Goal: Information Seeking & Learning: Learn about a topic

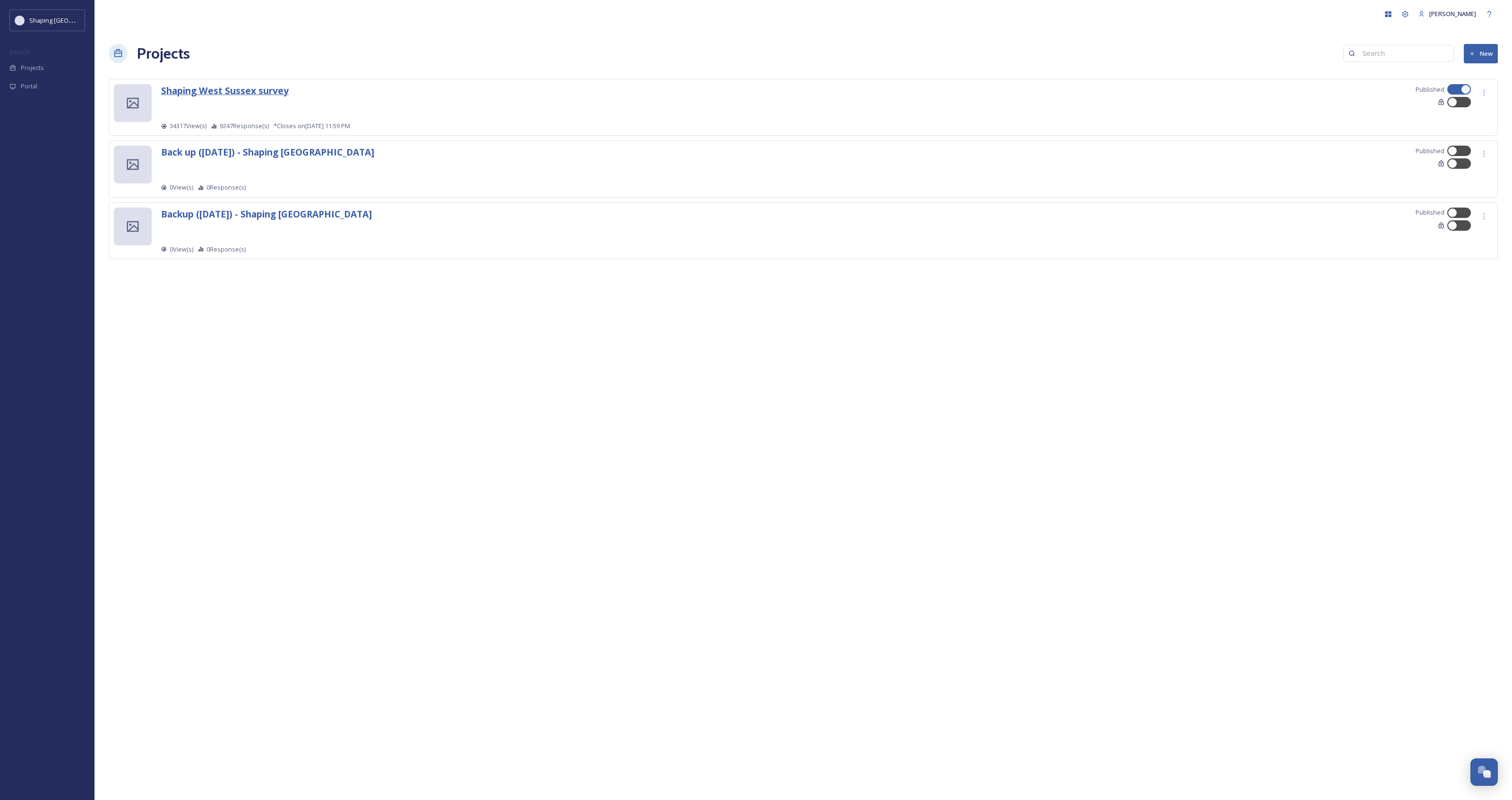
click at [258, 91] on strong "Shaping West Sussex survey" at bounding box center [225, 91] width 127 height 13
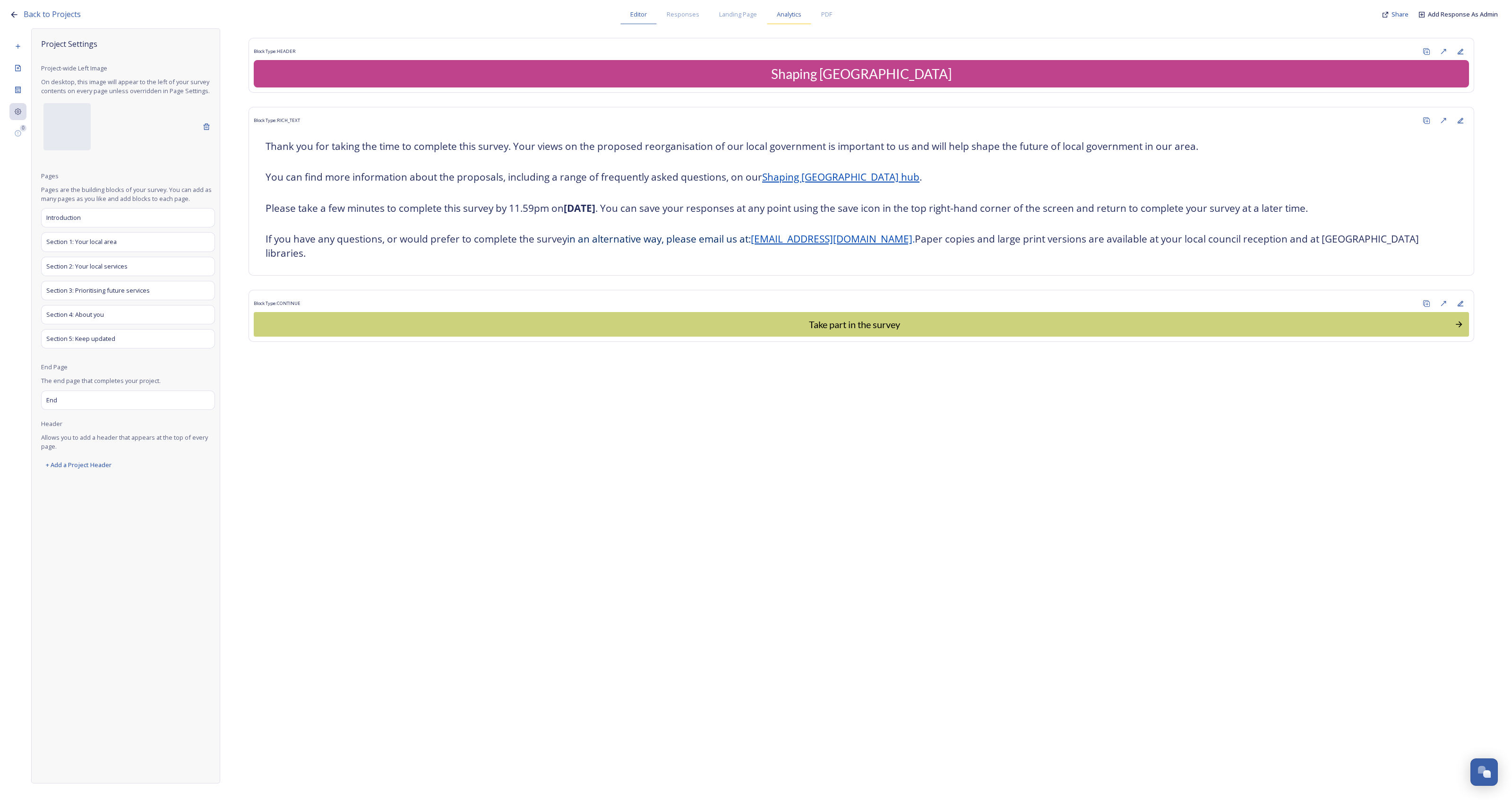
click at [796, 17] on span "Analytics" at bounding box center [789, 14] width 25 height 9
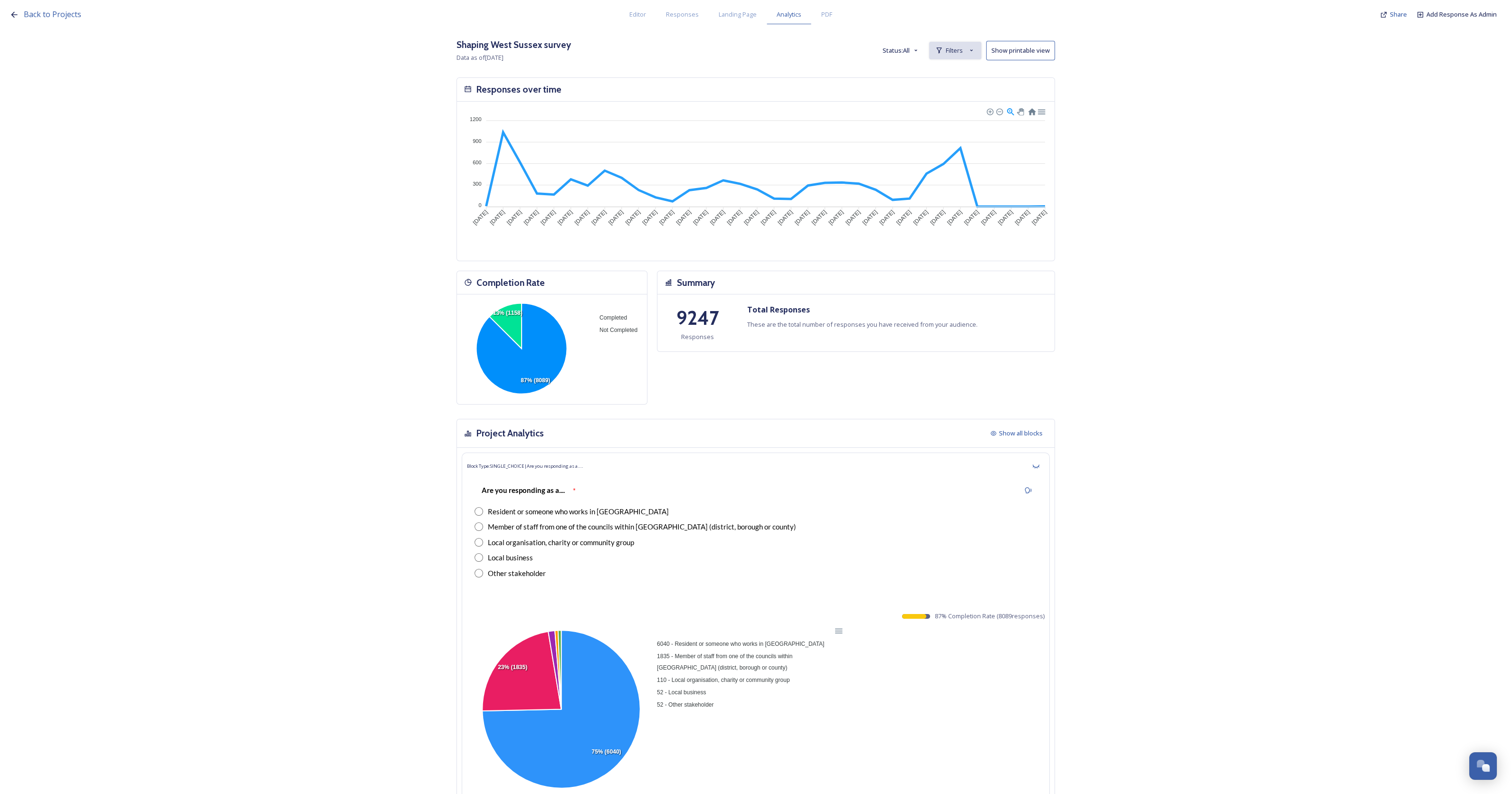
click at [963, 48] on span "Filters" at bounding box center [954, 50] width 17 height 9
click at [971, 75] on span "New Filter" at bounding box center [959, 71] width 28 height 9
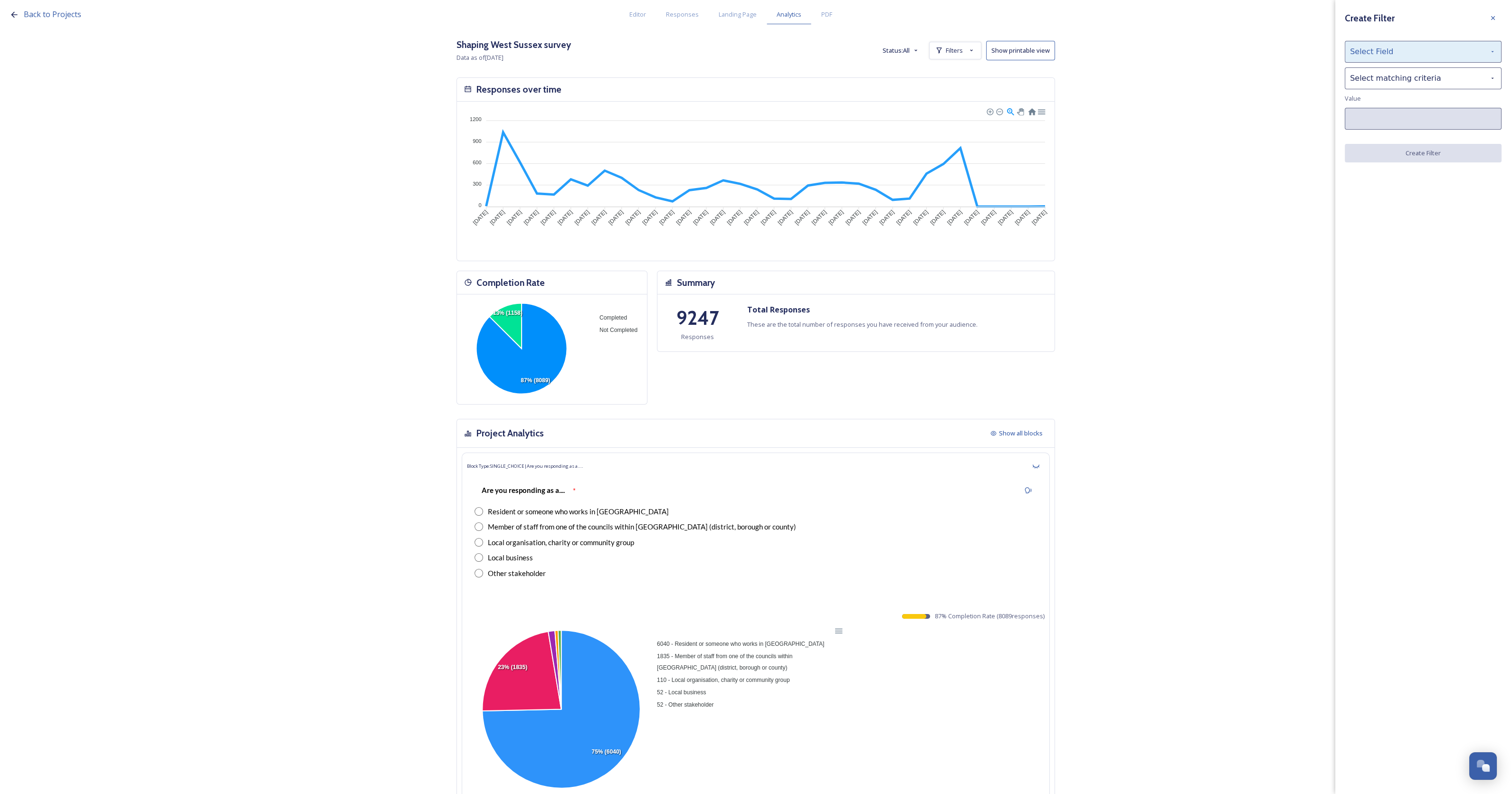
click at [1445, 52] on div "Select Field" at bounding box center [1423, 52] width 157 height 22
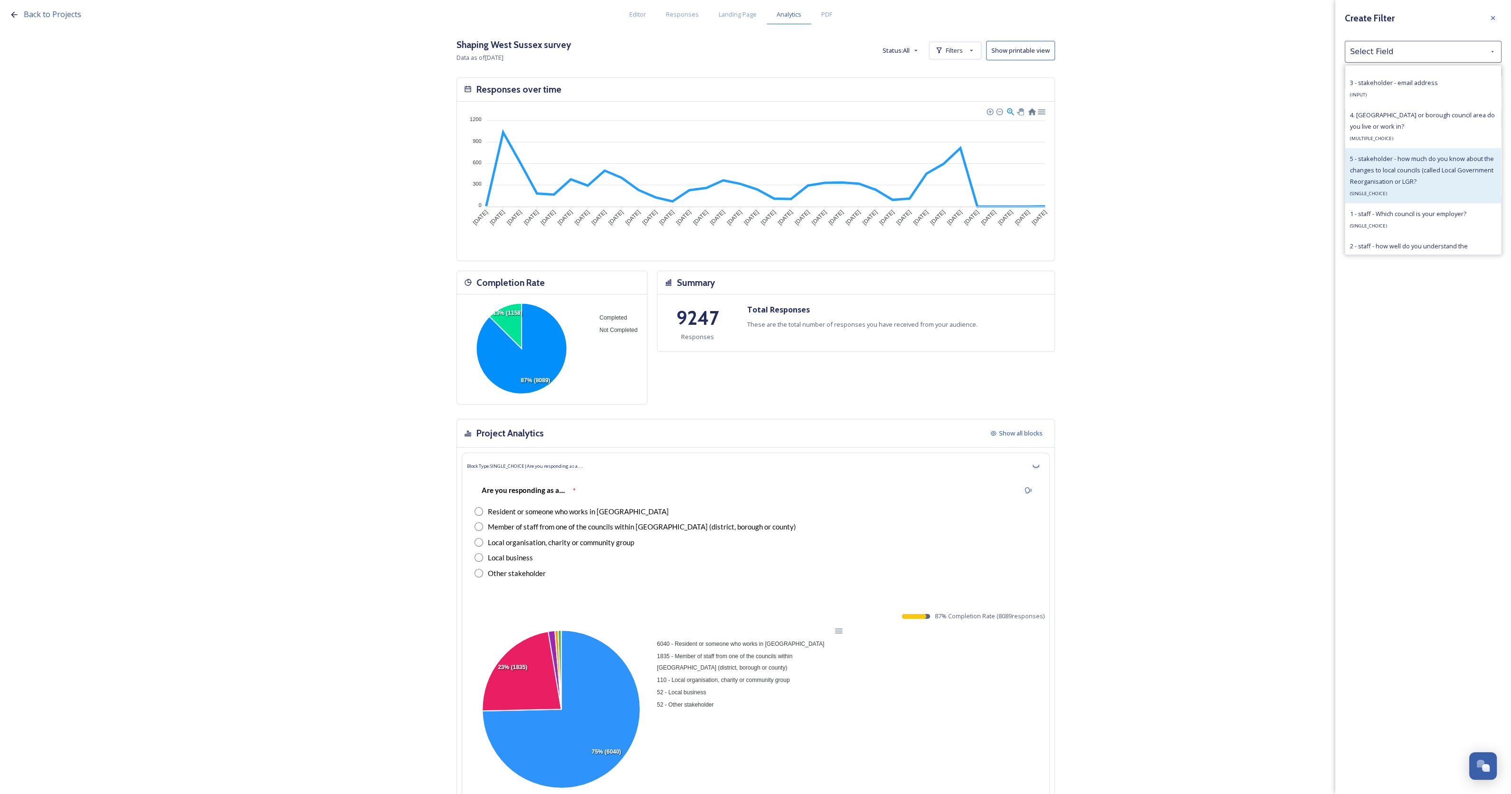
scroll to position [534, 0]
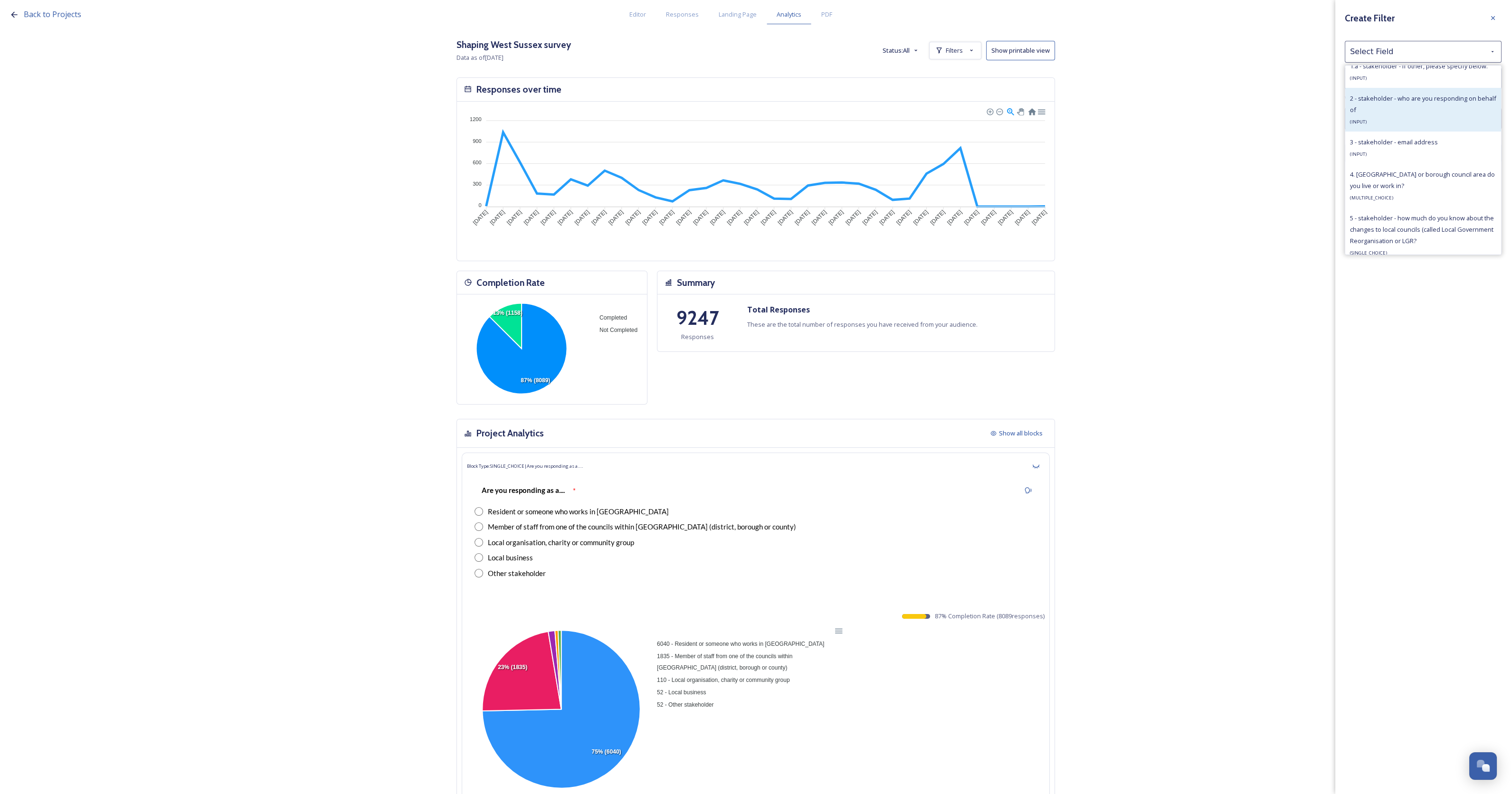
click at [1414, 105] on div "2 - stakeholder - who are you responding on behalf of ( INPUT )" at bounding box center [1423, 110] width 146 height 34
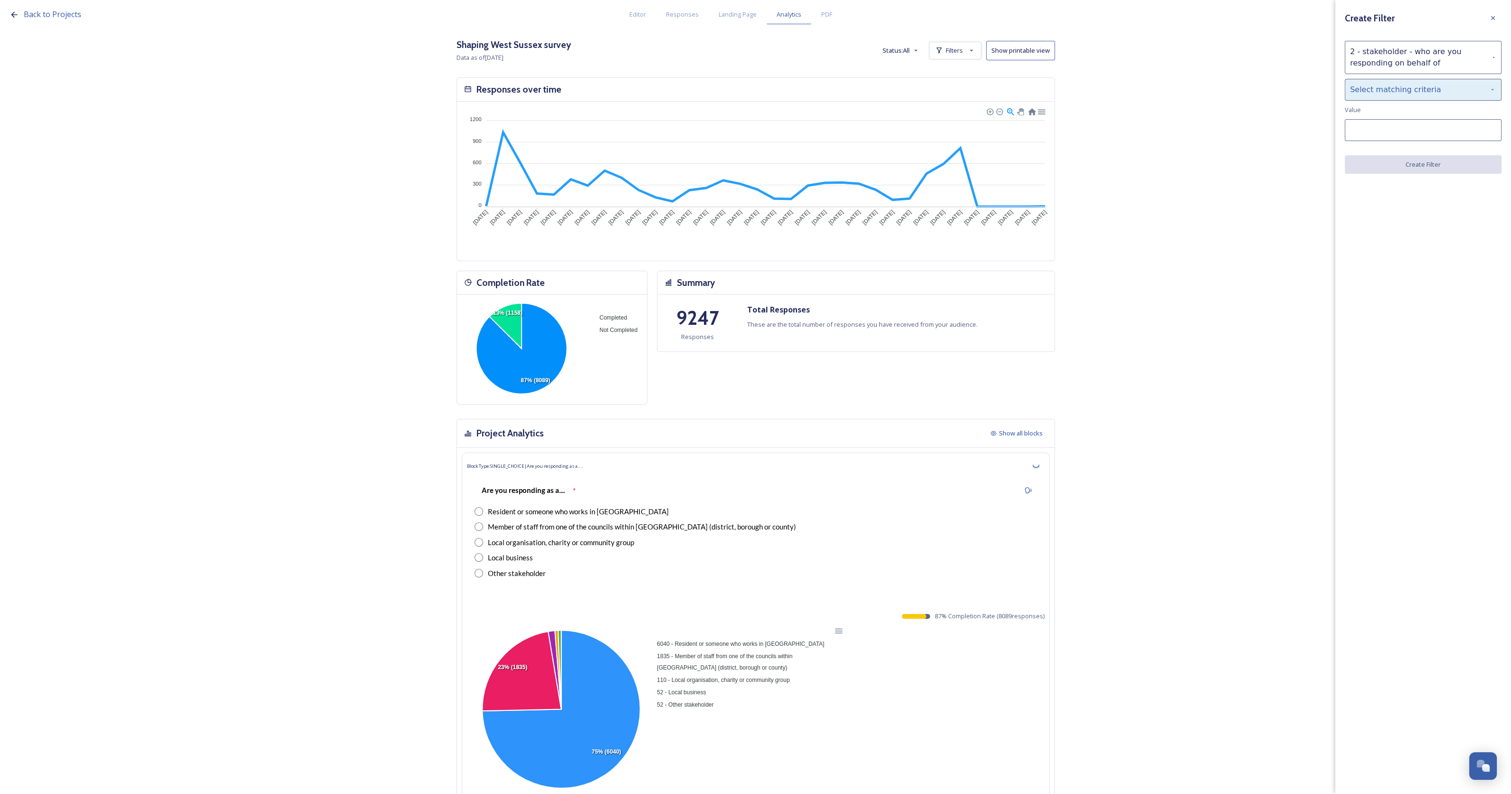
click at [1406, 87] on div "Select matching criteria" at bounding box center [1423, 90] width 157 height 22
click at [1400, 113] on div "is" at bounding box center [1423, 114] width 156 height 21
click at [1397, 90] on div "is" at bounding box center [1423, 90] width 157 height 22
click at [1393, 153] on div "has" at bounding box center [1423, 155] width 156 height 21
click at [1390, 126] on input at bounding box center [1423, 130] width 157 height 22
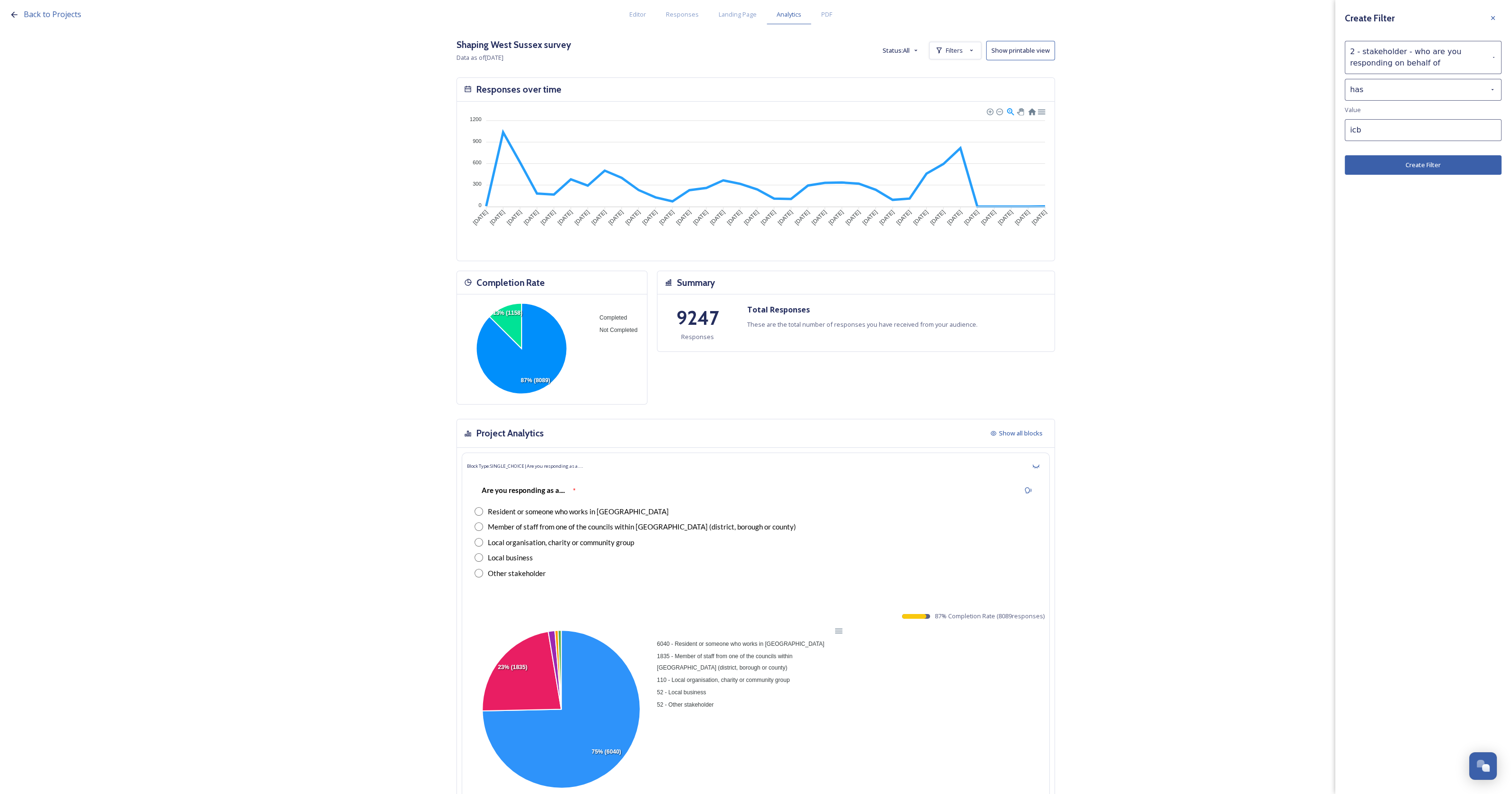
type input "icb"
click at [1405, 168] on button "Create Filter" at bounding box center [1423, 164] width 157 height 19
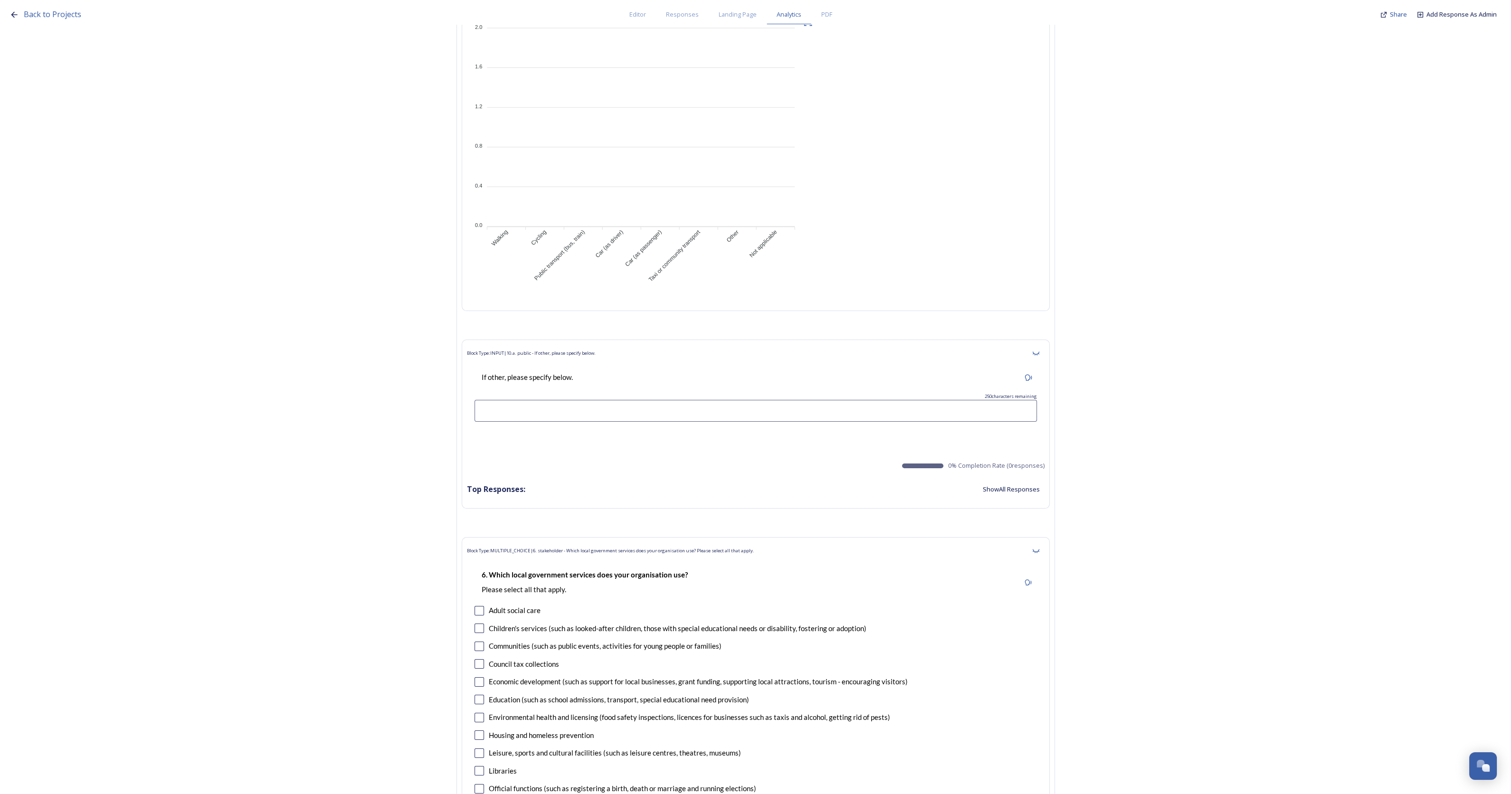
scroll to position [0, 0]
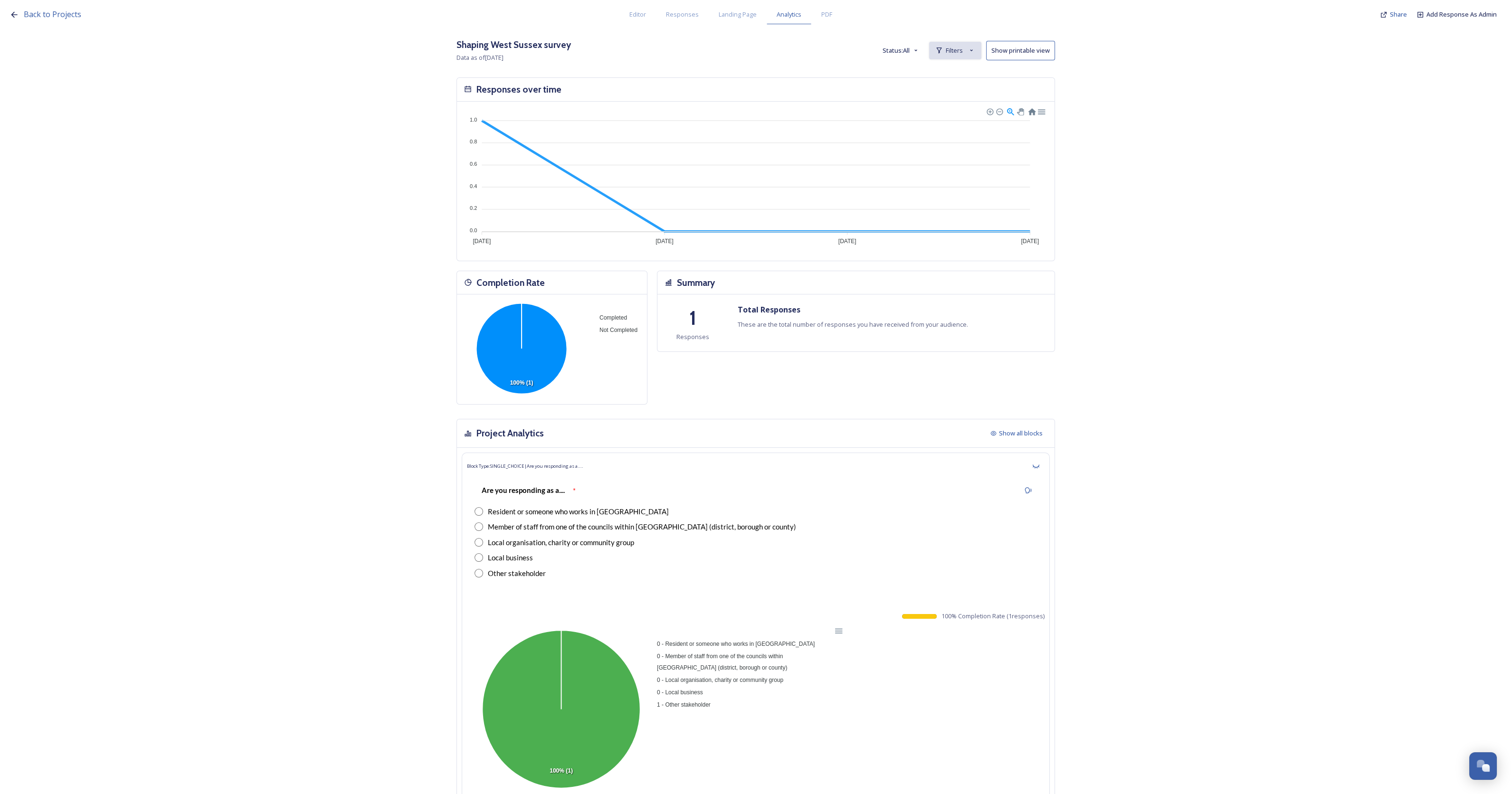
click at [957, 44] on div "Filters" at bounding box center [955, 51] width 52 height 18
click at [862, 72] on span "2 - stakeholder - who are you responding on behalf of" at bounding box center [876, 72] width 154 height 9
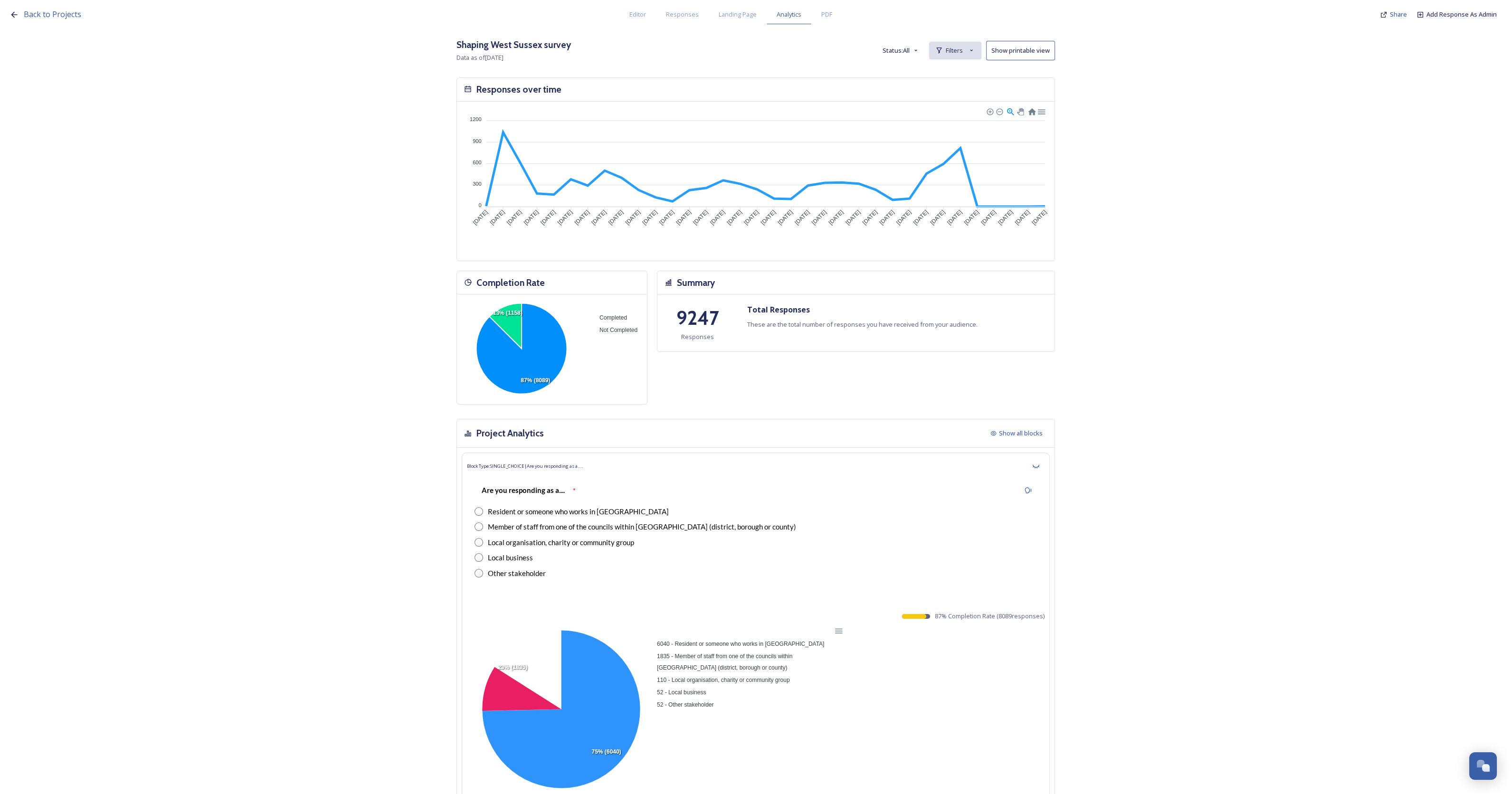
click at [957, 51] on span "Filters" at bounding box center [954, 50] width 17 height 9
click at [965, 72] on span "New Filter" at bounding box center [959, 71] width 28 height 9
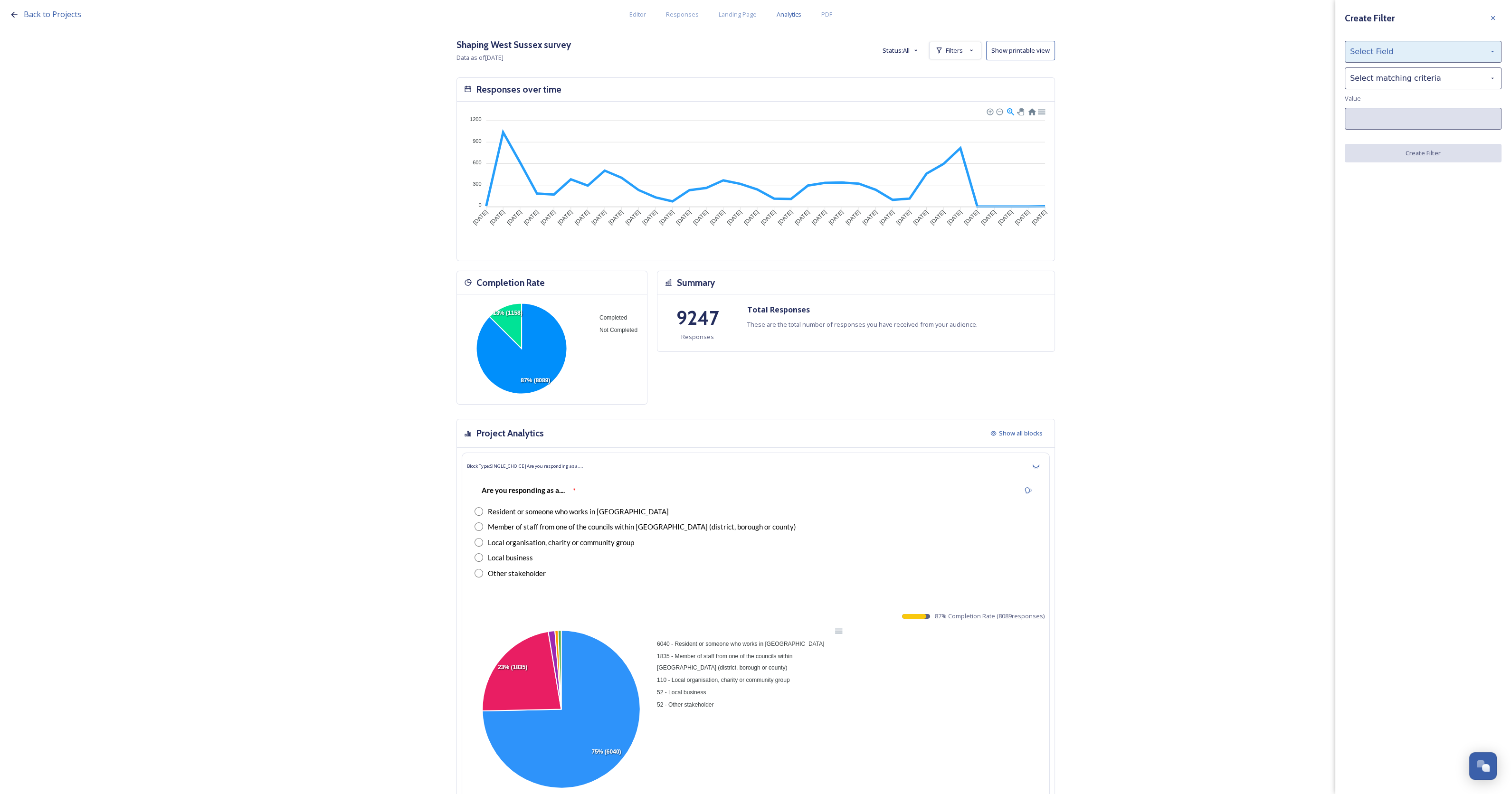
click at [1376, 48] on div "Select Field" at bounding box center [1423, 52] width 157 height 22
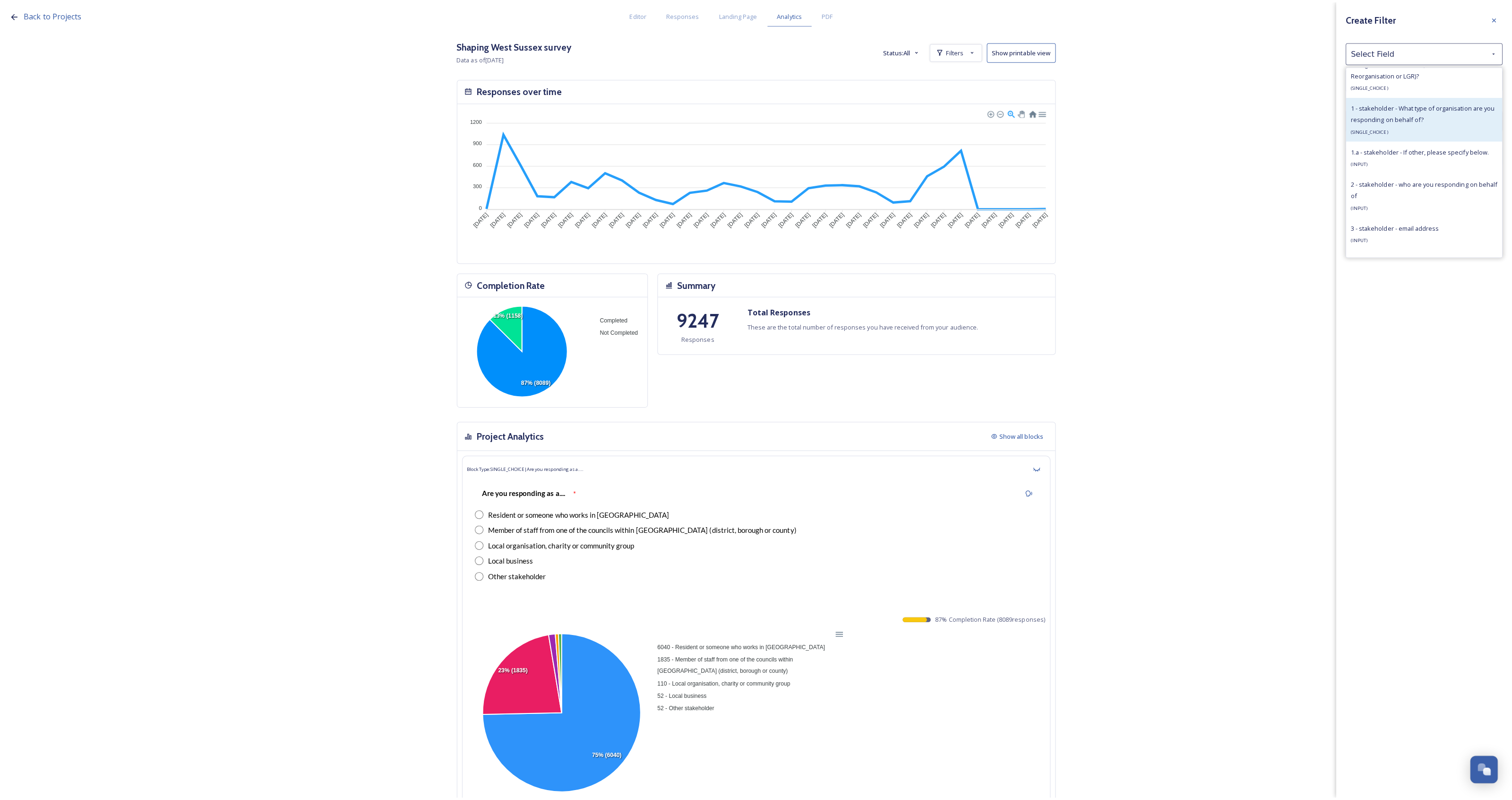
scroll to position [473, 0]
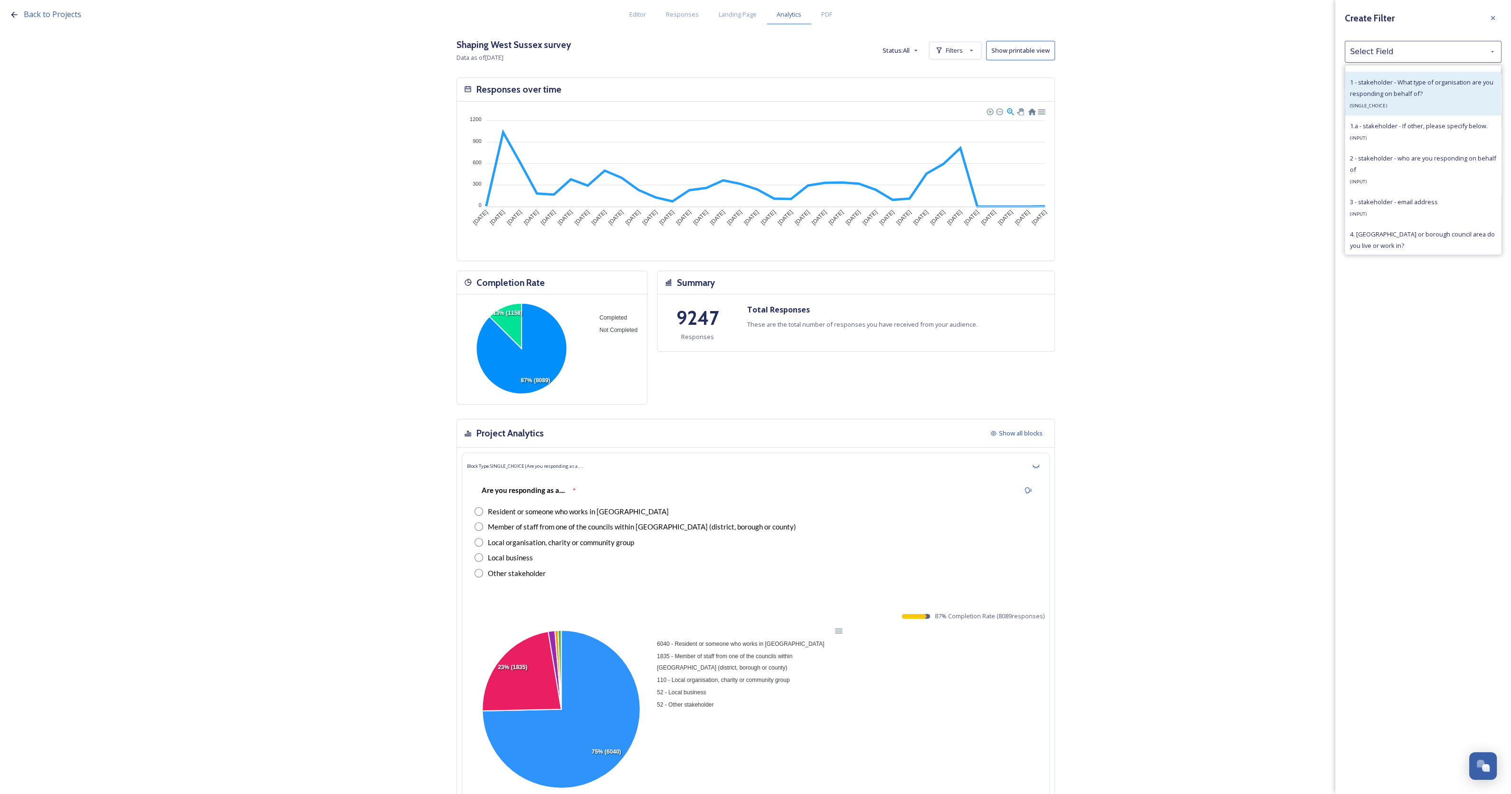
click at [1425, 161] on span "2 - stakeholder - who are you responding on behalf of" at bounding box center [1423, 164] width 146 height 20
click at [1370, 90] on div "Select matching criteria" at bounding box center [1423, 90] width 157 height 22
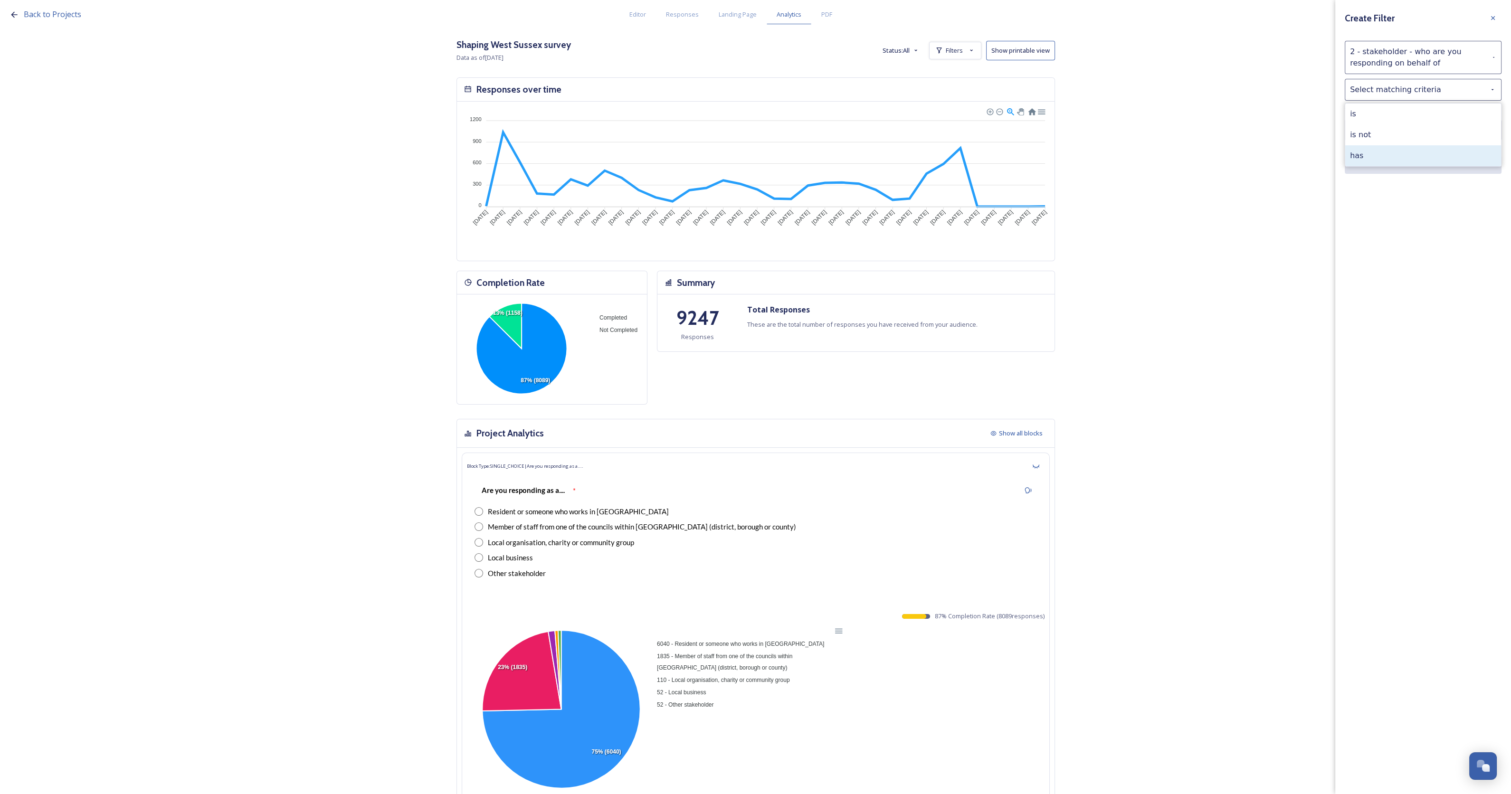
click at [1384, 153] on div "has" at bounding box center [1423, 155] width 156 height 21
click at [1395, 126] on input at bounding box center [1423, 130] width 157 height 22
type input "rnli"
click at [1392, 162] on button "Create Filter" at bounding box center [1423, 164] width 157 height 19
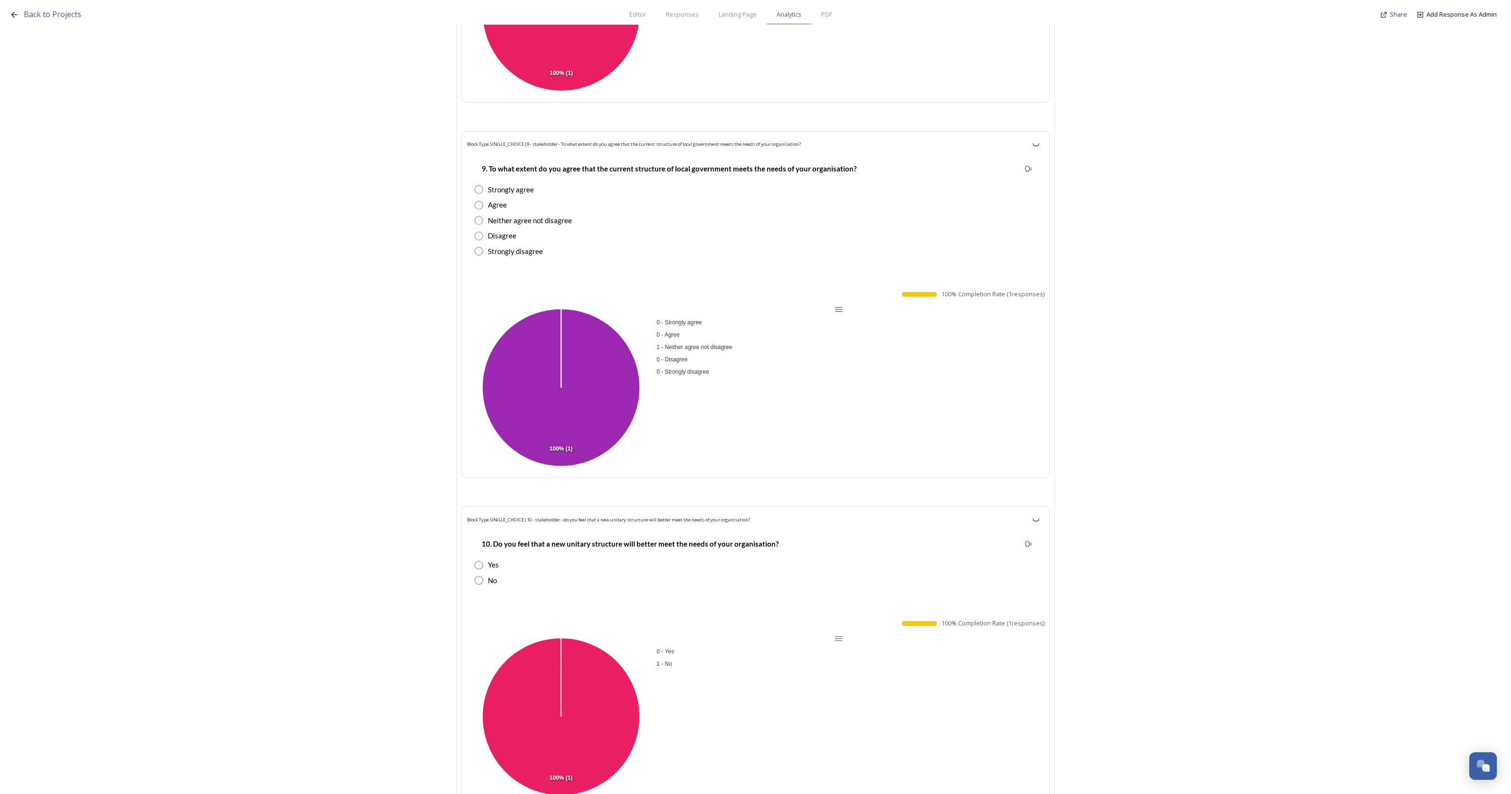
scroll to position [17796, 0]
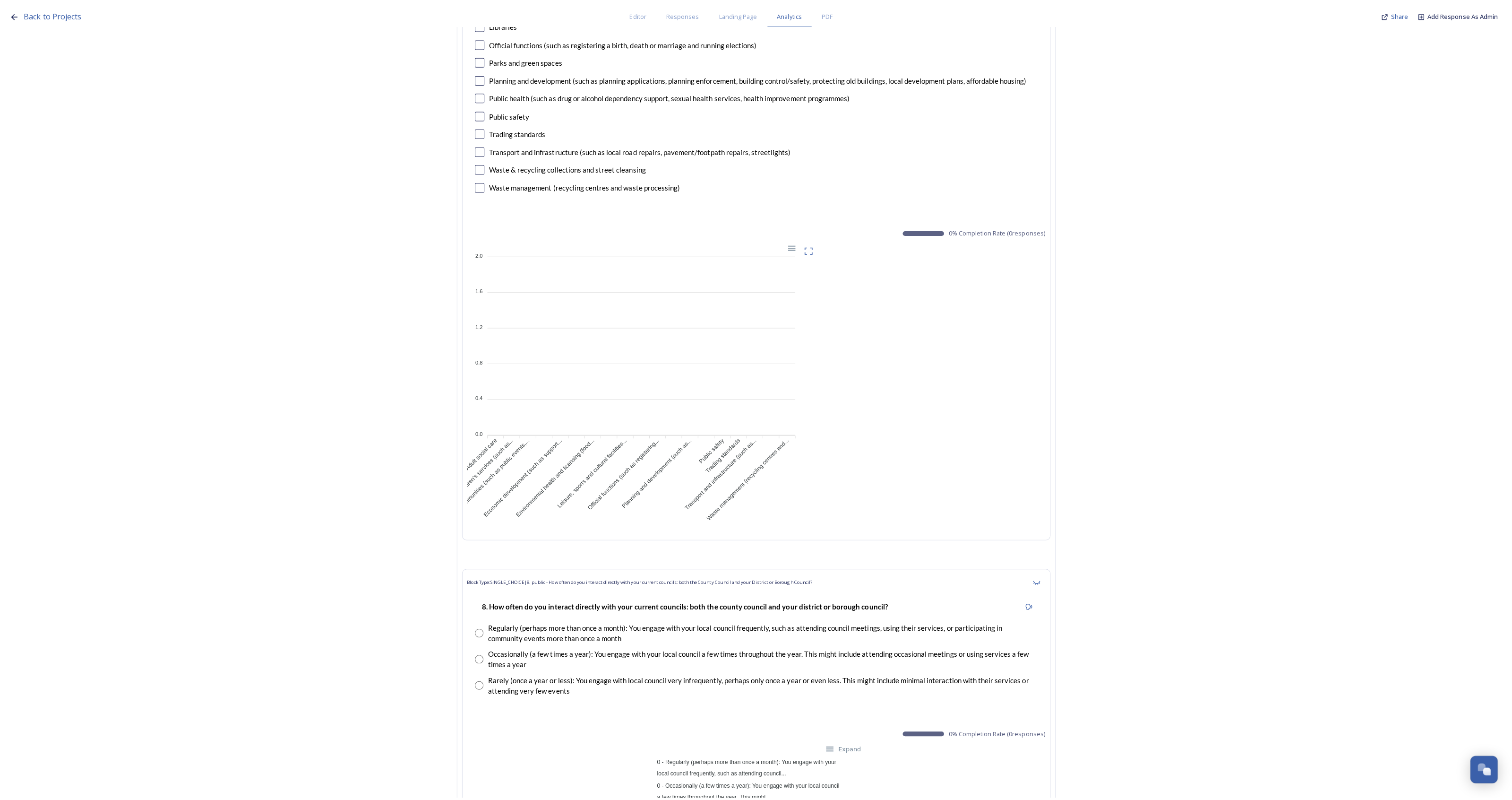
scroll to position [0, 0]
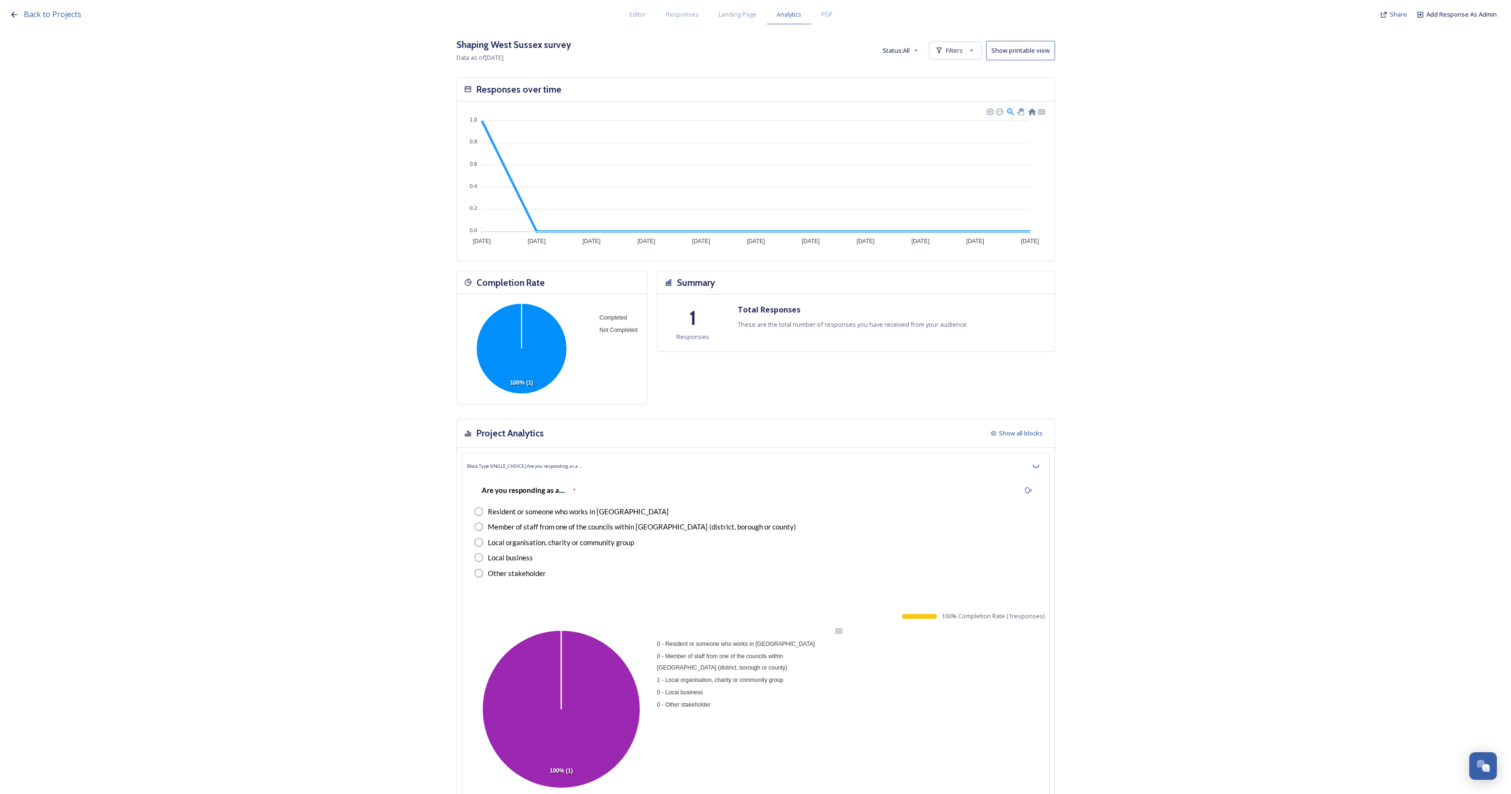
click at [900, 51] on button "Status: All" at bounding box center [901, 50] width 47 height 19
click at [955, 51] on span "Filters" at bounding box center [954, 50] width 17 height 9
click at [876, 72] on span "2 - stakeholder - who are you responding on behalf of" at bounding box center [875, 72] width 154 height 9
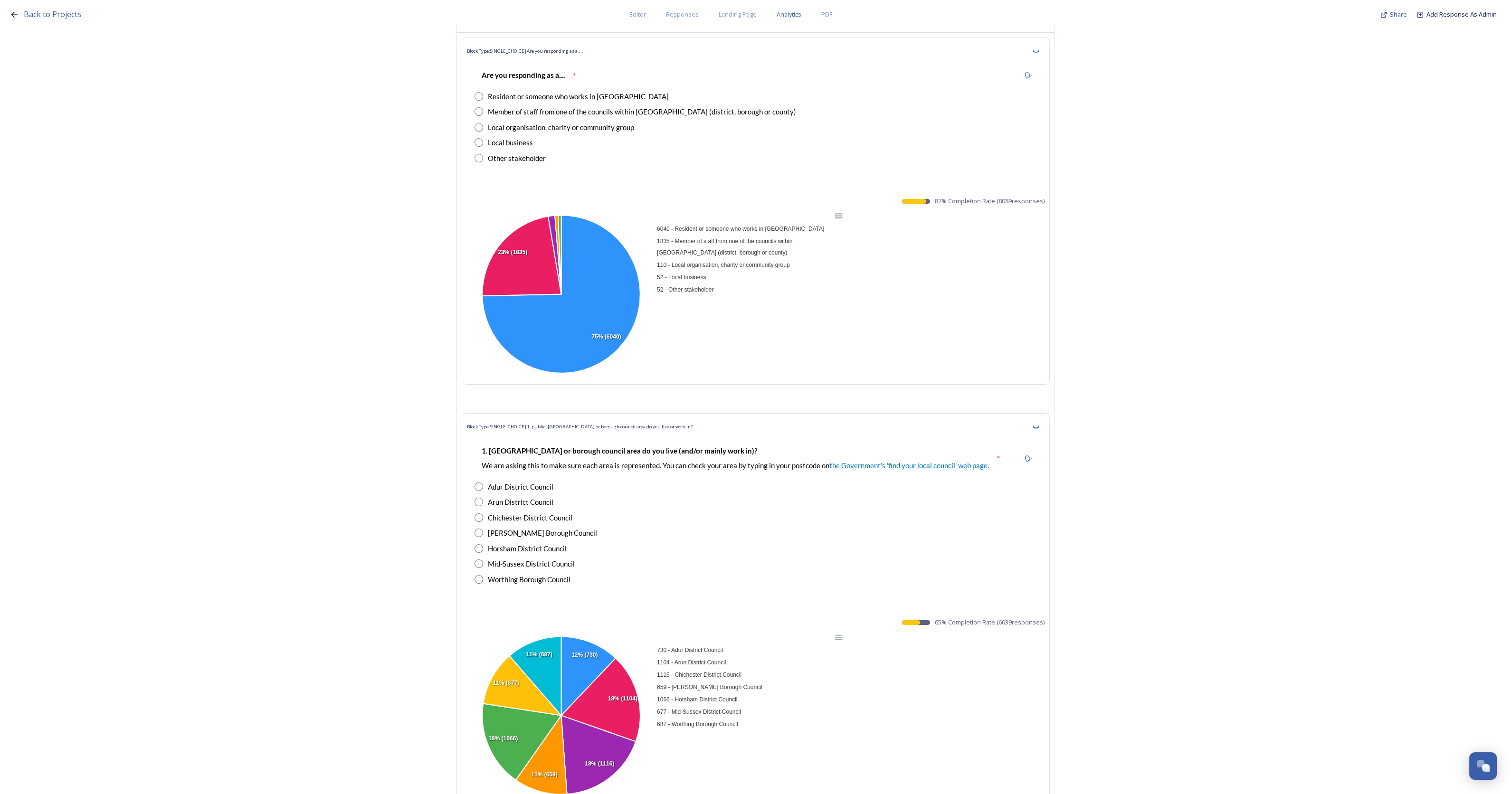
scroll to position [771, 0]
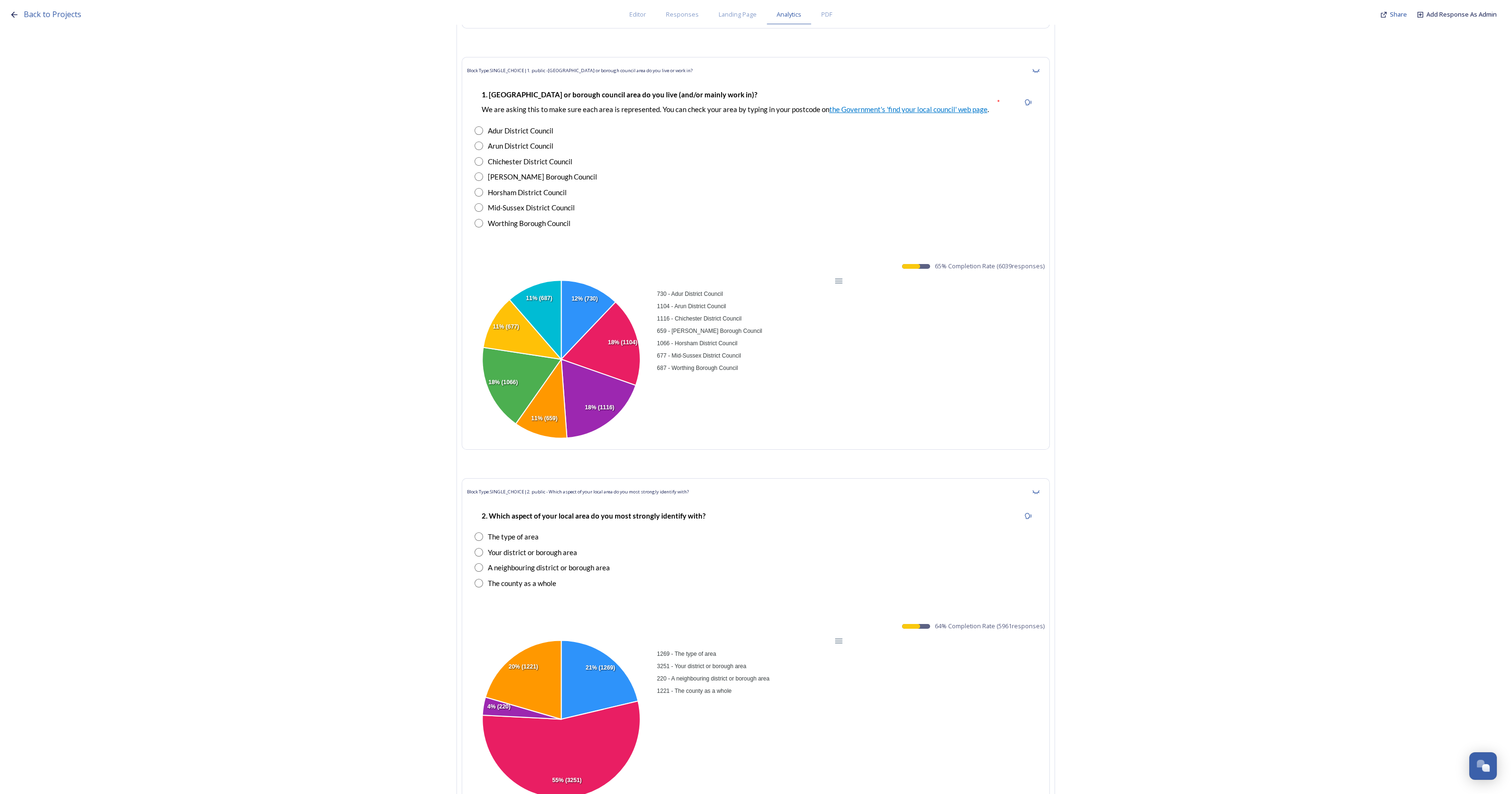
drag, startPoint x: 937, startPoint y: 753, endPoint x: 861, endPoint y: 725, distance: 81.5
click at [937, 753] on div "1269 - The type of area 3251 - Your district or borough area 220 - A neighbouri…" at bounding box center [756, 720] width 578 height 169
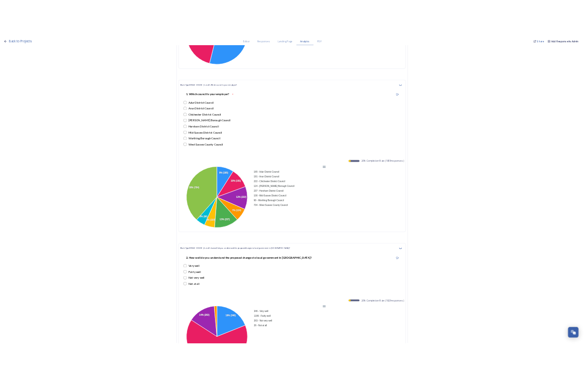
scroll to position [6531, 0]
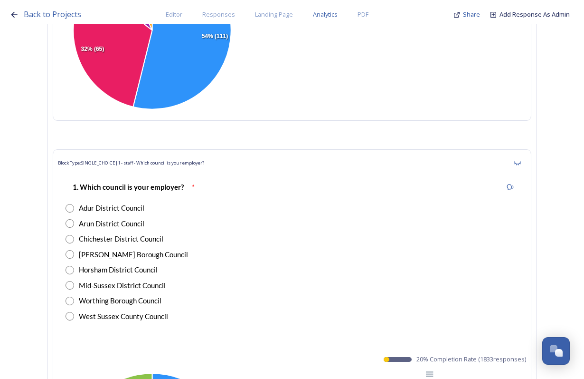
click at [450, 188] on div "1. Which council is your employer? * Adur District Council Arun District Counci…" at bounding box center [292, 250] width 468 height 159
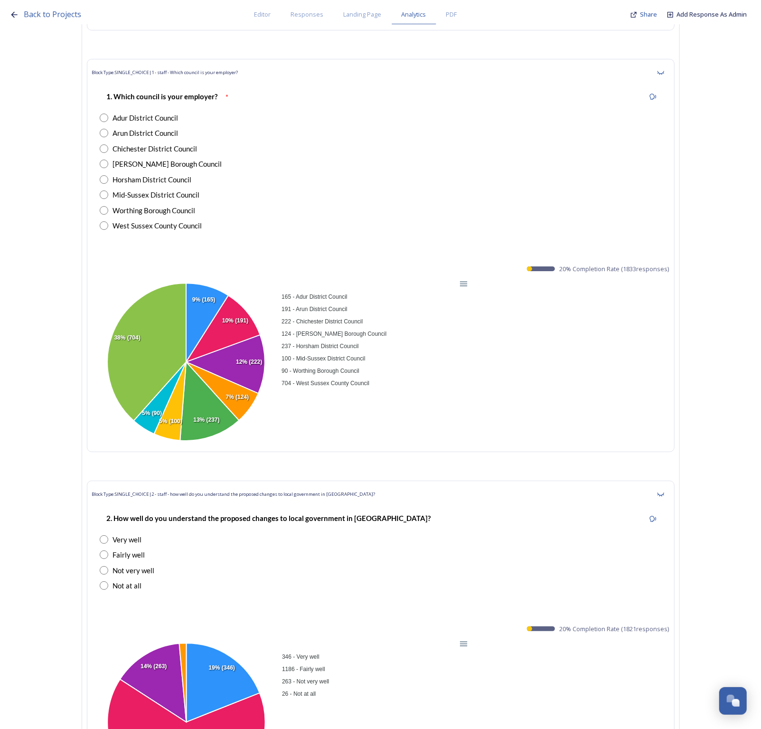
scroll to position [6590, 0]
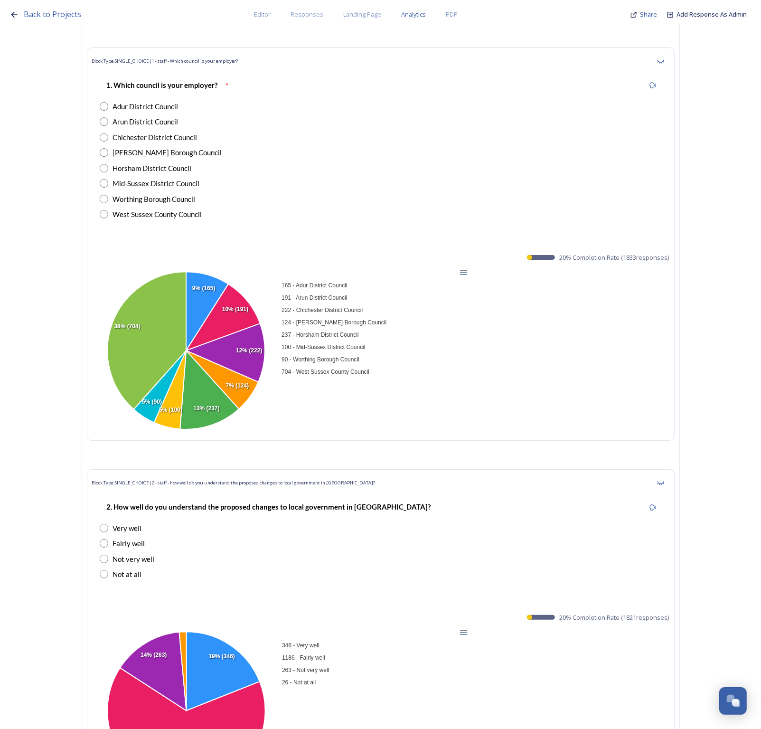
drag, startPoint x: 393, startPoint y: 148, endPoint x: 383, endPoint y: 127, distance: 22.7
click at [393, 148] on div "1. Which council is your employer? * Adur District Council Arun District Counci…" at bounding box center [381, 149] width 578 height 159
drag, startPoint x: 206, startPoint y: 79, endPoint x: 120, endPoint y: 78, distance: 85.5
click at [120, 78] on div "1. Which council is your employer?" at bounding box center [162, 85] width 125 height 21
copy strong "Which council is your employer?"
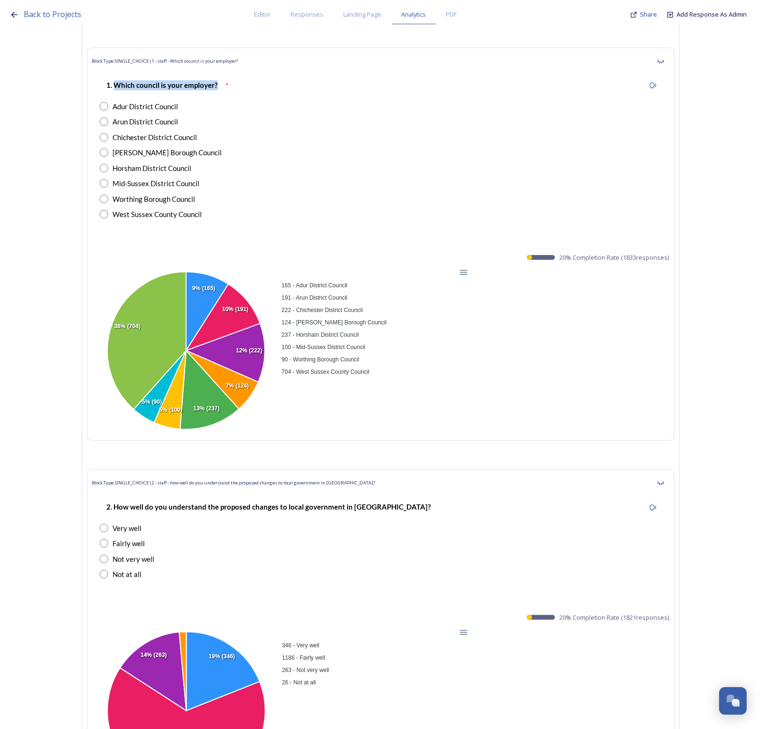
drag, startPoint x: 390, startPoint y: 213, endPoint x: 438, endPoint y: 218, distance: 47.7
click at [391, 213] on div "1. Which council is your employer? * Adur District Council Arun District Counci…" at bounding box center [381, 149] width 578 height 159
drag, startPoint x: 674, startPoint y: 247, endPoint x: 564, endPoint y: 247, distance: 109.3
click at [564, 253] on span "20 % Completion Rate ( 1833 responses)" at bounding box center [615, 257] width 110 height 9
copy span "20 % Completion Rate ( 1833 responses)"
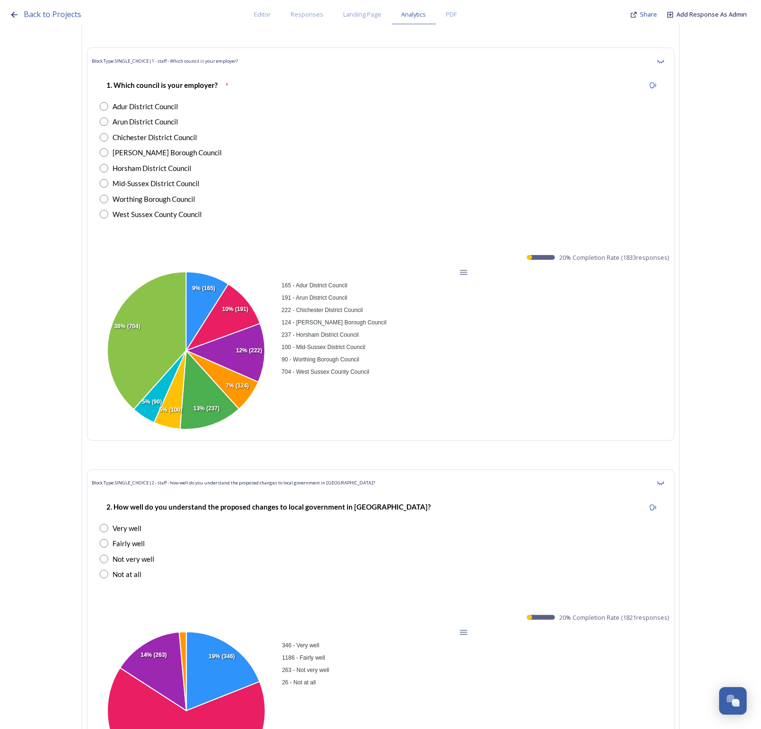
click at [329, 147] on div "[PERSON_NAME] Borough Council" at bounding box center [381, 152] width 562 height 11
click at [458, 302] on div "Download PNG" at bounding box center [440, 313] width 48 height 23
click at [451, 325] on div "Download CSV" at bounding box center [440, 332] width 48 height 14
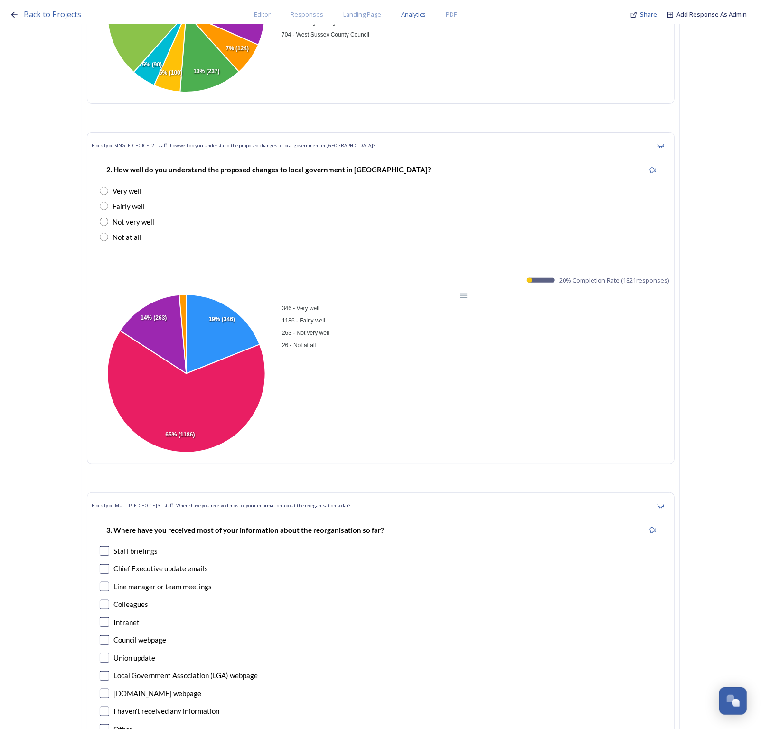
scroll to position [6947, 0]
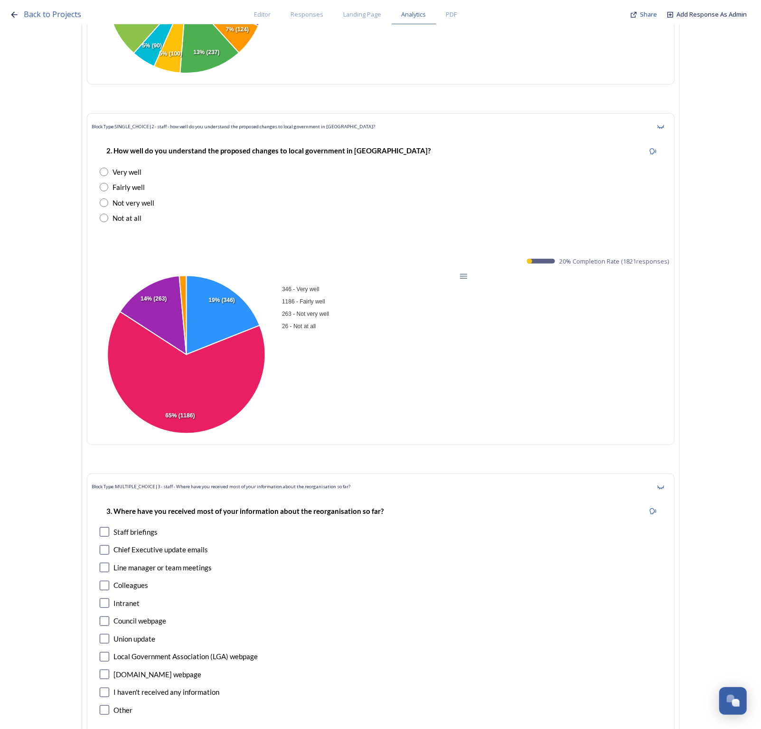
click at [251, 167] on div "Very well" at bounding box center [381, 172] width 562 height 11
drag, startPoint x: 118, startPoint y: 141, endPoint x: 400, endPoint y: 141, distance: 282.2
click at [400, 141] on div "2. How well do you understand the proposed changes to local government in [GEOG…" at bounding box center [269, 150] width 339 height 21
copy strong "How well do you understand the proposed changes to local government in [GEOGRAP…"
click at [389, 185] on div "2. How well do you understand the proposed changes to local government in [GEOG…" at bounding box center [381, 183] width 578 height 97
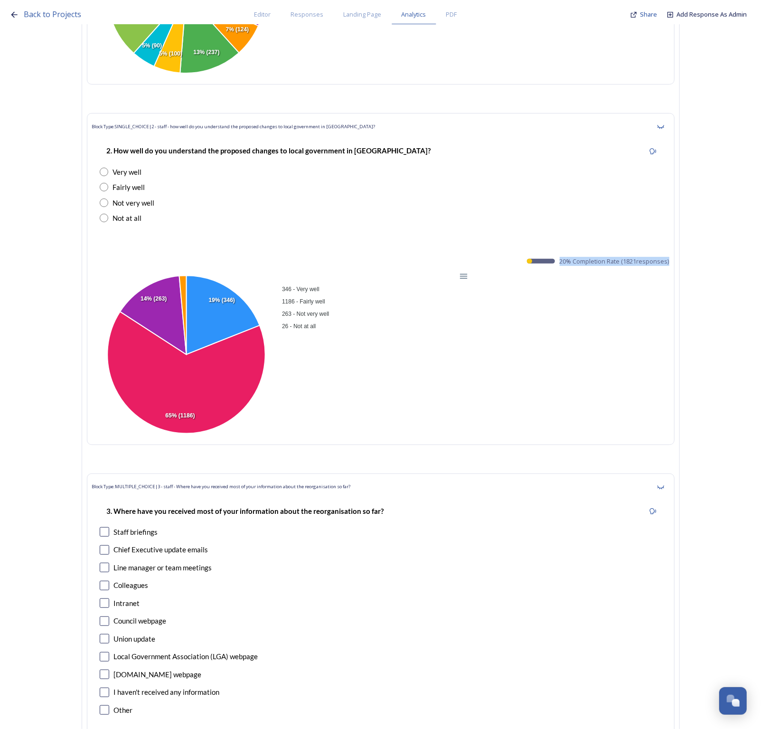
drag, startPoint x: 672, startPoint y: 253, endPoint x: 565, endPoint y: 254, distance: 107.4
click at [565, 257] on span "20 % Completion Rate ( 1821 responses)" at bounding box center [615, 261] width 110 height 9
copy span "20 % Completion Rate ( 1821 responses"
click at [461, 306] on div "Download PNG" at bounding box center [440, 317] width 48 height 23
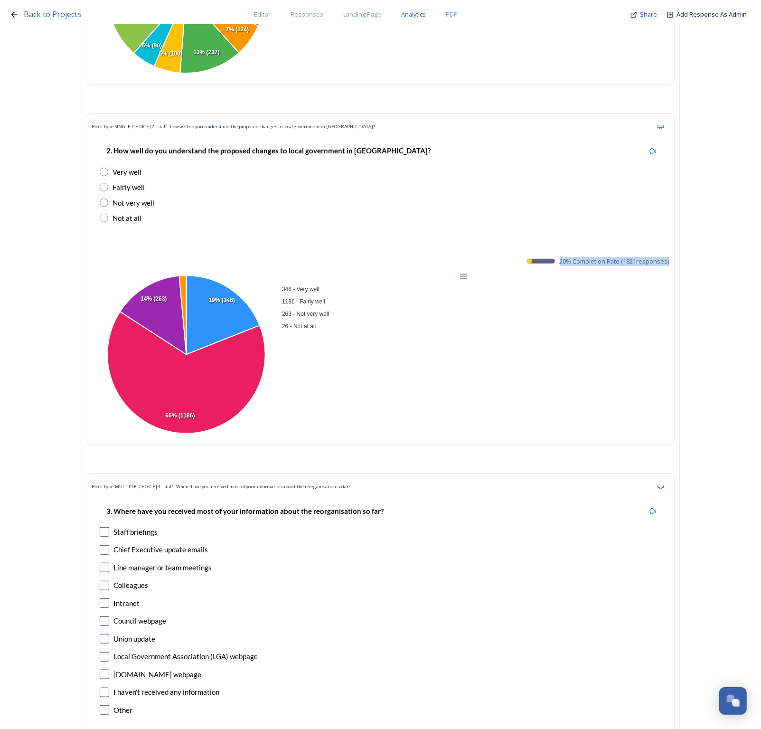
click at [458, 329] on div "Download CSV" at bounding box center [440, 336] width 48 height 14
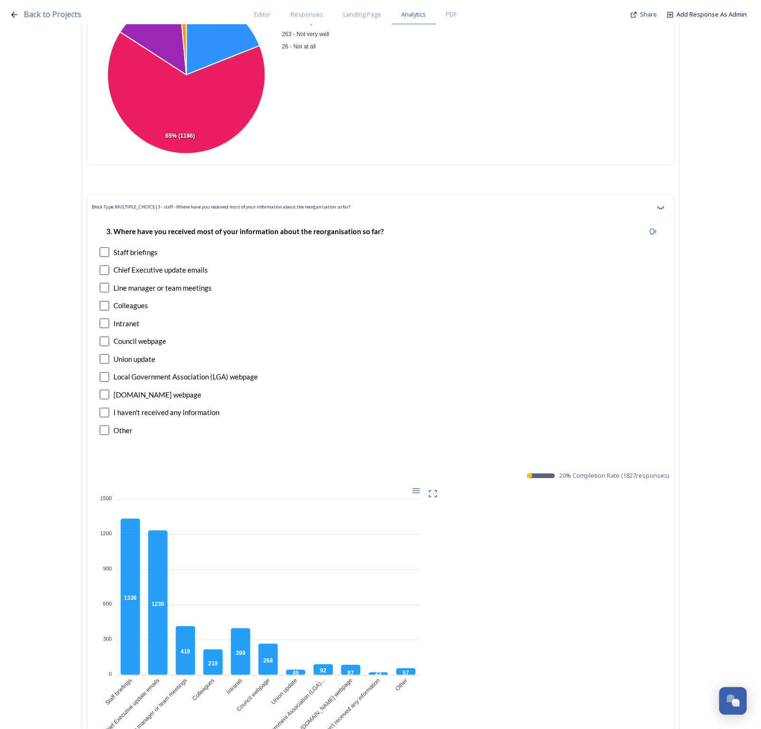
scroll to position [7303, 0]
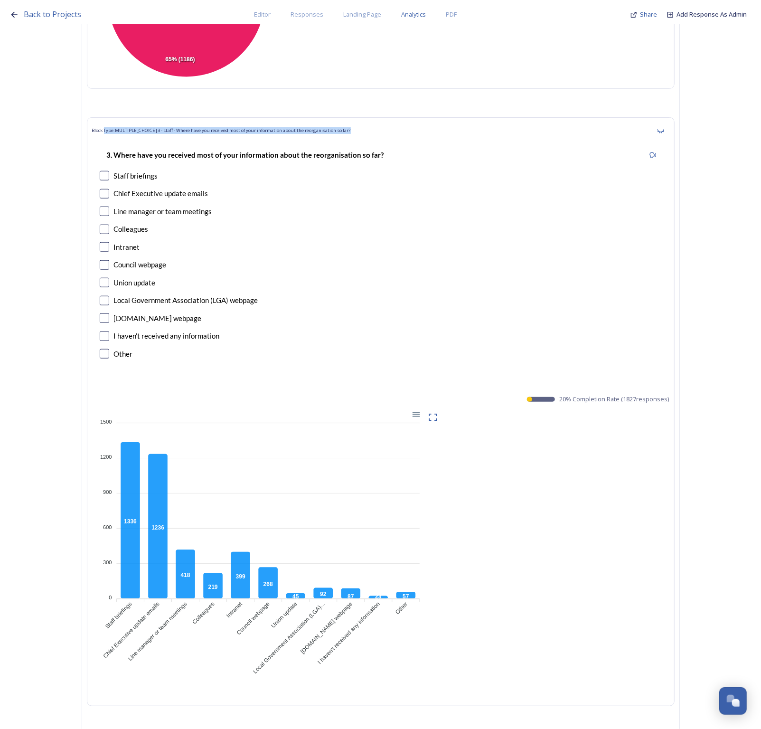
drag, startPoint x: 370, startPoint y: 125, endPoint x: 109, endPoint y: 113, distance: 261.1
click at [109, 123] on div "Block Type: MULTIPLE_CHOICE | 3 - staff - Where have you received most of your …" at bounding box center [381, 131] width 578 height 17
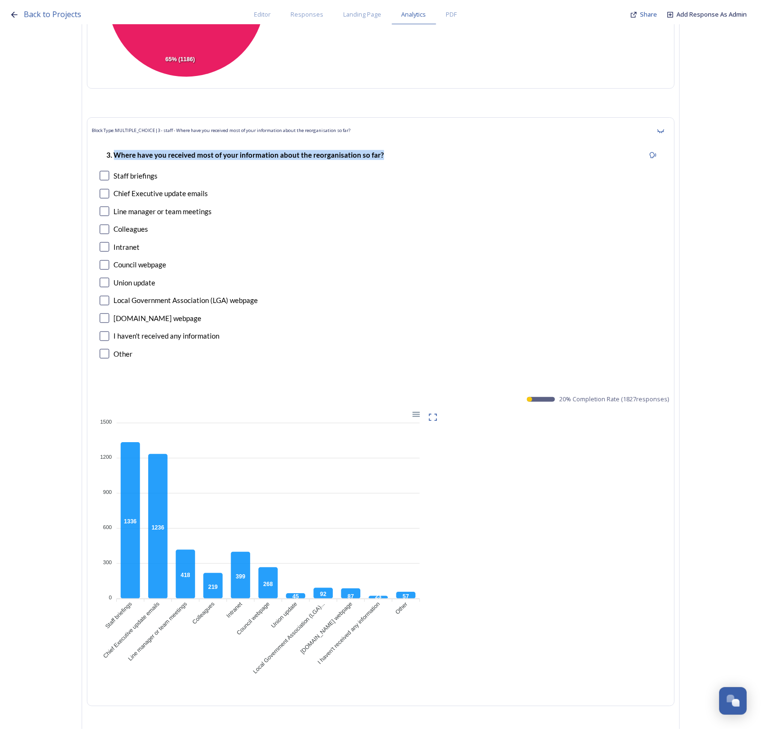
drag, startPoint x: 362, startPoint y: 148, endPoint x: 121, endPoint y: 152, distance: 240.9
click at [121, 152] on div "3. Where have you received most of your information about the reorganisation so…" at bounding box center [381, 154] width 562 height 21
copy strong "Where have you received most of your information about the reorganisation so fa…"
drag, startPoint x: 564, startPoint y: 391, endPoint x: 677, endPoint y: 390, distance: 113.1
click at [675, 390] on div "Block Type: MULTIPLE_CHOICE | 3 - staff - Where have you received most of your …" at bounding box center [381, 411] width 588 height 589
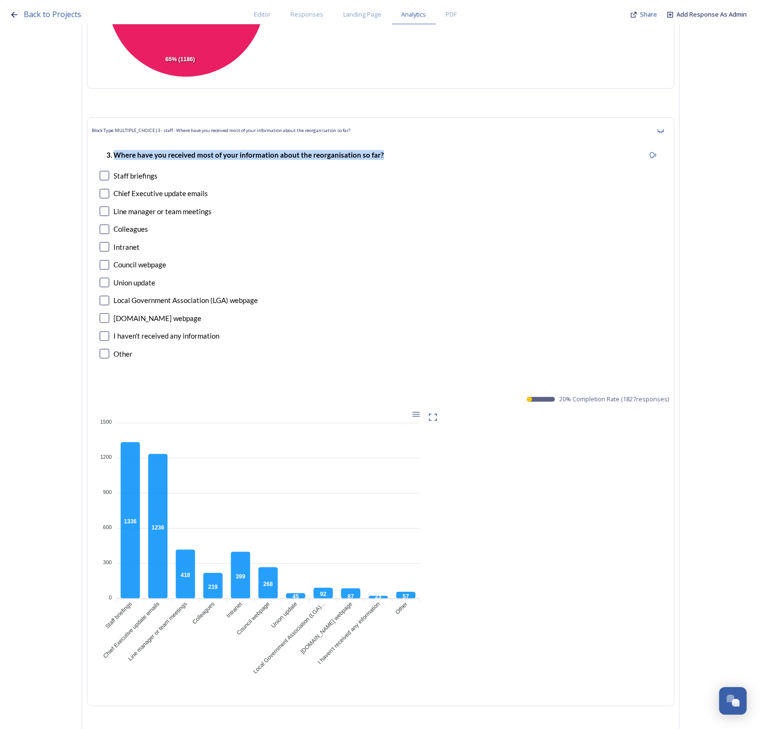
copy span "20 % Completion Rate ( 1827 responses)"
click at [419, 409] on div at bounding box center [415, 413] width 8 height 8
click at [412, 467] on div "Download CSV" at bounding box center [392, 474] width 48 height 14
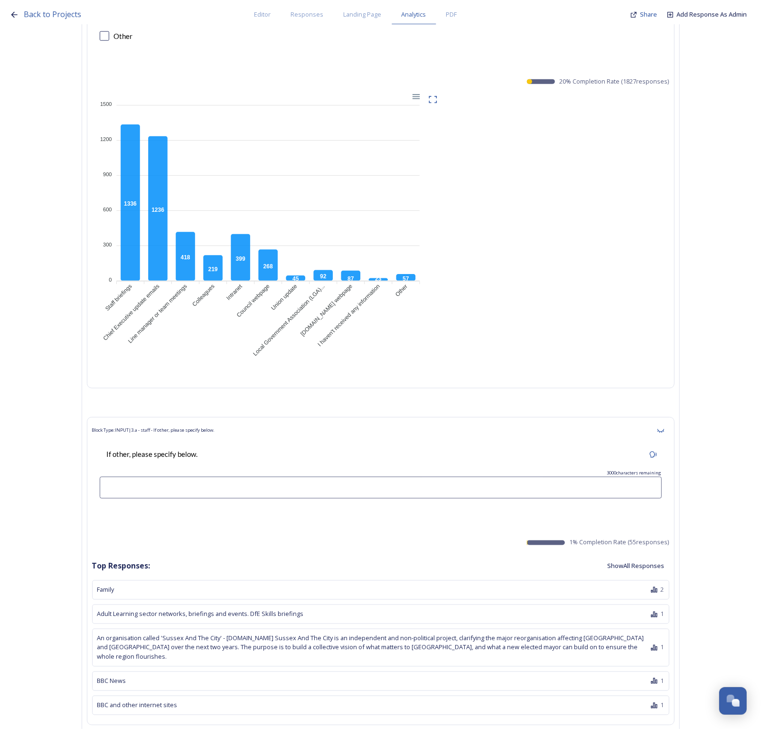
scroll to position [7778, 0]
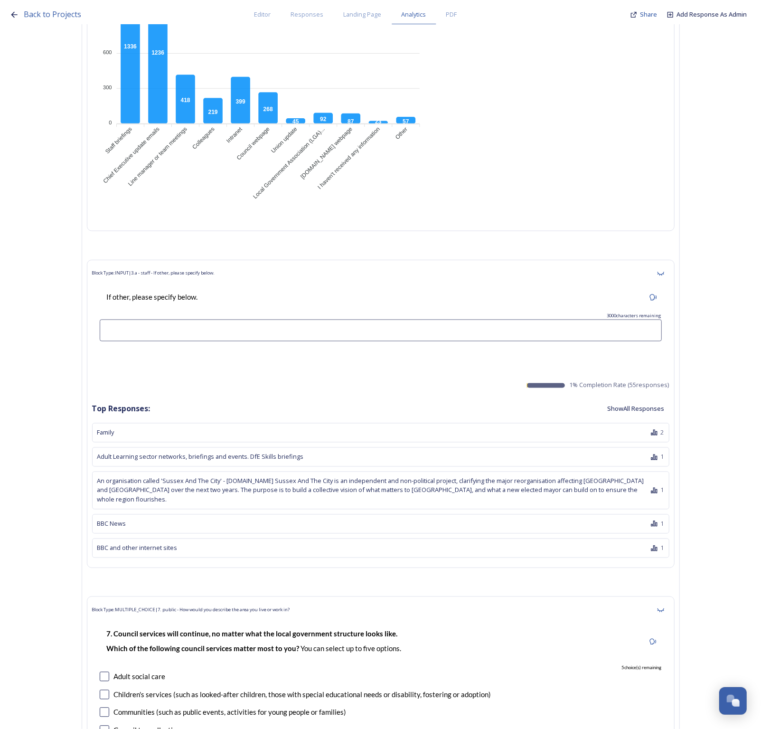
click at [663, 400] on button "Show All Responses" at bounding box center [636, 409] width 67 height 19
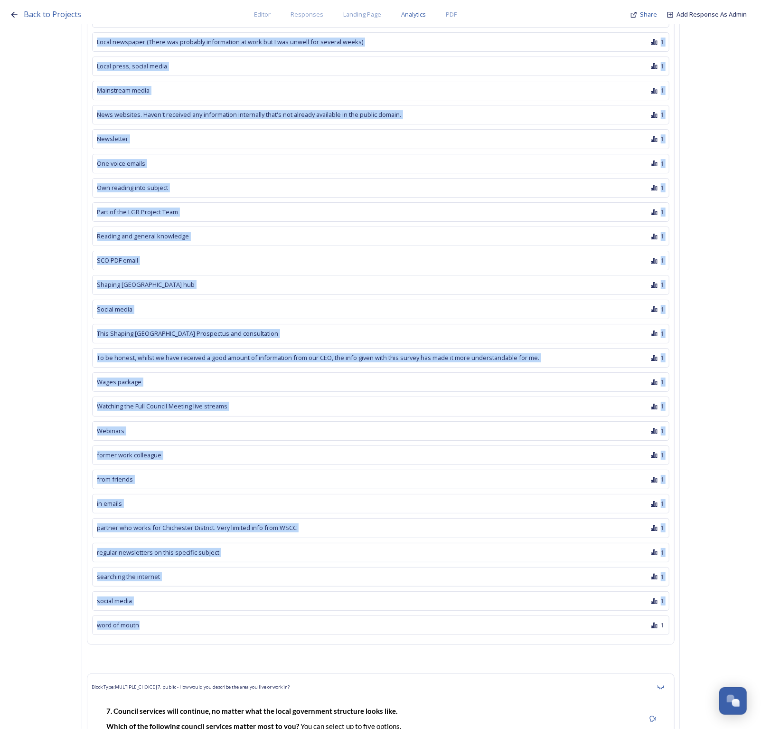
scroll to position [8906, 0]
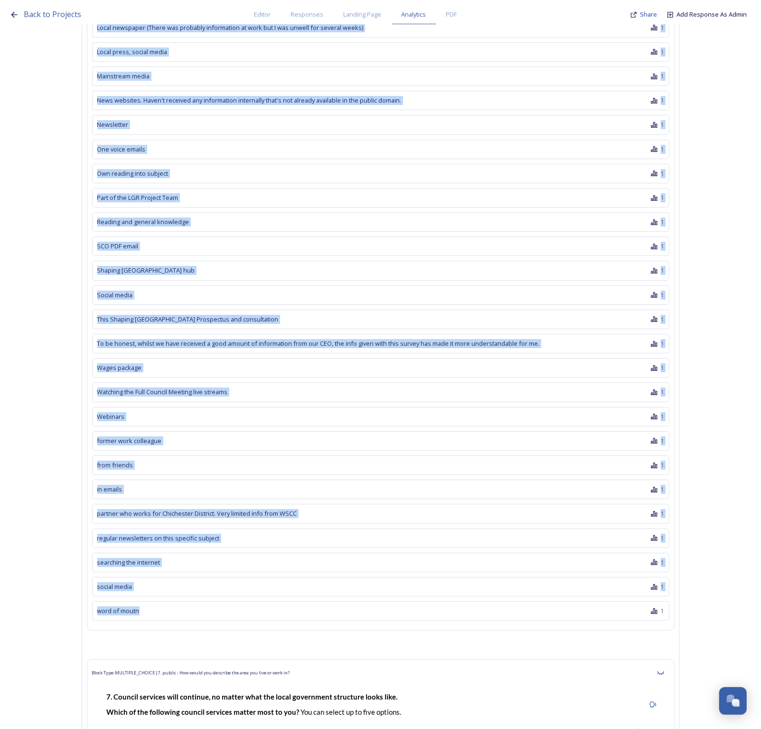
drag, startPoint x: 98, startPoint y: 183, endPoint x: 218, endPoint y: 578, distance: 411.9
copy div "Family 2 Adult Learning sector networks, briefings and events. DfE Skills brief…"
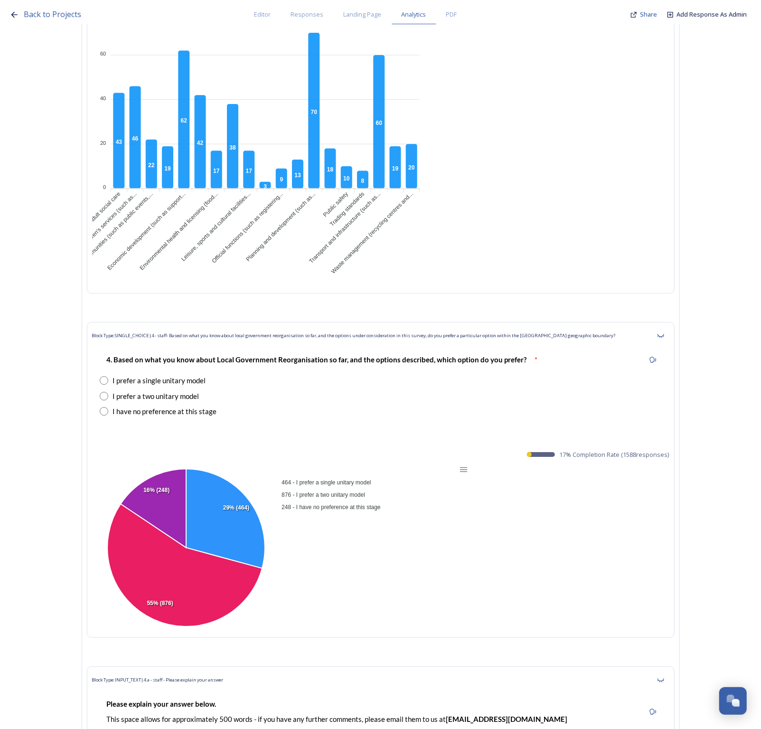
scroll to position [24522, 0]
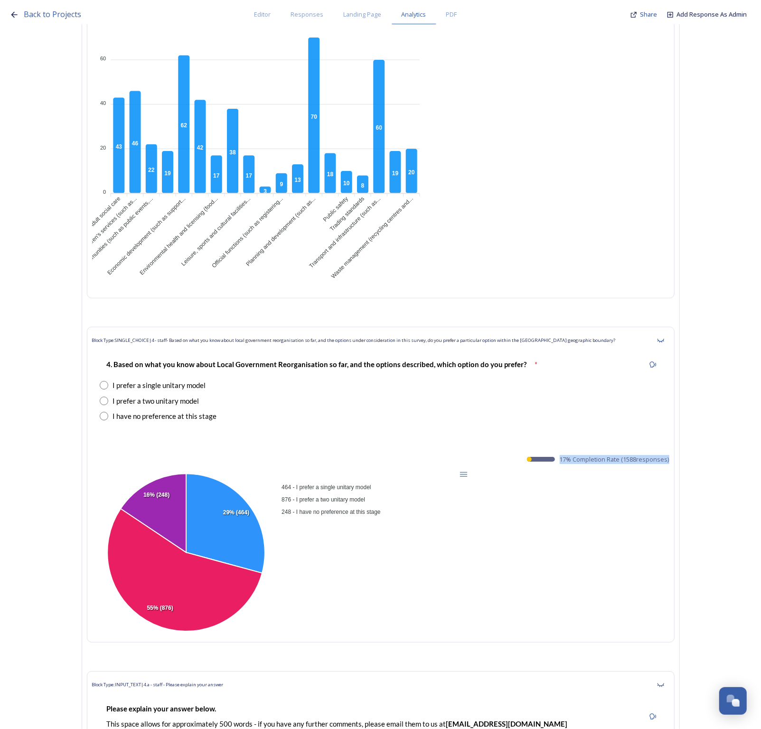
drag, startPoint x: 673, startPoint y: 366, endPoint x: 565, endPoint y: 365, distance: 107.8
click at [565, 455] on span "17 % Completion Rate ( 1588 responses)" at bounding box center [615, 459] width 110 height 9
copy span "17 % Completion Rate ( 1588 responses"
drag, startPoint x: 399, startPoint y: 420, endPoint x: 300, endPoint y: 393, distance: 102.6
click at [300, 480] on div "464 - I prefer a single unitary model 876 - I prefer a two unitary model 248 - …" at bounding box center [375, 499] width 190 height 38
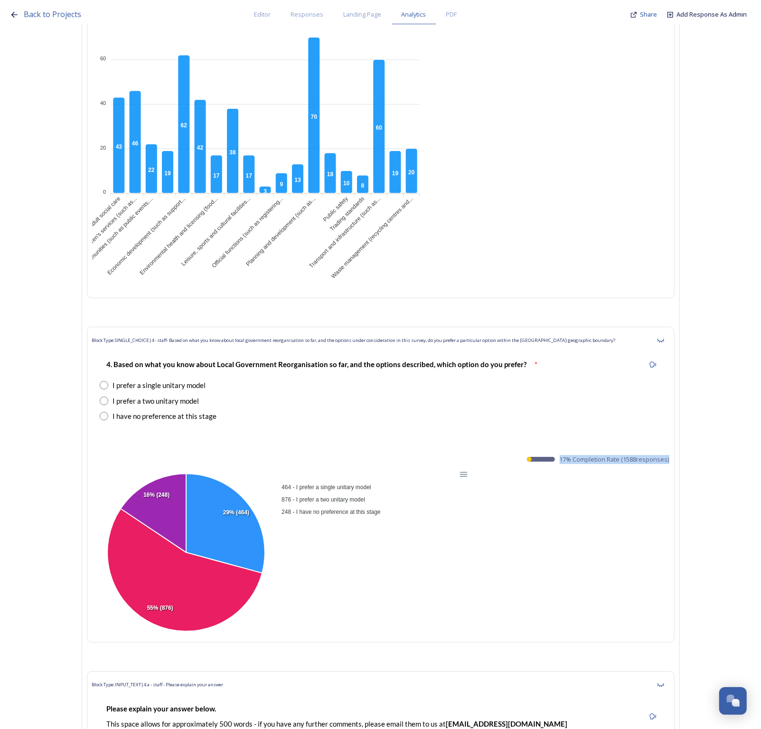
drag, startPoint x: 306, startPoint y: 387, endPoint x: 349, endPoint y: 407, distance: 47.4
click at [349, 480] on div "464 - I prefer a single unitary model 876 - I prefer a two unitary model 248 - …" at bounding box center [375, 499] width 190 height 38
click at [458, 527] on div "Download CSV" at bounding box center [440, 534] width 48 height 14
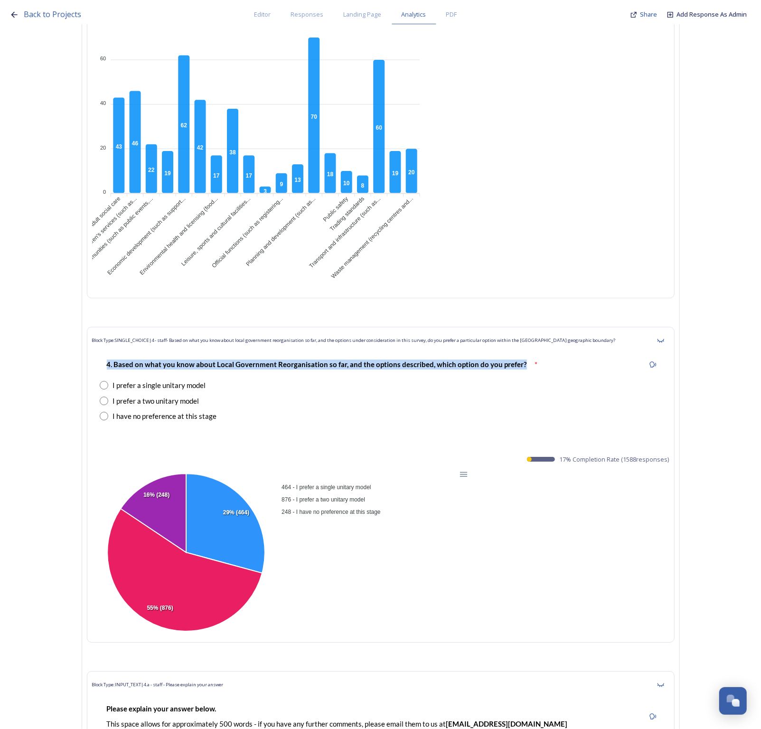
drag, startPoint x: 528, startPoint y: 268, endPoint x: 84, endPoint y: 275, distance: 444.2
copy strong "4. Based on what you know about Local Government Reorganisation so far, and the…"
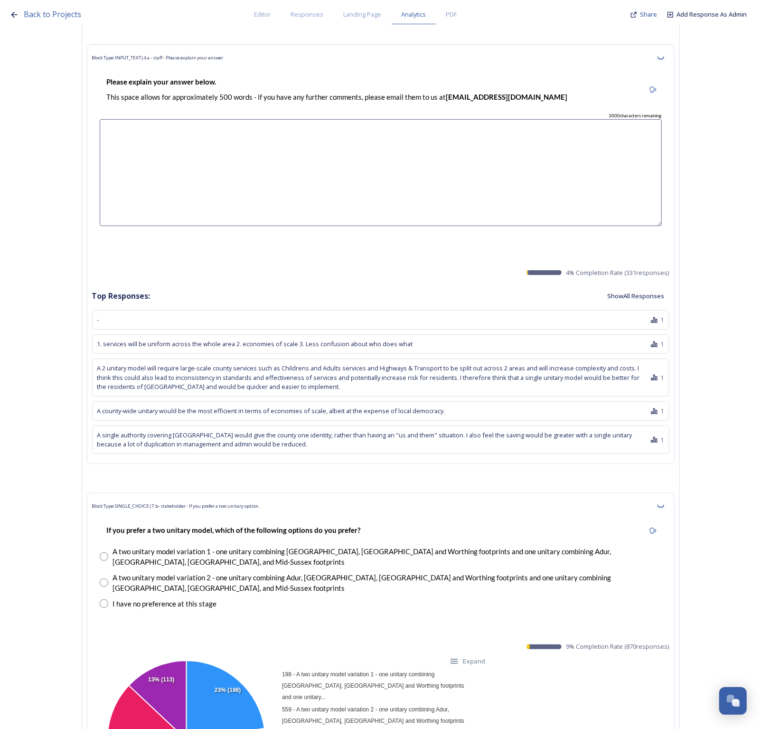
scroll to position [25175, 0]
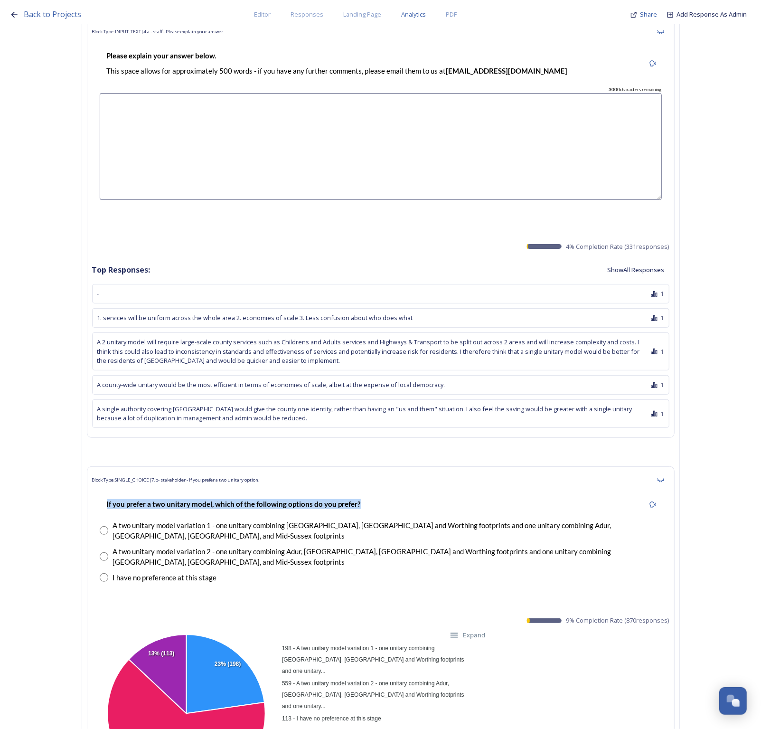
drag, startPoint x: 340, startPoint y: 410, endPoint x: 110, endPoint y: 415, distance: 230.0
click at [110, 494] on div "If you prefer a two unitary model, which of the following options do you prefer?" at bounding box center [381, 504] width 562 height 21
copy strong "If you prefer a two unitary model, which of the following options do you prefer?"
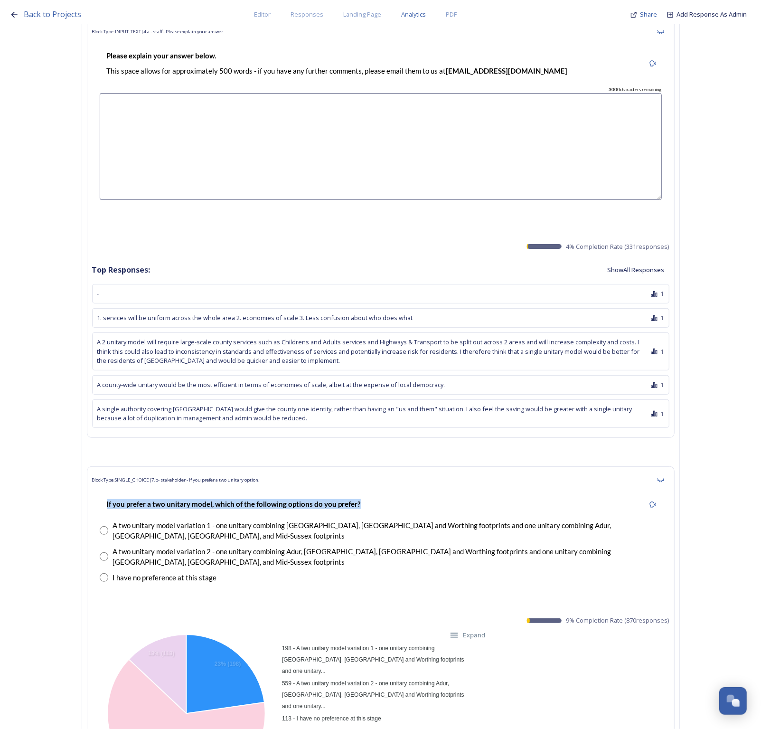
drag, startPoint x: 394, startPoint y: 578, endPoint x: 392, endPoint y: 520, distance: 58.5
click at [311, 641] on div "198 - A two unitary model variation 1 - one unitary combining [GEOGRAPHIC_DATA]…" at bounding box center [375, 683] width 190 height 84
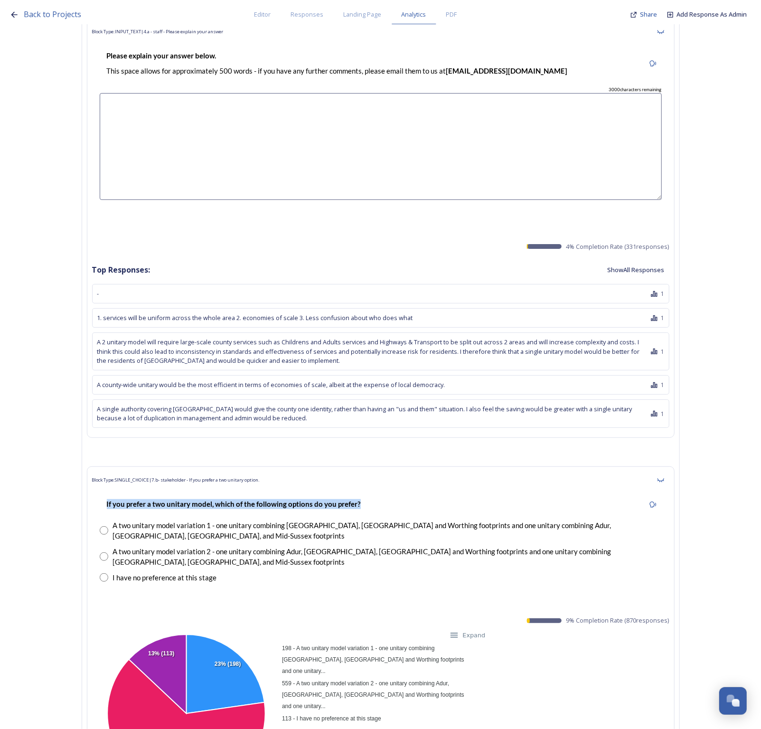
drag, startPoint x: 674, startPoint y: 504, endPoint x: 556, endPoint y: 507, distance: 117.4
click at [556, 507] on div "Block Type: SINGLE_CHOICE | 7.b- stakeholder - If you prefer a two unitary opti…" at bounding box center [381, 635] width 588 height 338
click at [382, 480] on div "Block Type: SINGLE_CHOICE | 7.b- stakeholder - If you prefer a two unitary opti…" at bounding box center [381, 635] width 588 height 338
click at [452, 688] on div "Download CSV" at bounding box center [440, 695] width 48 height 14
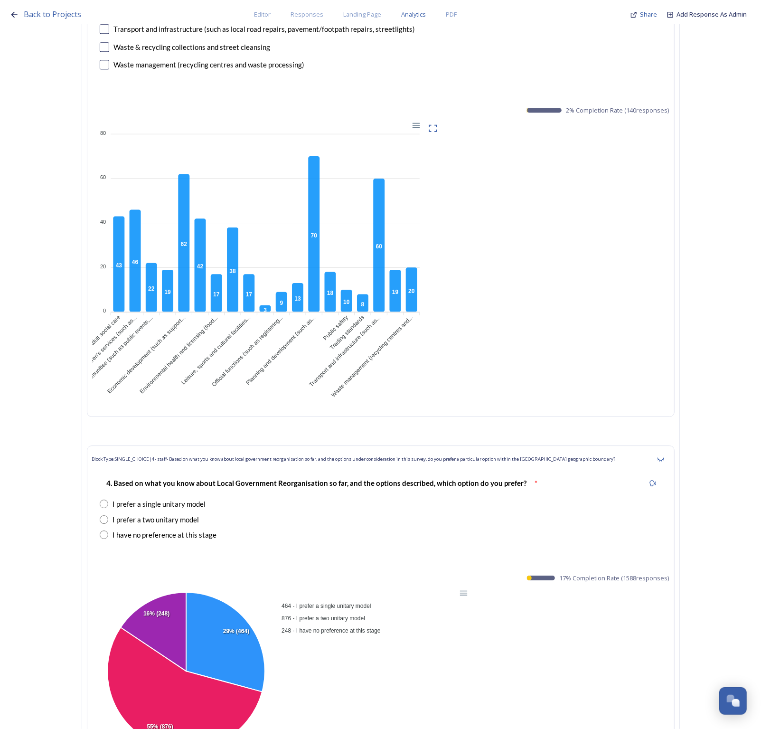
scroll to position [24463, 0]
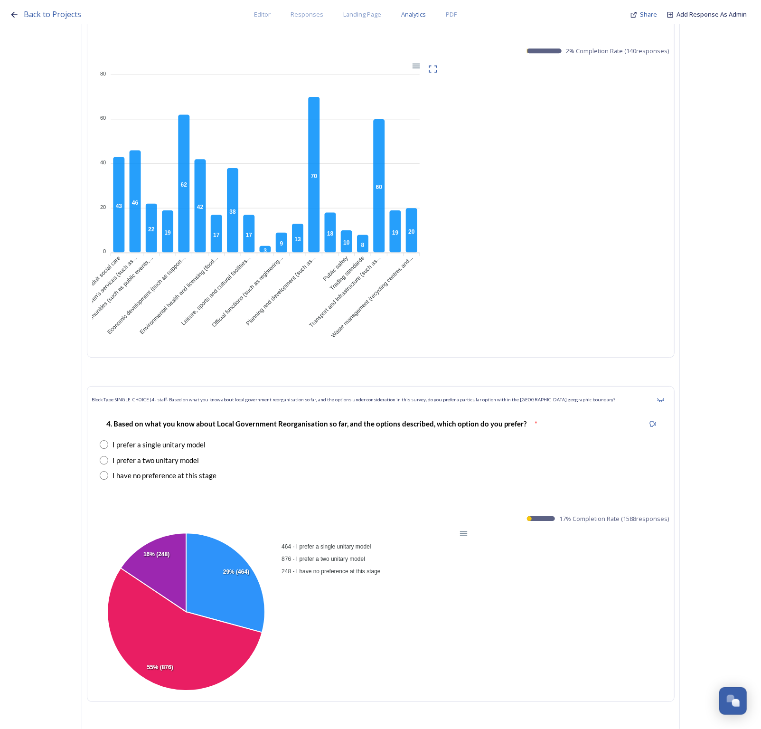
click at [404, 409] on div "4. Based on what you know about Local Government Reorganisation so far, and the…" at bounding box center [381, 450] width 578 height 82
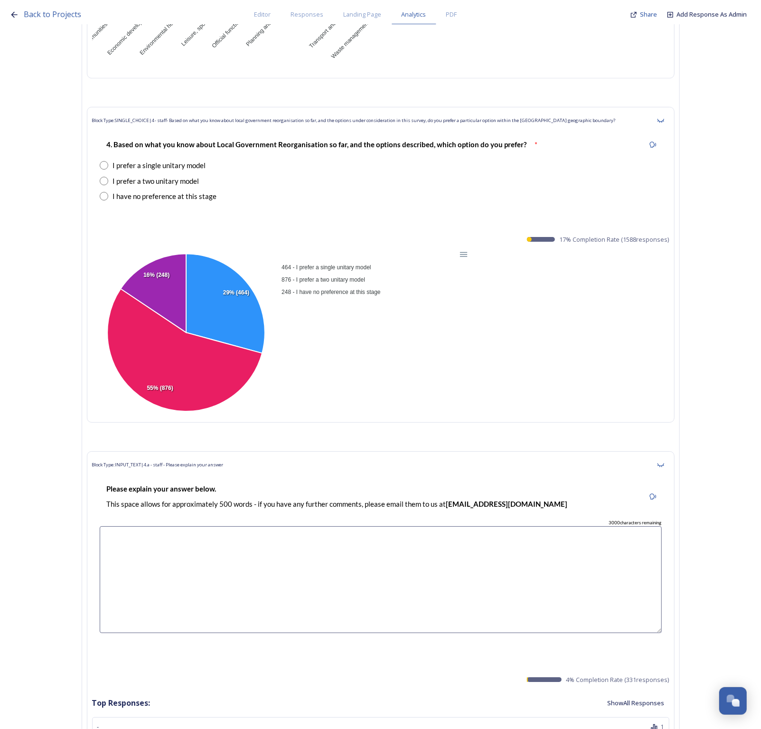
scroll to position [24700, 0]
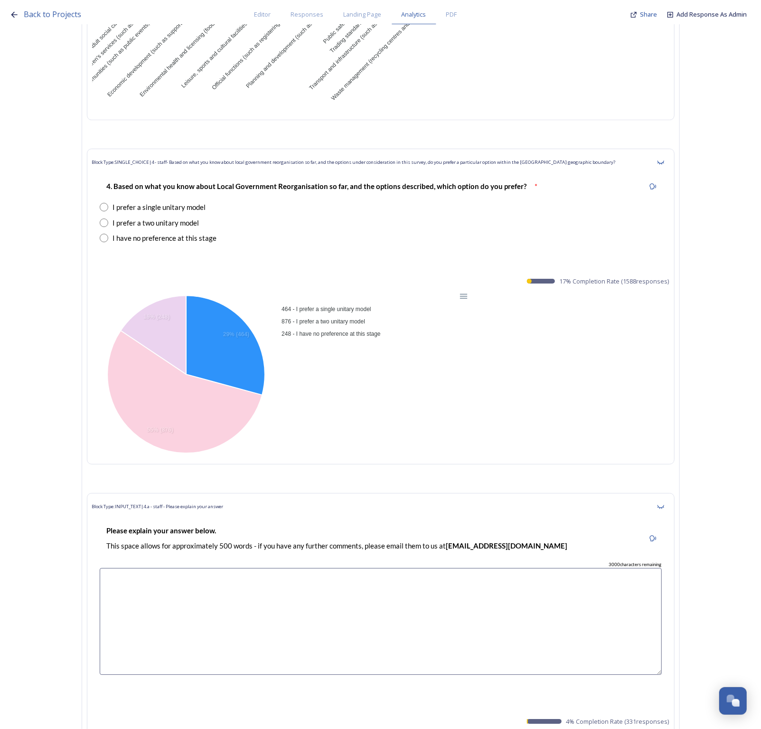
drag, startPoint x: 388, startPoint y: 212, endPoint x: 321, endPoint y: 212, distance: 67.0
click at [321, 303] on div "464 - I prefer a single unitary model" at bounding box center [374, 308] width 185 height 11
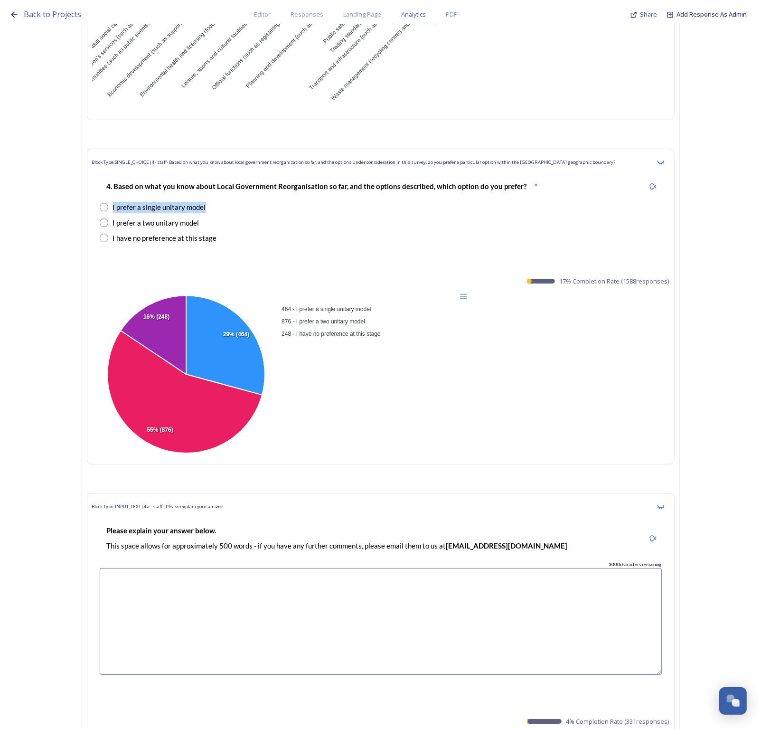
drag, startPoint x: 229, startPoint y: 110, endPoint x: 93, endPoint y: 115, distance: 136.4
click at [93, 149] on div "Block Type: SINGLE_CHOICE | 4 - staff- Based on what you know about local gover…" at bounding box center [381, 307] width 588 height 316
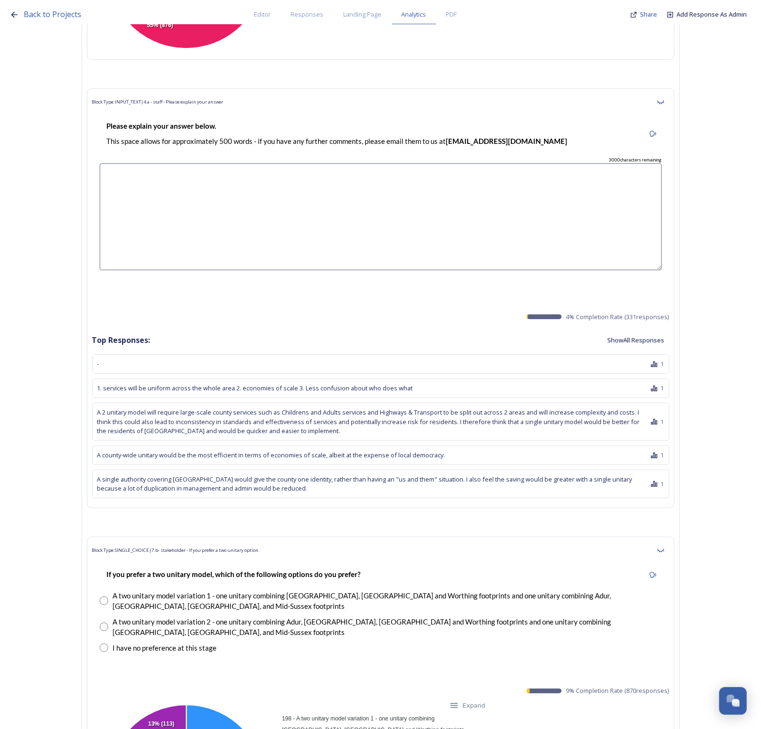
scroll to position [25116, 0]
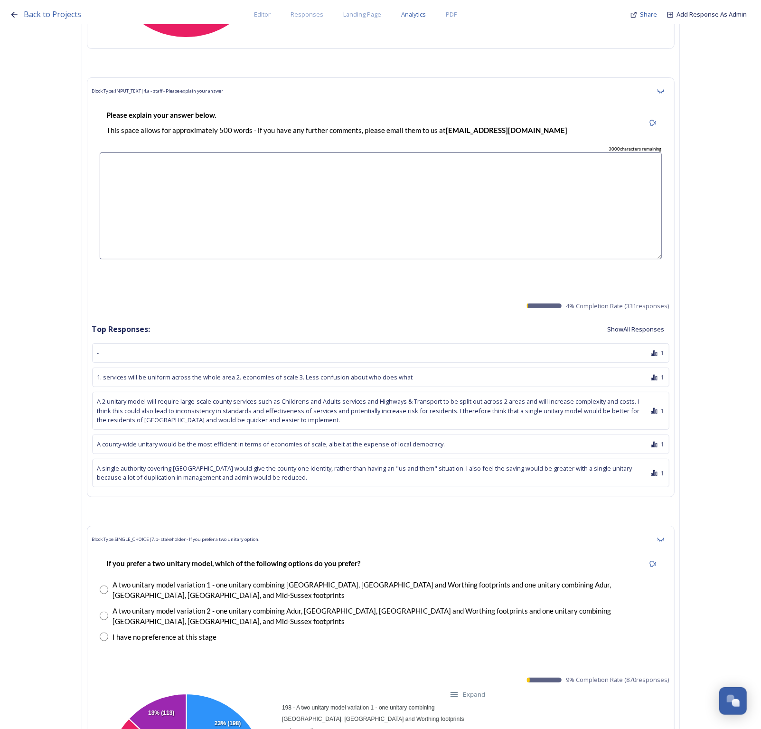
click at [629, 320] on button "Show All Responses" at bounding box center [636, 329] width 67 height 19
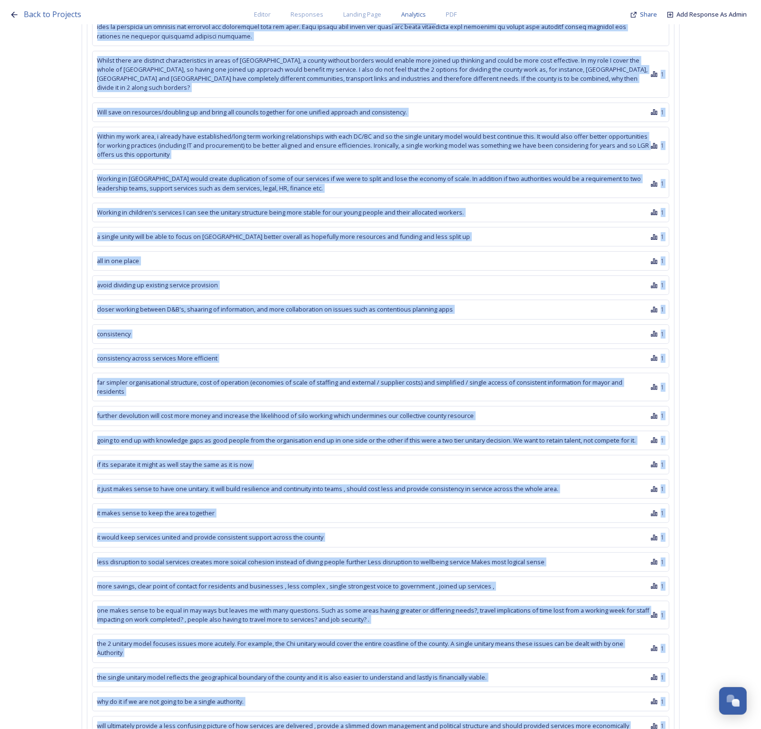
scroll to position [36282, 0]
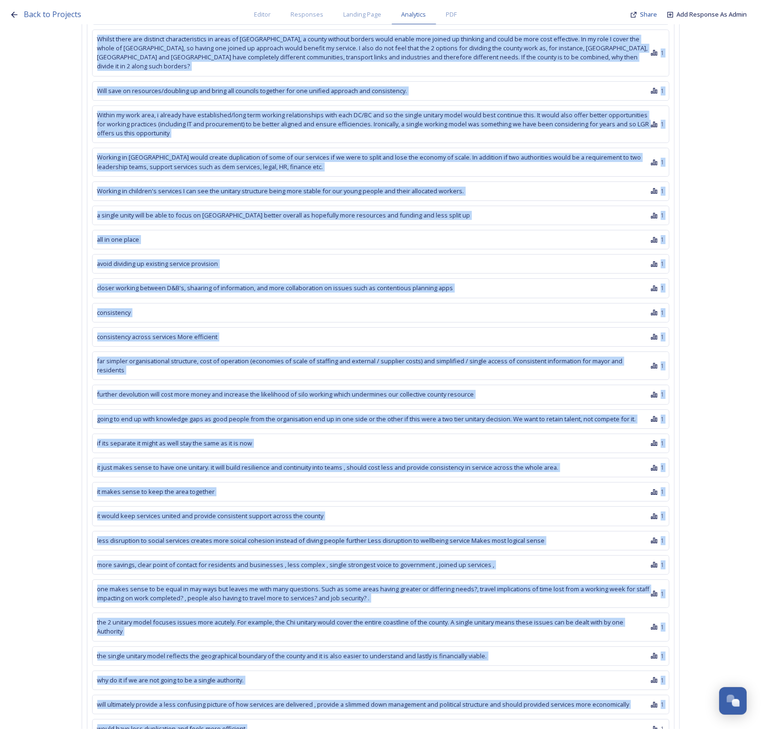
drag, startPoint x: 98, startPoint y: 276, endPoint x: 385, endPoint y: 490, distance: 357.8
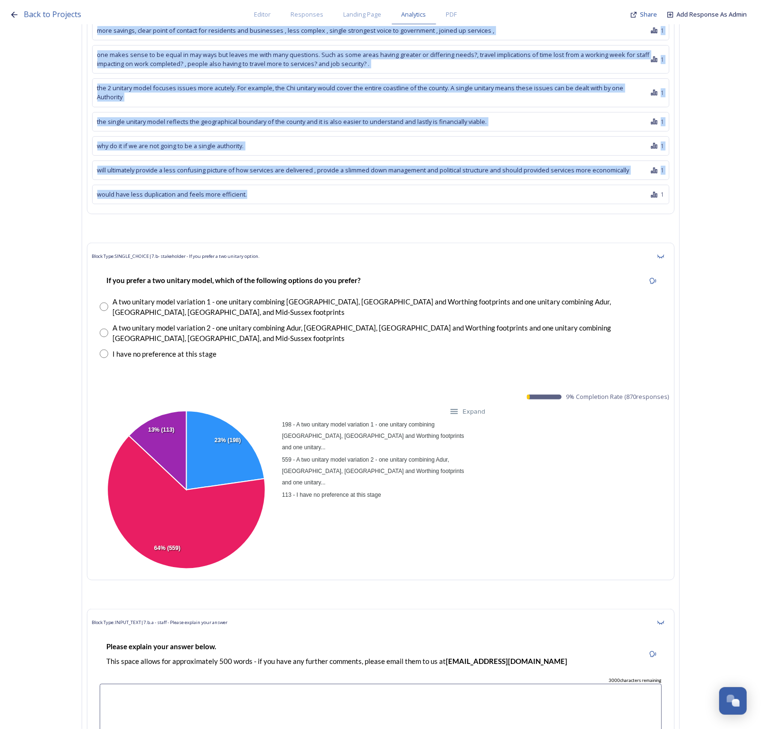
scroll to position [36757, 0]
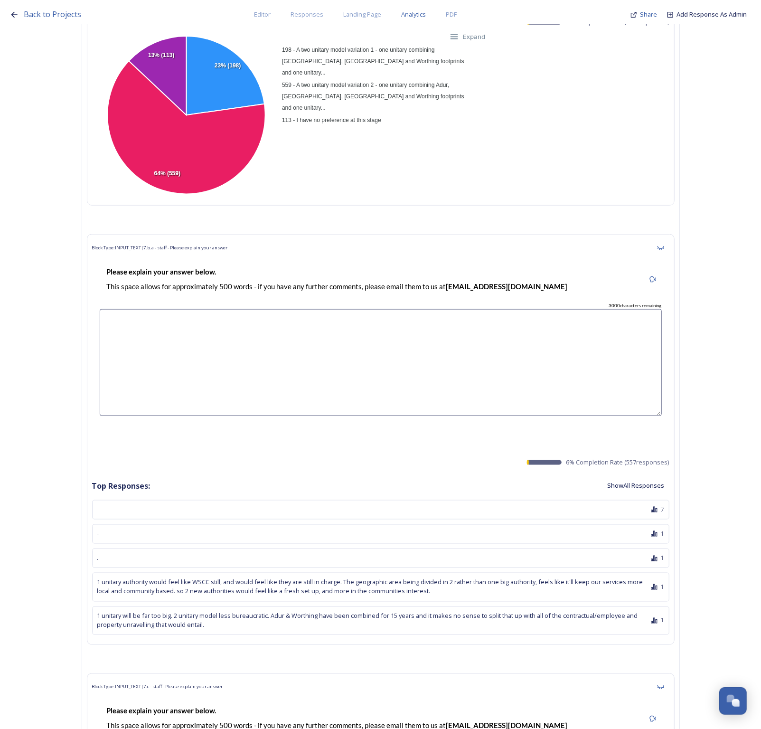
scroll to position [37172, 0]
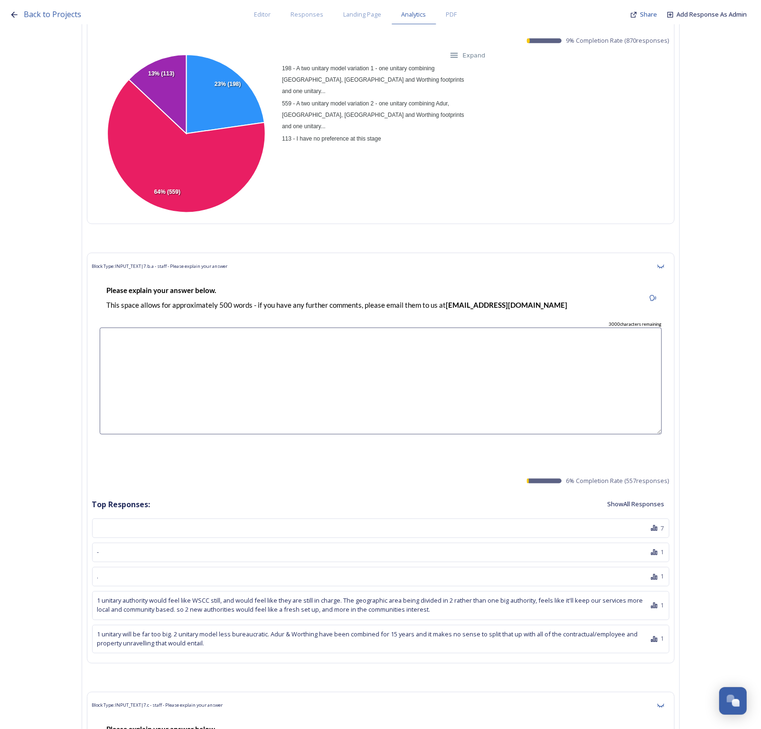
click at [629, 495] on button "Show All Responses" at bounding box center [636, 504] width 67 height 19
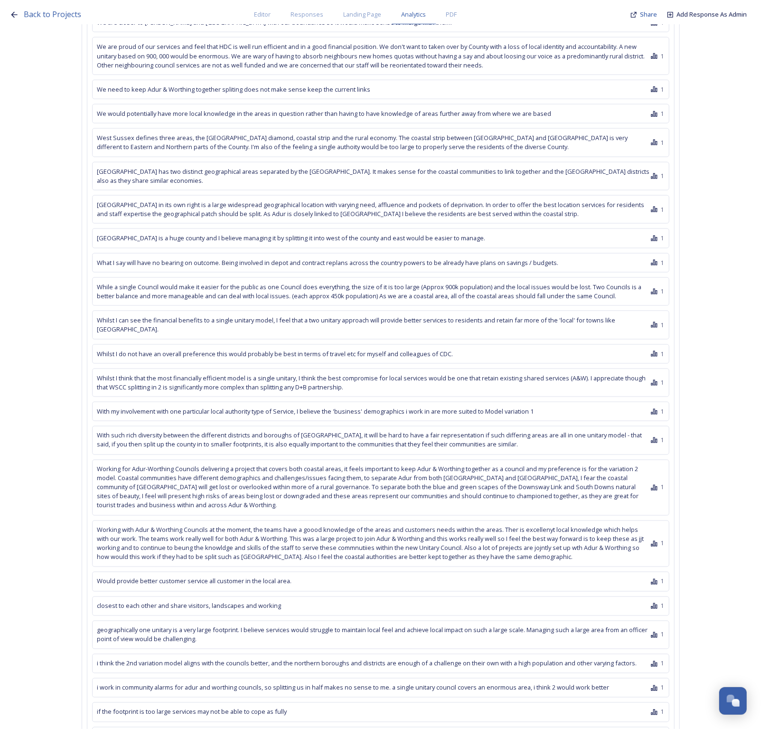
scroll to position [55579, 0]
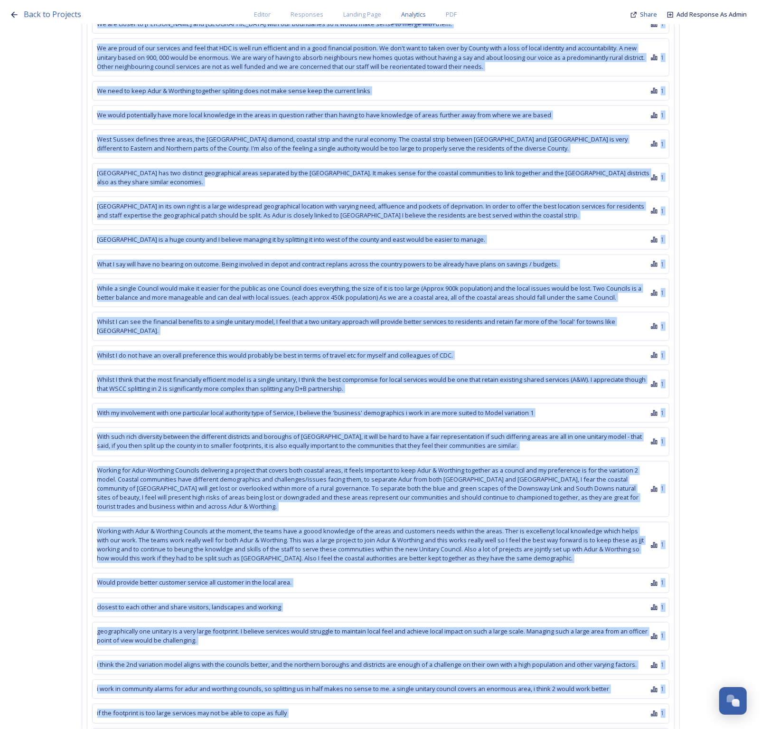
drag, startPoint x: 119, startPoint y: 276, endPoint x: 352, endPoint y: 587, distance: 388.5
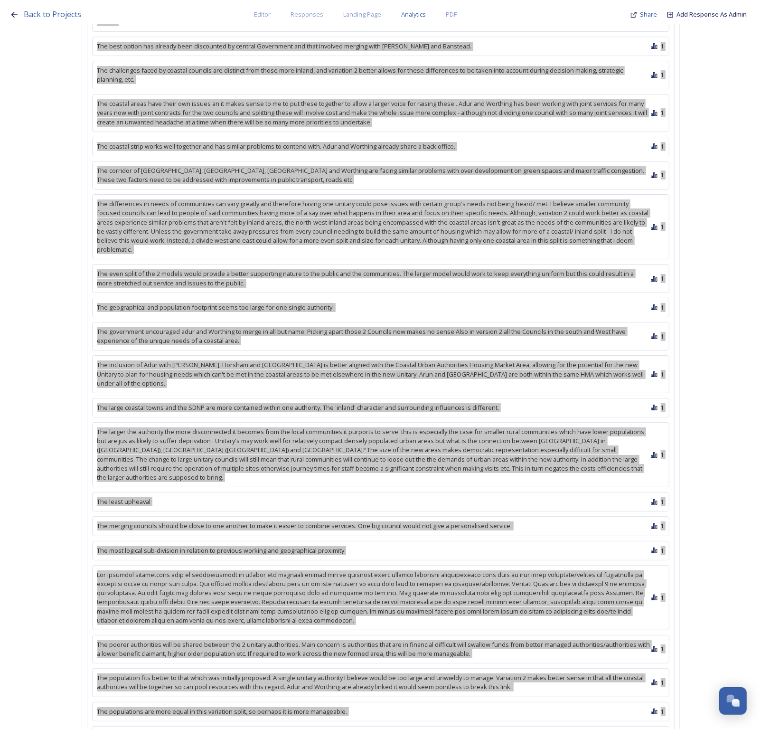
scroll to position [52195, 0]
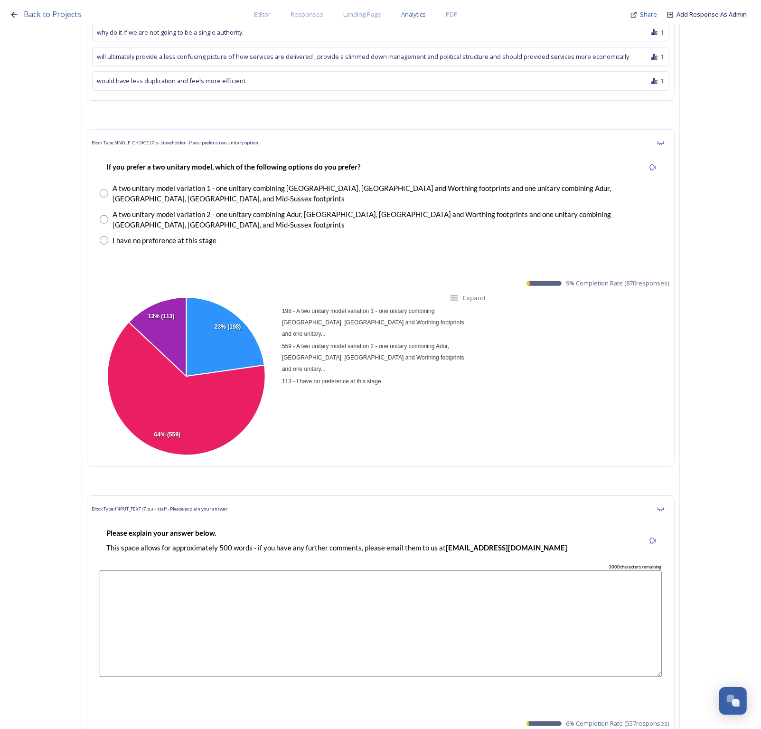
scroll to position [36949, 0]
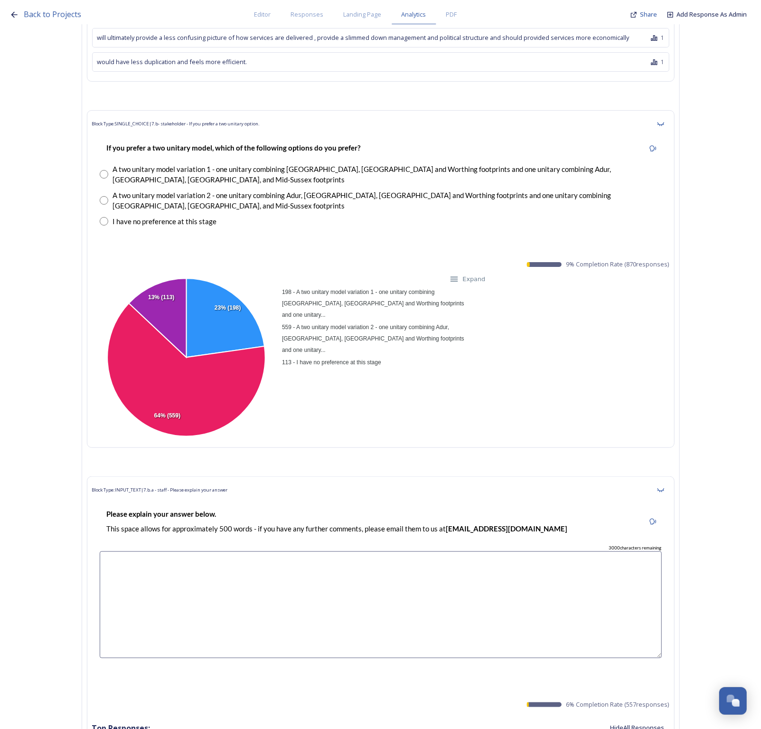
click at [626, 719] on button "Hide All Responses" at bounding box center [638, 728] width 64 height 19
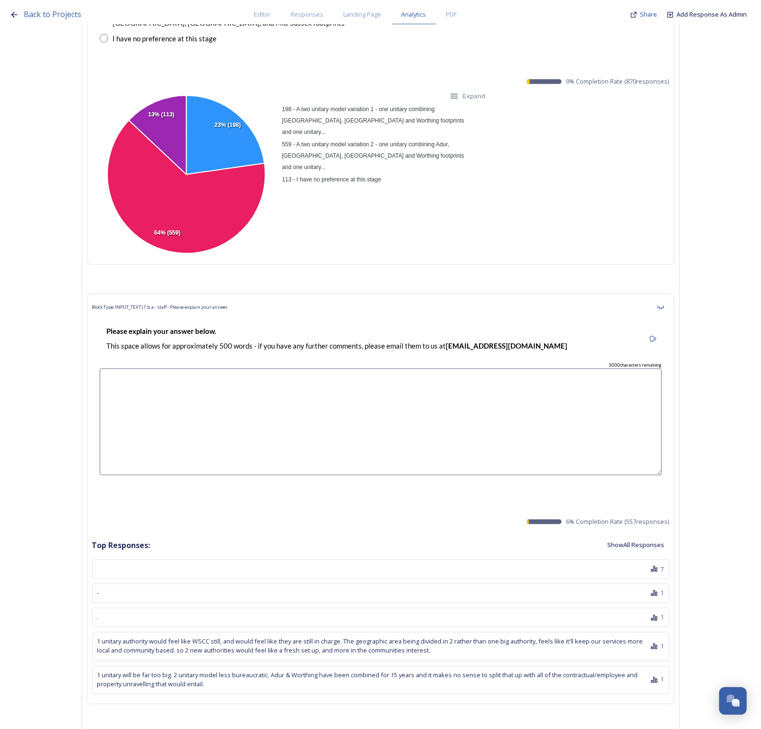
scroll to position [37127, 0]
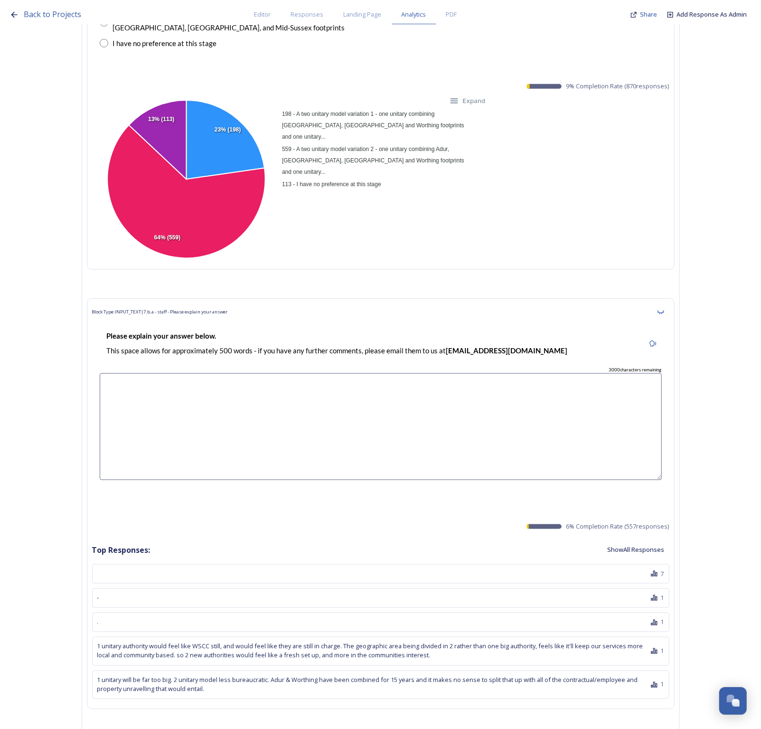
click at [634, 541] on button "Show All Responses" at bounding box center [636, 550] width 67 height 19
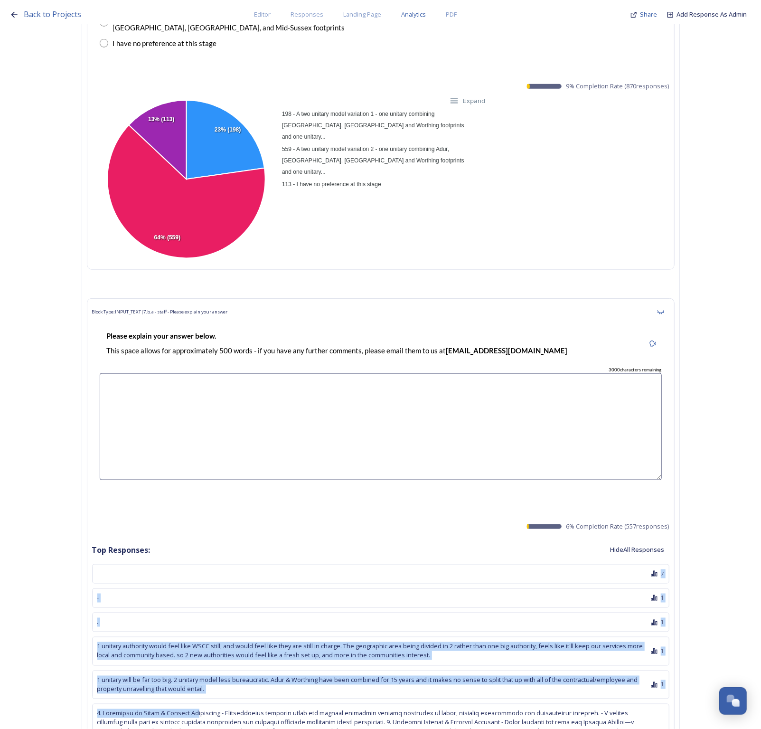
drag, startPoint x: 144, startPoint y: 317, endPoint x: 197, endPoint y: 465, distance: 156.9
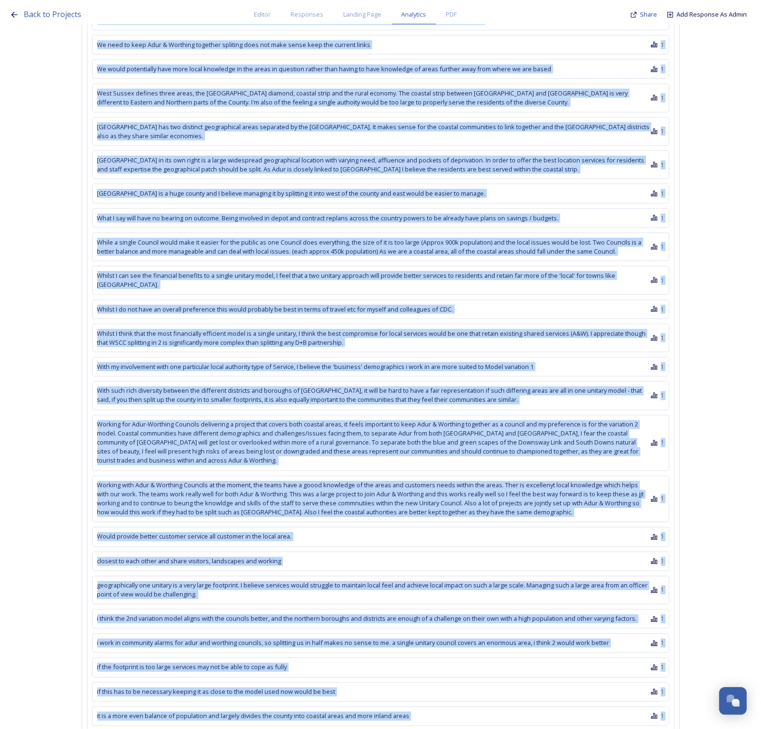
scroll to position [55533, 0]
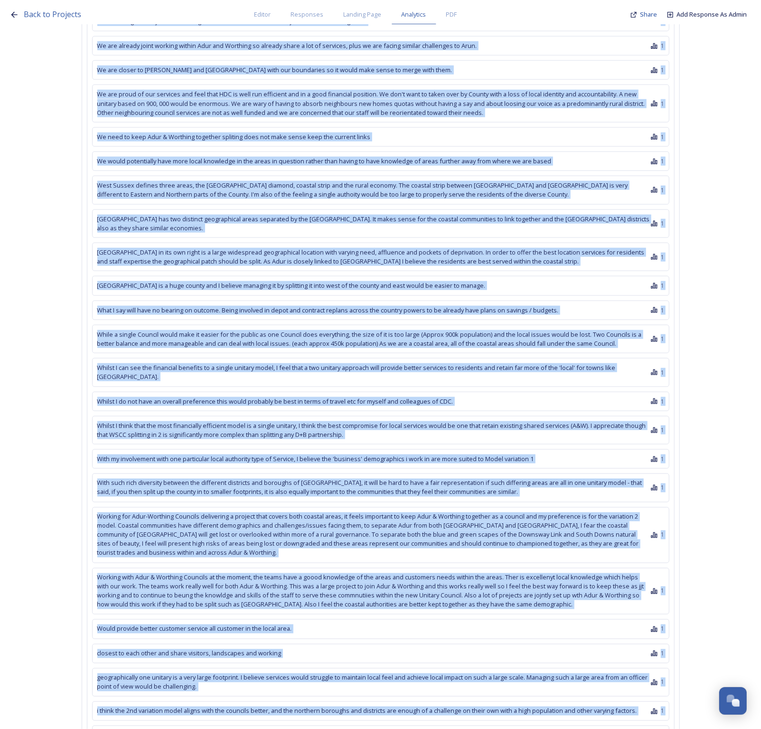
drag, startPoint x: 102, startPoint y: 395, endPoint x: 352, endPoint y: 626, distance: 340.5
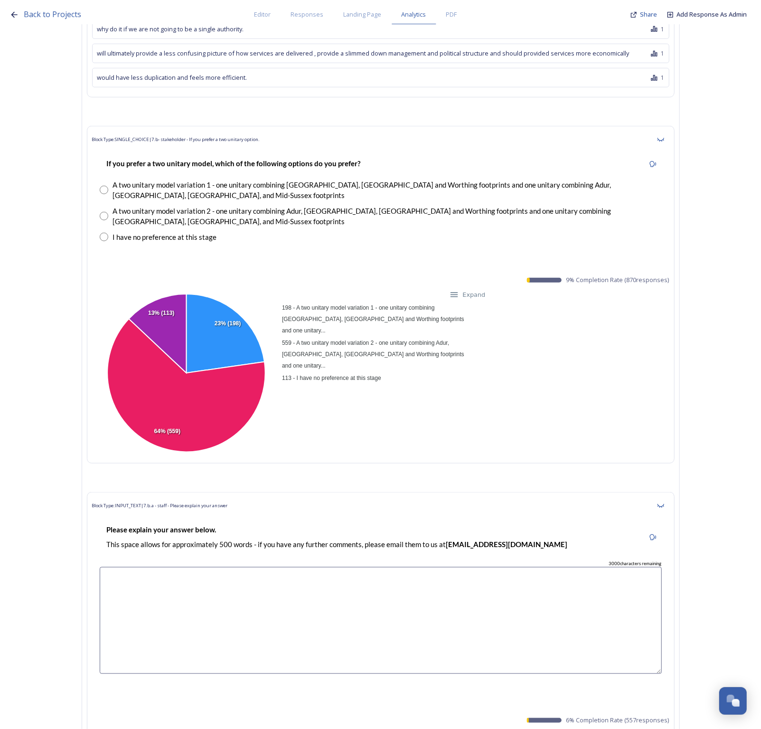
scroll to position [37115, 0]
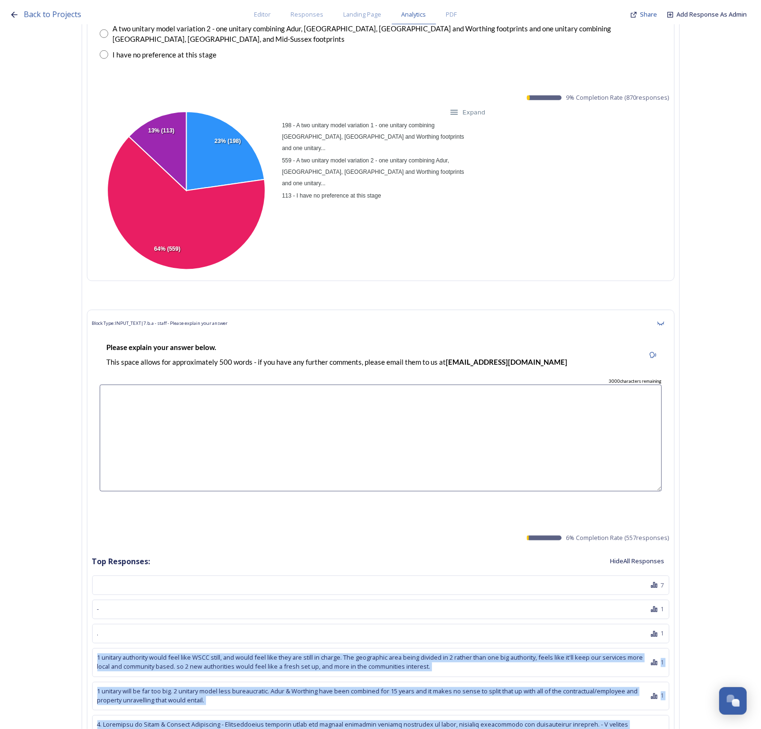
click at [624, 552] on button "Hide All Responses" at bounding box center [638, 561] width 64 height 19
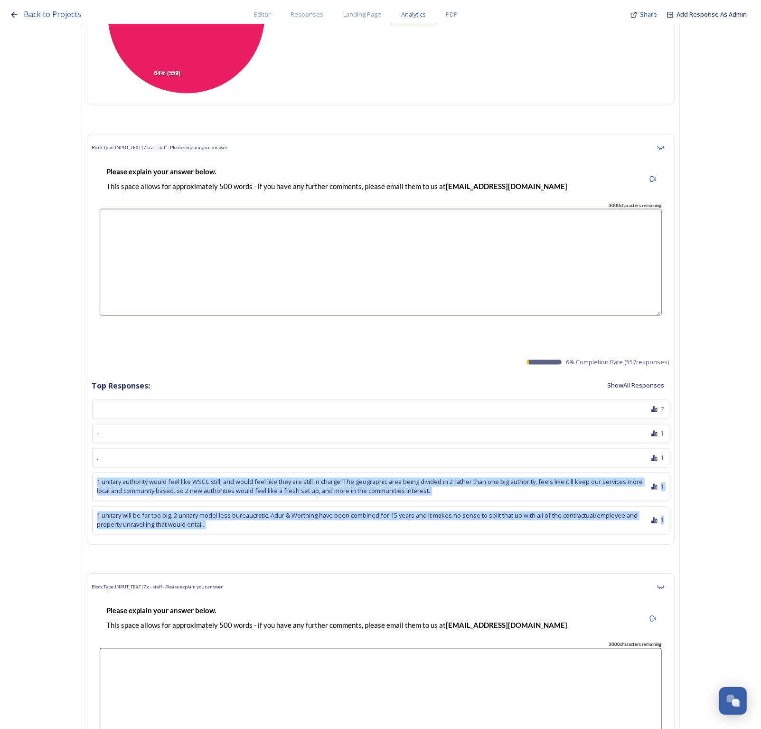
scroll to position [37294, 0]
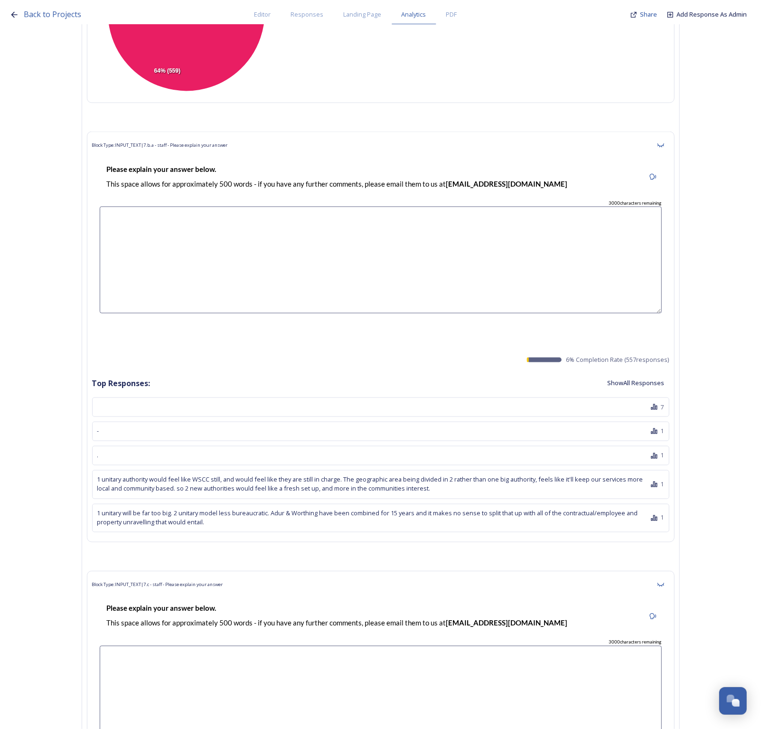
click at [318, 576] on div "Block Type: INPUT_TEXT | 7.c - staff - Please explain your answer" at bounding box center [381, 584] width 578 height 17
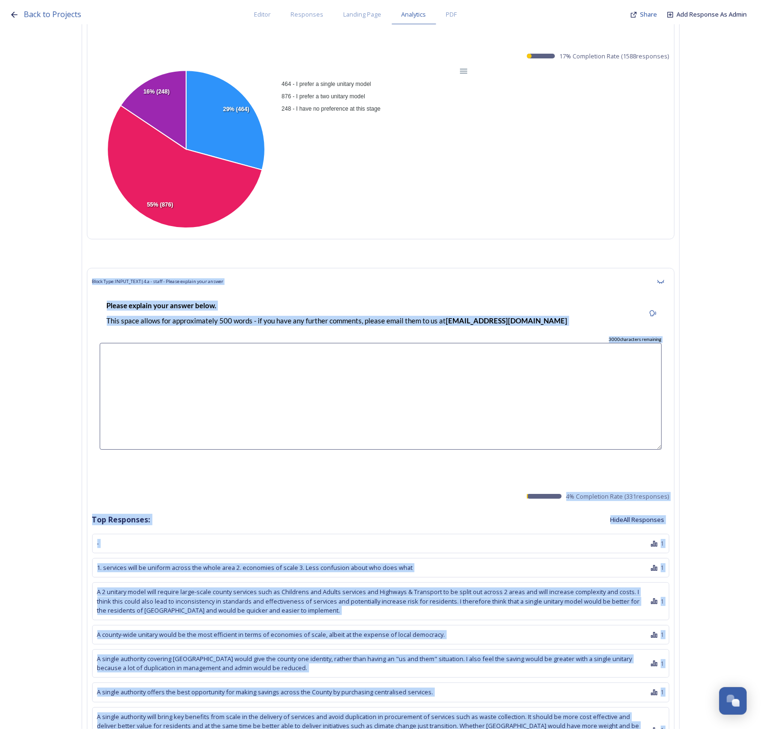
scroll to position [24886, 0]
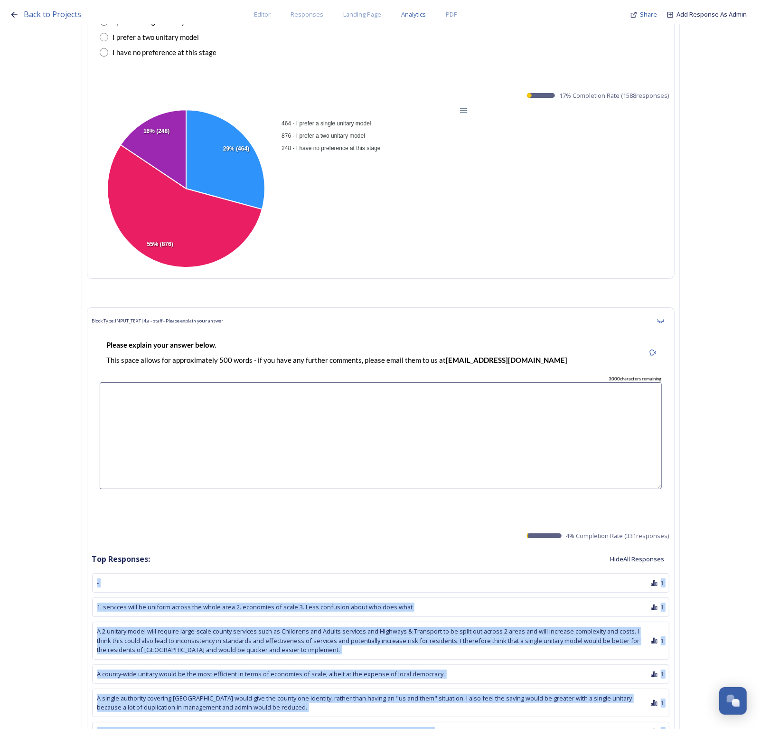
drag, startPoint x: 267, startPoint y: 377, endPoint x: 95, endPoint y: 475, distance: 197.8
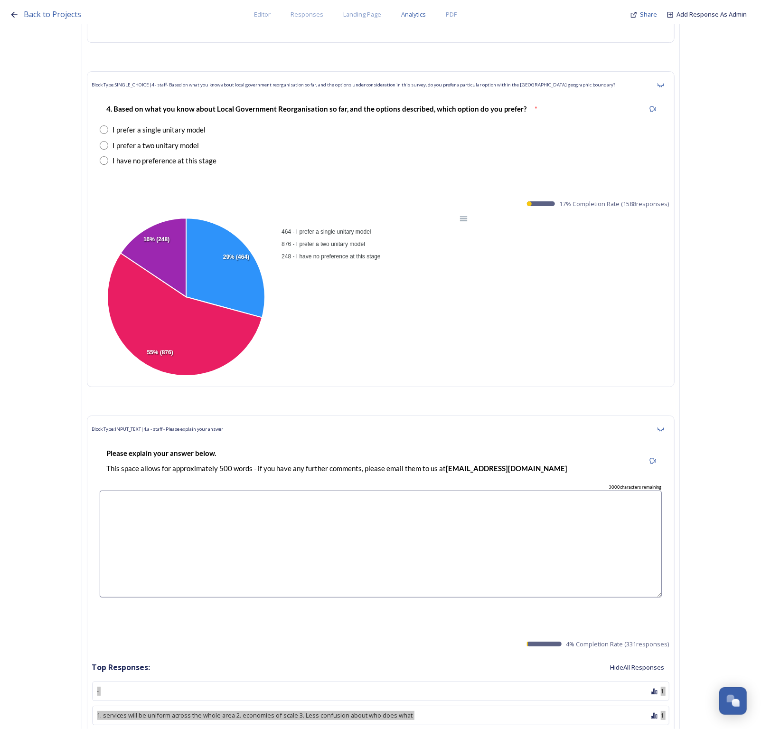
scroll to position [25005, 0]
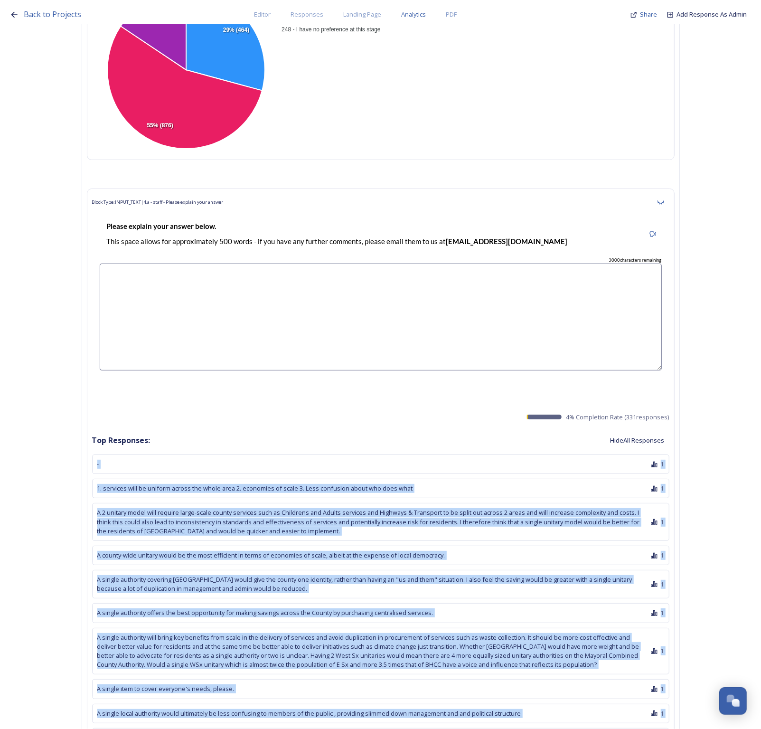
click at [626, 431] on button "Hide All Responses" at bounding box center [638, 440] width 64 height 19
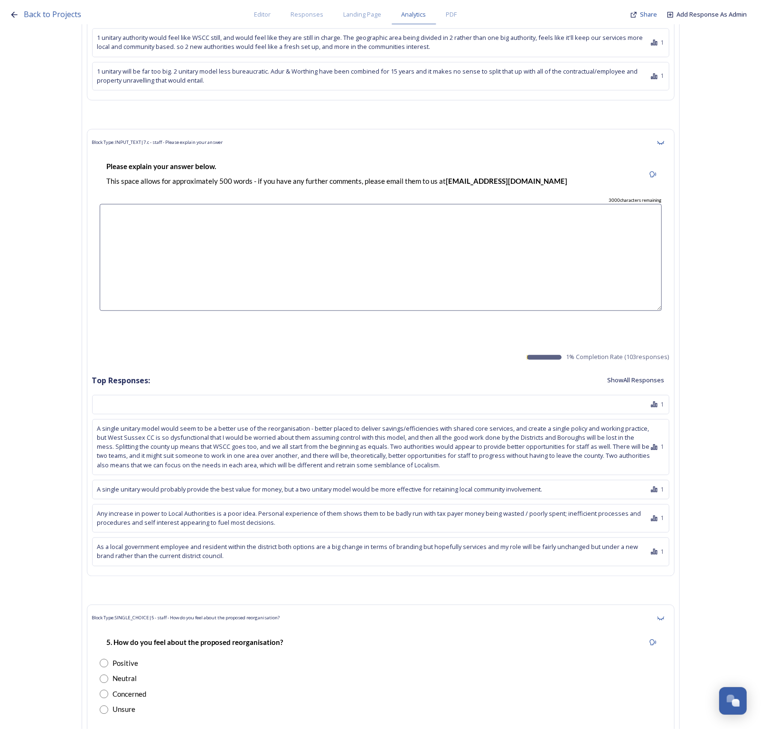
scroll to position [26370, 0]
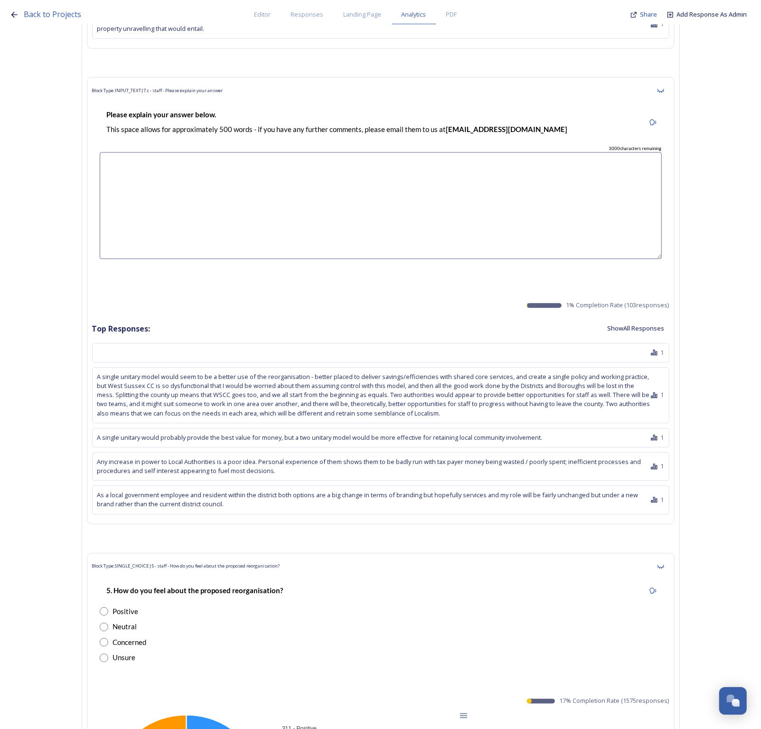
click at [637, 319] on button "Show All Responses" at bounding box center [636, 328] width 67 height 19
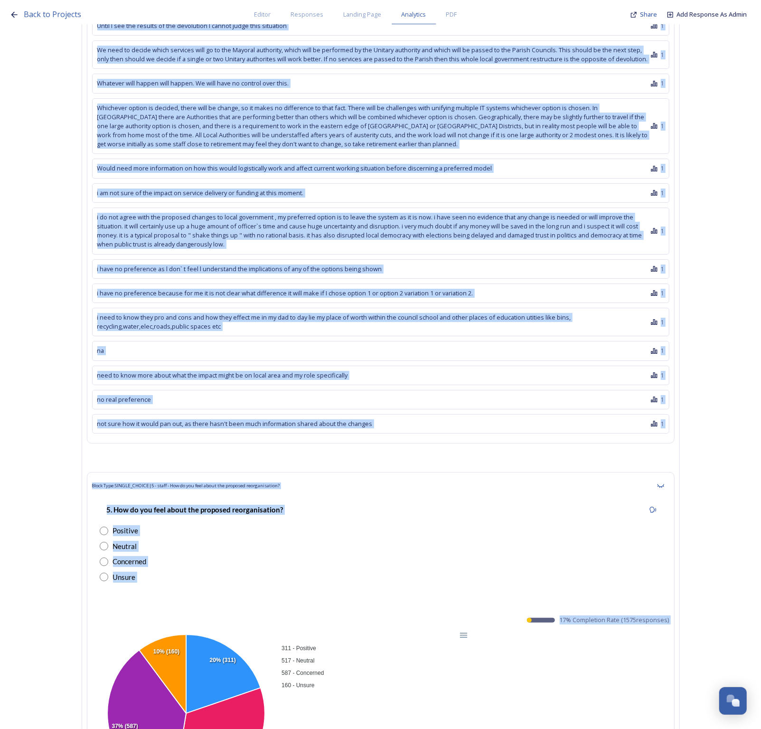
scroll to position [29398, 0]
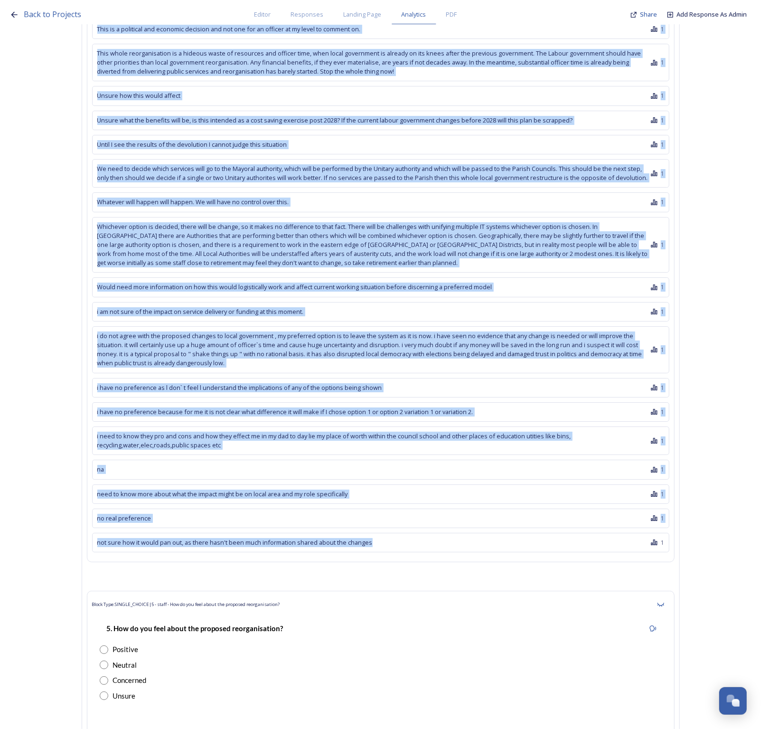
drag, startPoint x: 146, startPoint y: 232, endPoint x: 385, endPoint y: 384, distance: 282.5
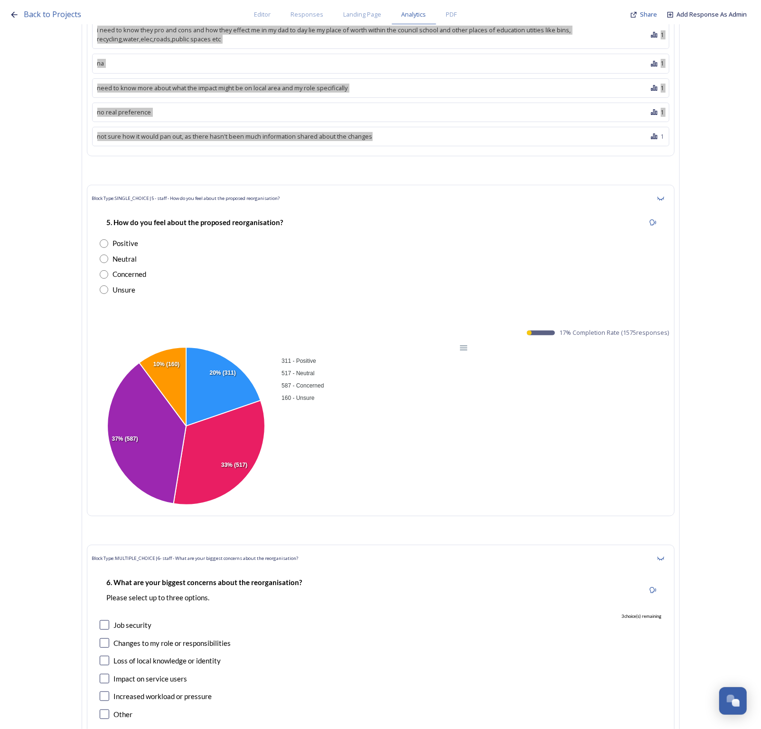
scroll to position [29636, 0]
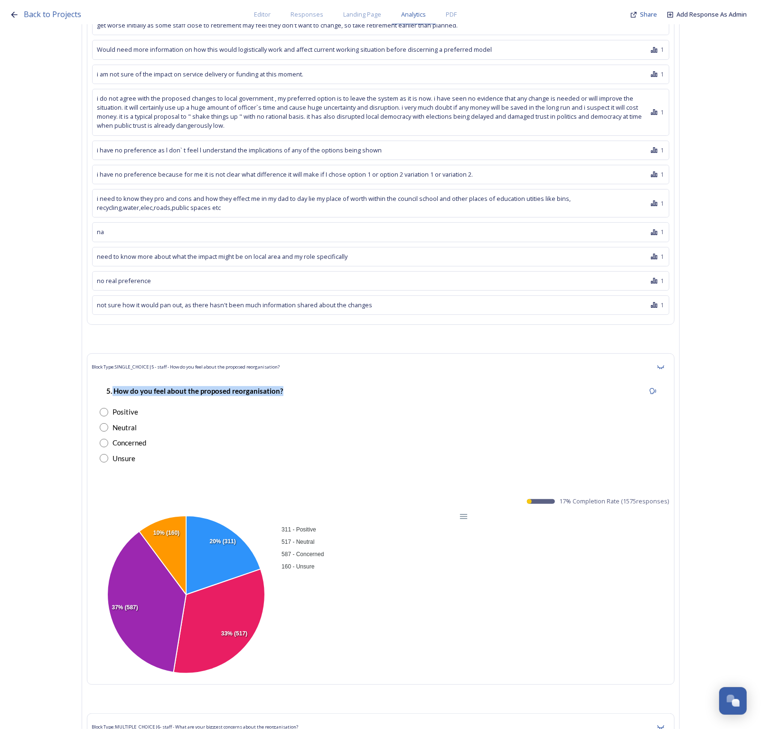
drag, startPoint x: 290, startPoint y: 229, endPoint x: 117, endPoint y: 227, distance: 172.9
click at [117, 380] on div "5. How do you feel about the proposed reorganisation?" at bounding box center [195, 390] width 191 height 21
drag, startPoint x: 671, startPoint y: 339, endPoint x: 564, endPoint y: 337, distance: 106.9
click at [564, 497] on span "17 % Completion Rate ( 1575 responses)" at bounding box center [615, 501] width 110 height 9
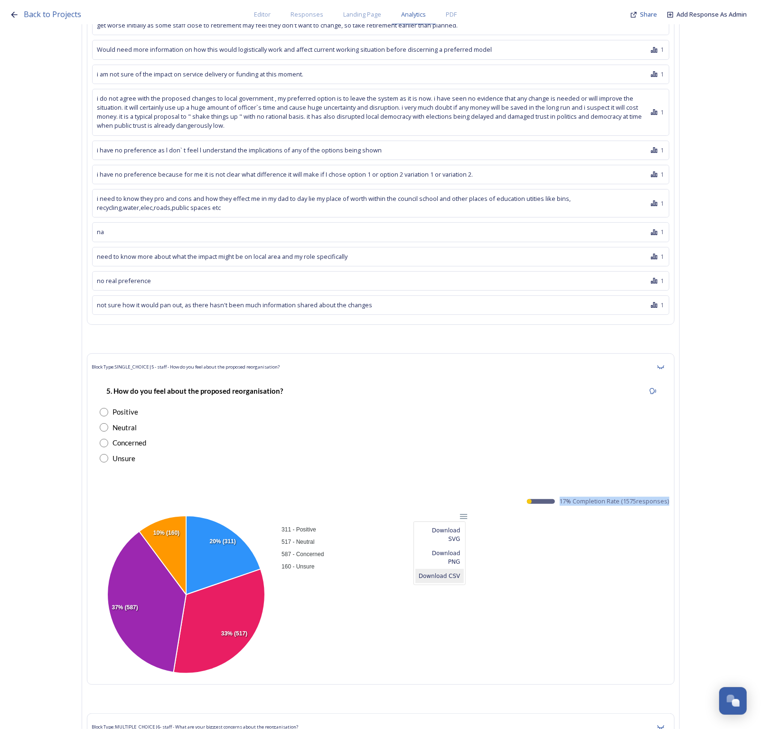
click at [456, 569] on div "Download CSV" at bounding box center [440, 576] width 48 height 14
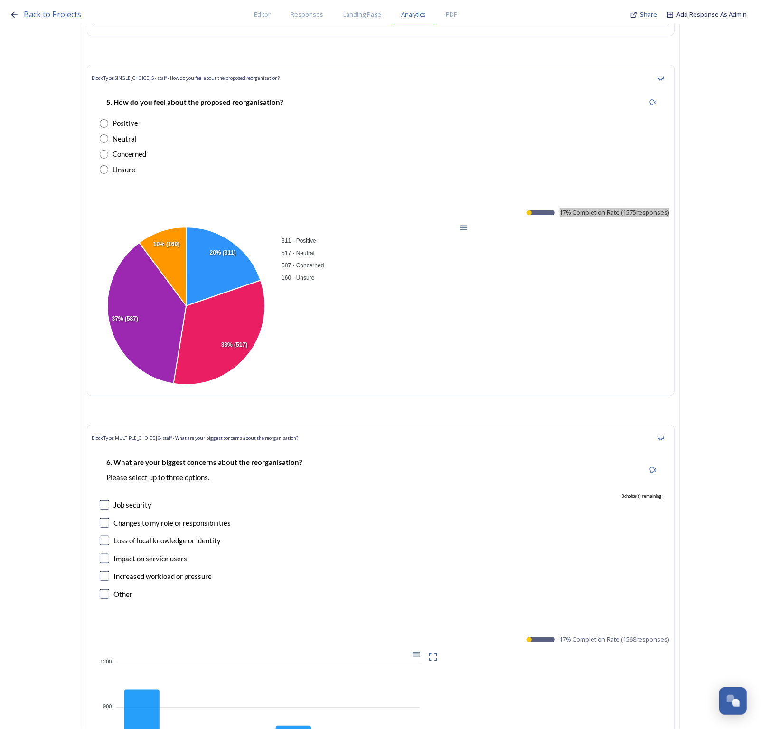
scroll to position [29992, 0]
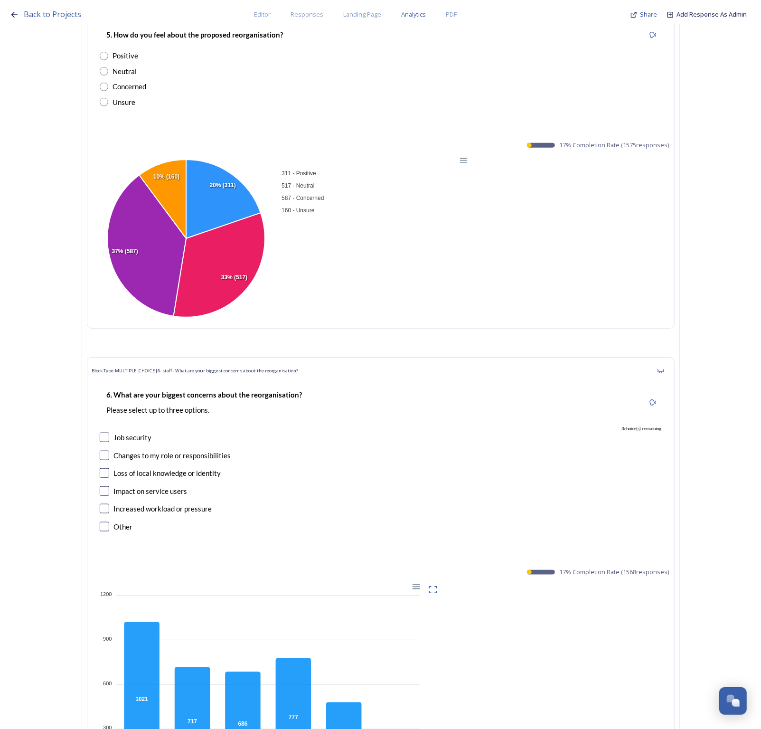
click at [321, 384] on div "6. What are your biggest concerns about the reorganisation? Please select up to…" at bounding box center [381, 402] width 562 height 37
drag, startPoint x: 323, startPoint y: 229, endPoint x: 118, endPoint y: 231, distance: 204.7
click at [118, 384] on div "6. What are your biggest concerns about the reorganisation? Please select up to…" at bounding box center [381, 402] width 562 height 37
click at [416, 582] on div at bounding box center [415, 586] width 8 height 8
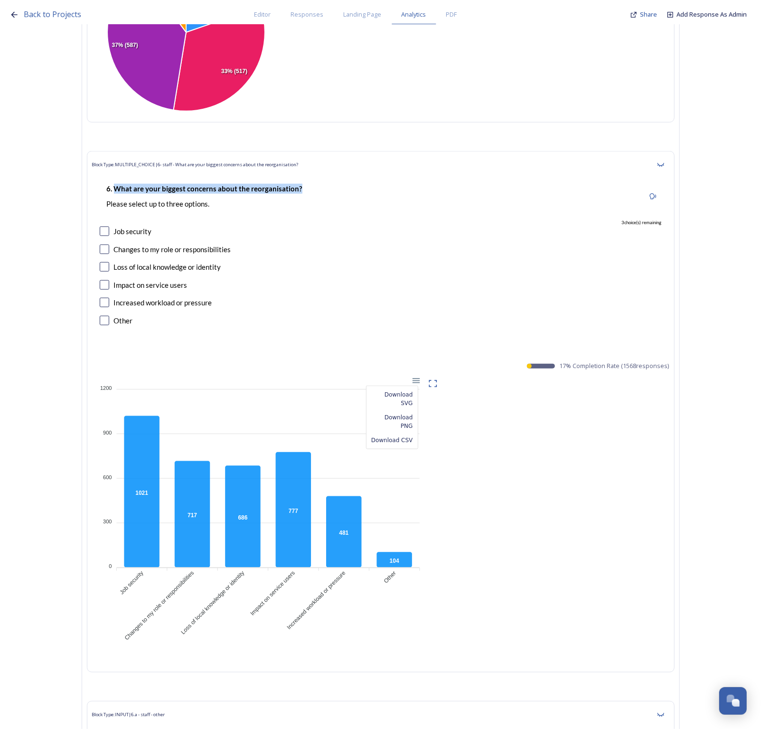
scroll to position [30052, 0]
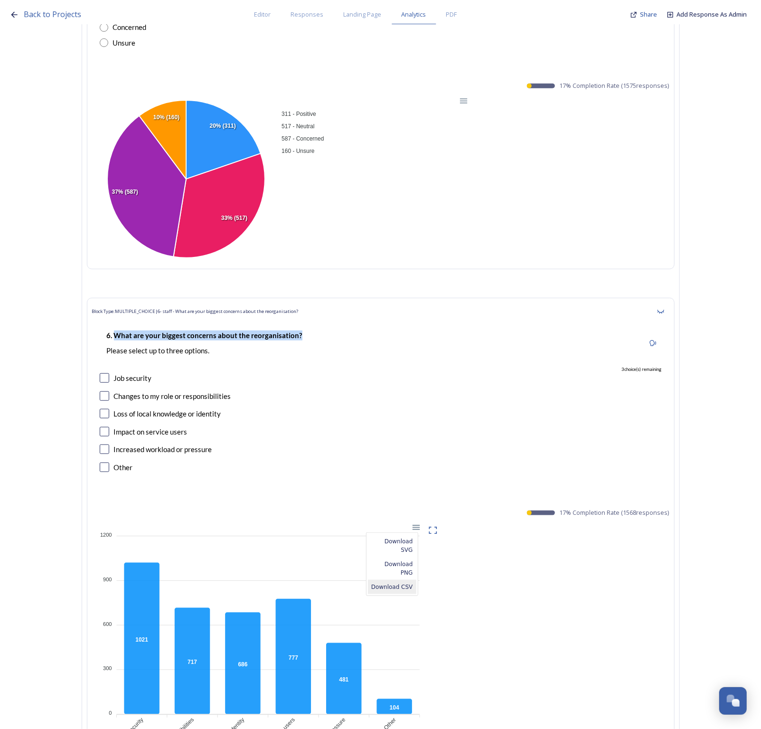
drag, startPoint x: 399, startPoint y: 390, endPoint x: 402, endPoint y: 406, distance: 16.0
click at [402, 532] on div "Download SVG Download PNG Download CSV" at bounding box center [392, 564] width 52 height 64
click at [419, 523] on div at bounding box center [415, 527] width 8 height 8
click at [415, 580] on div "Download CSV" at bounding box center [392, 587] width 48 height 14
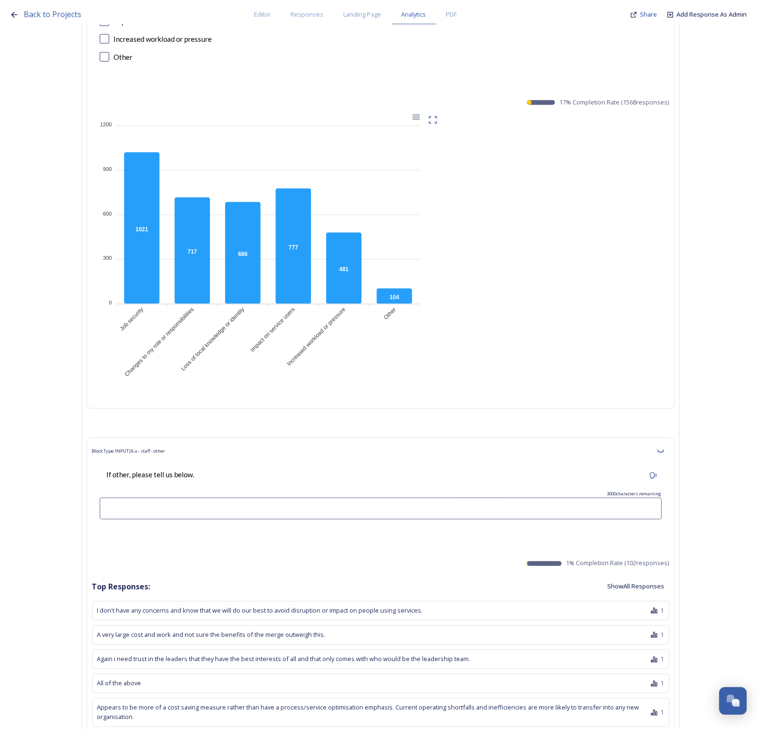
scroll to position [30586, 0]
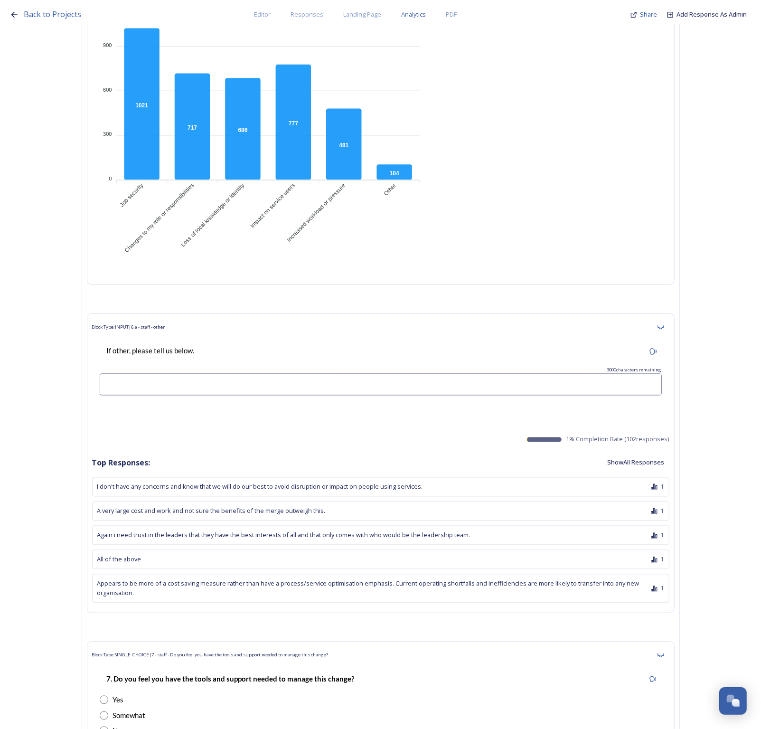
click at [637, 454] on button "Show All Responses" at bounding box center [636, 463] width 67 height 19
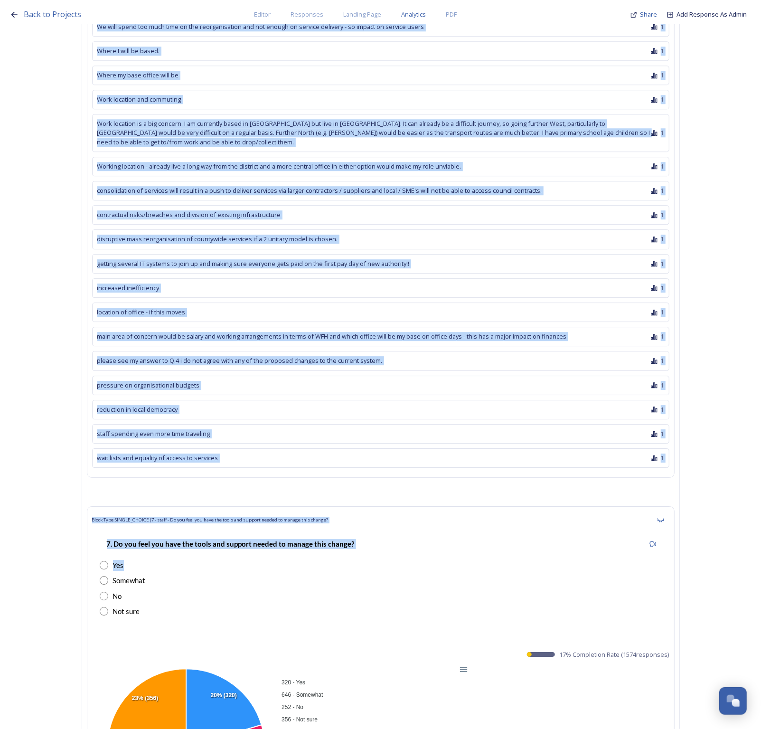
scroll to position [33436, 0]
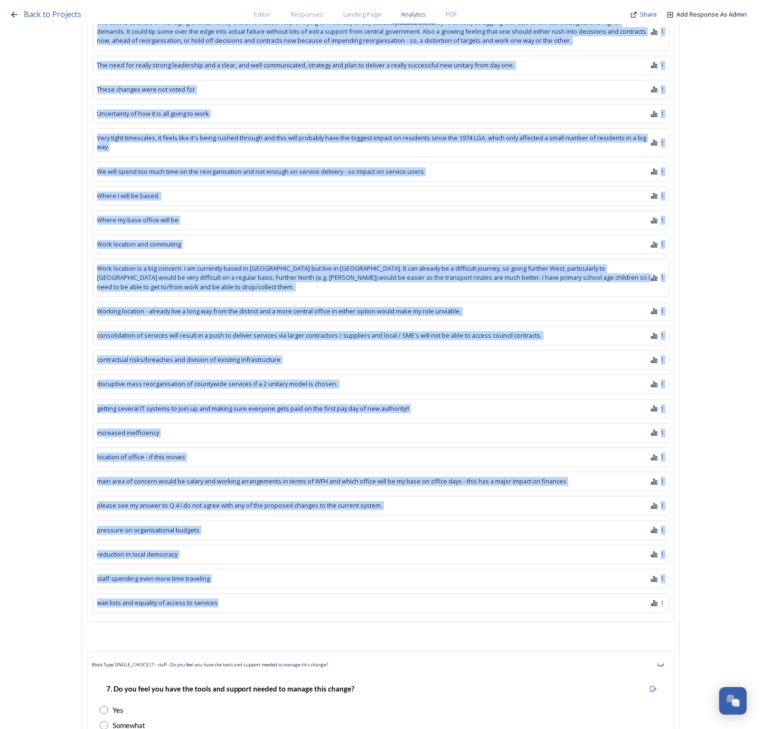
drag, startPoint x: 106, startPoint y: 204, endPoint x: 257, endPoint y: 418, distance: 262.2
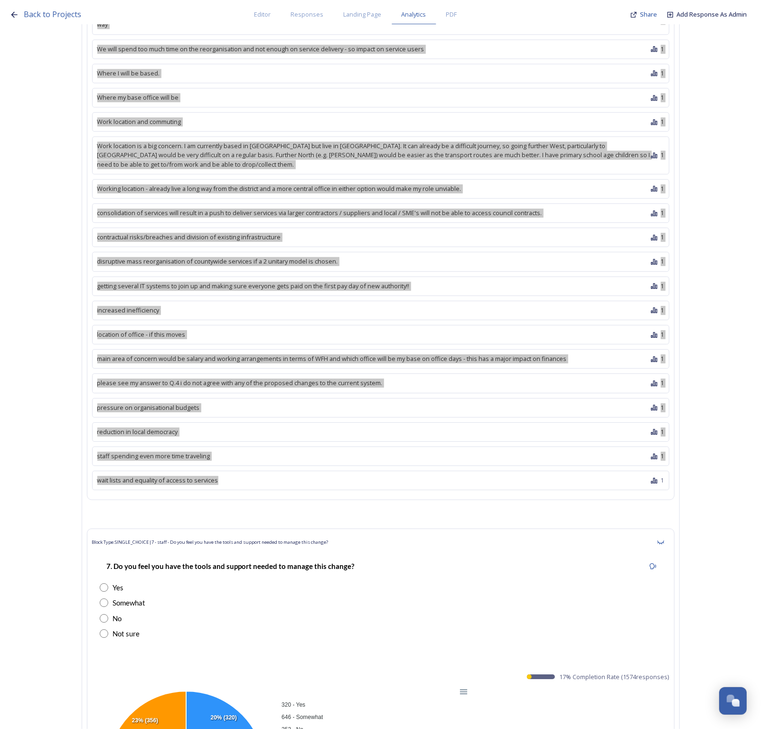
scroll to position [33674, 0]
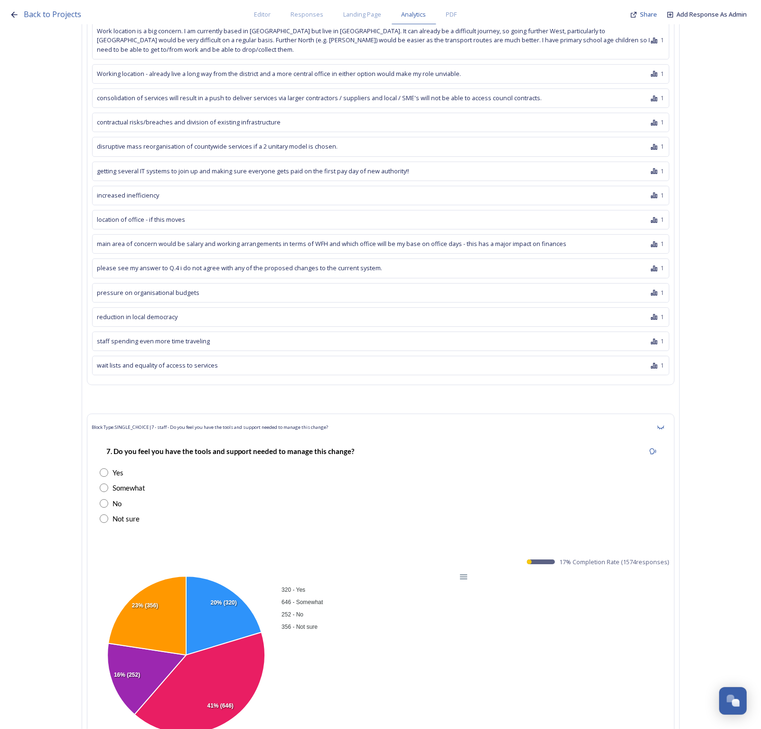
drag, startPoint x: 250, startPoint y: 276, endPoint x: 350, endPoint y: 269, distance: 100.0
click at [257, 447] on p "7. Do you feel you have the tools and support needed to manage this change?" at bounding box center [231, 452] width 248 height 10
drag, startPoint x: 349, startPoint y: 273, endPoint x: 100, endPoint y: 275, distance: 249.4
click at [100, 436] on div "7. Do you feel you have the tools and support needed to manage this change? Yes…" at bounding box center [381, 484] width 578 height 97
click at [311, 583] on div "320 - Yes 646 - Somewhat 252 - No 356 - Not sure" at bounding box center [375, 608] width 190 height 50
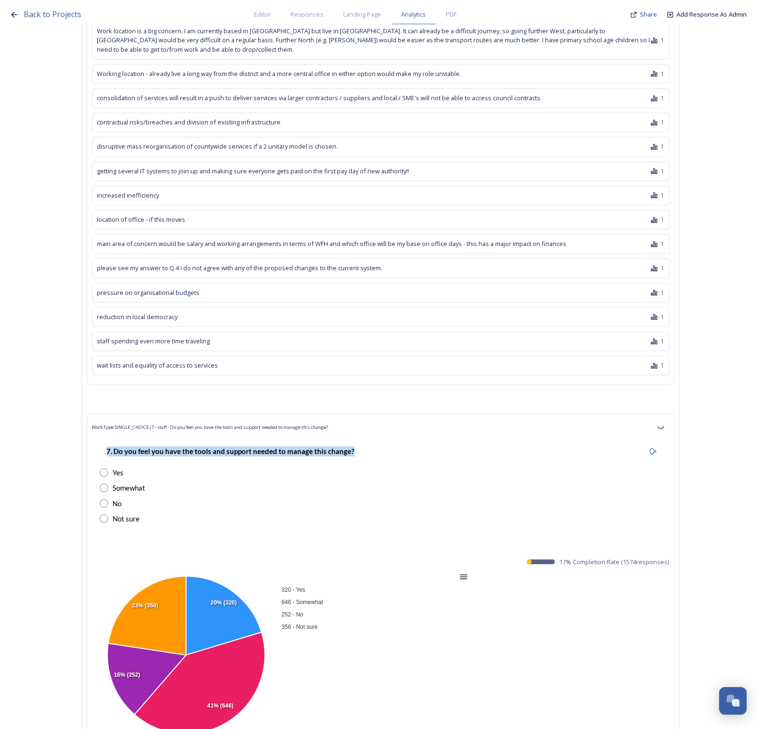
click at [455, 629] on div "Download CSV" at bounding box center [440, 636] width 48 height 14
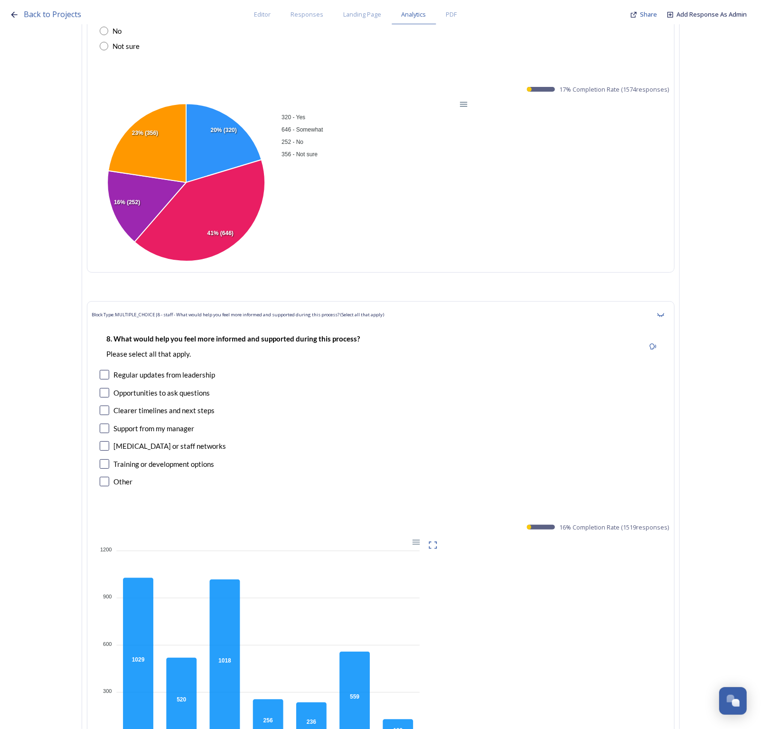
scroll to position [34149, 0]
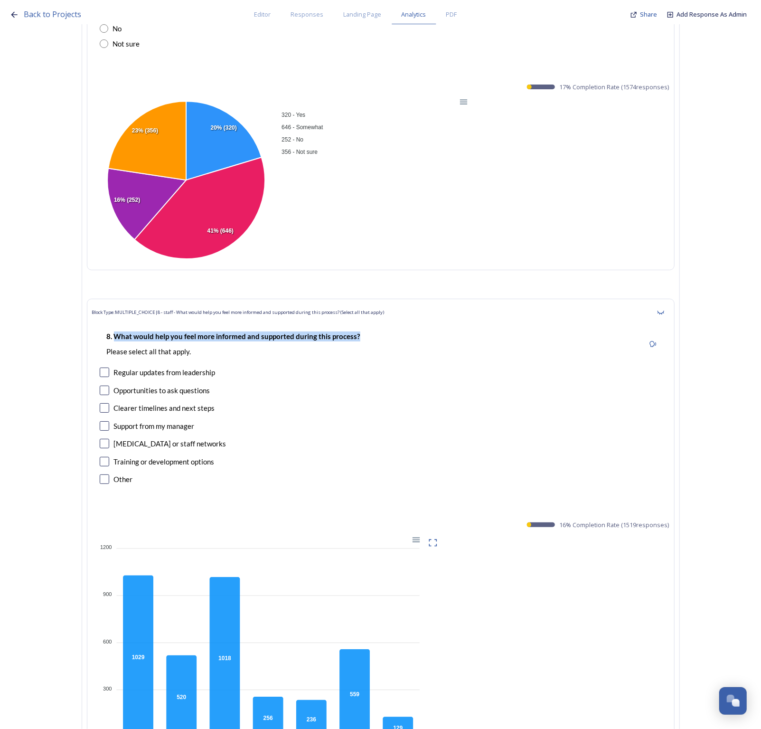
drag, startPoint x: 365, startPoint y: 155, endPoint x: 119, endPoint y: 161, distance: 246.6
click at [119, 326] on div "8. What would help you feel more informed and supported during this process? Pl…" at bounding box center [234, 344] width 268 height 37
click at [419, 535] on div at bounding box center [415, 539] width 8 height 8
click at [413, 570] on div "Download PNG" at bounding box center [392, 581] width 48 height 23
click at [419, 535] on div at bounding box center [415, 539] width 8 height 8
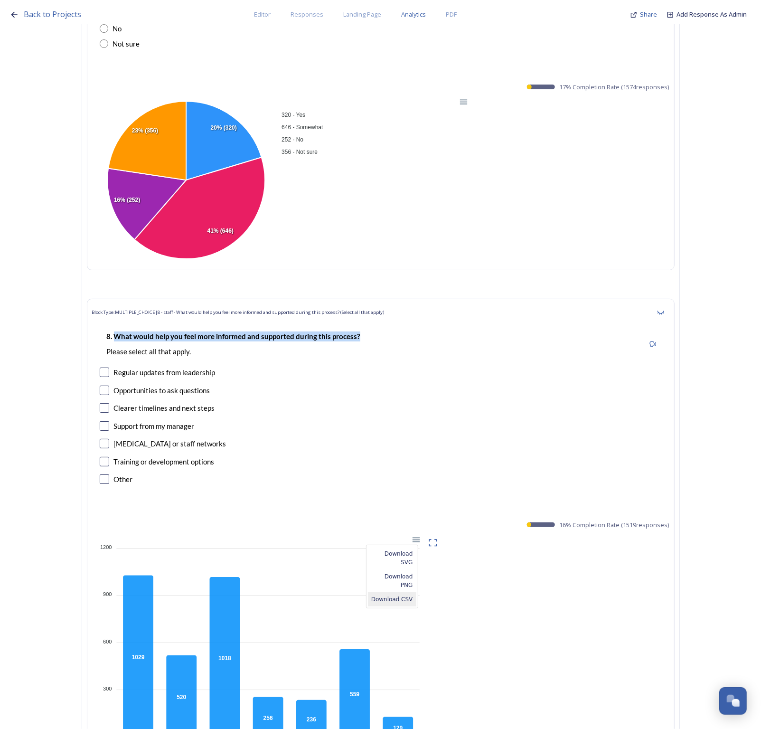
click at [401, 592] on div "Download CSV" at bounding box center [392, 599] width 48 height 14
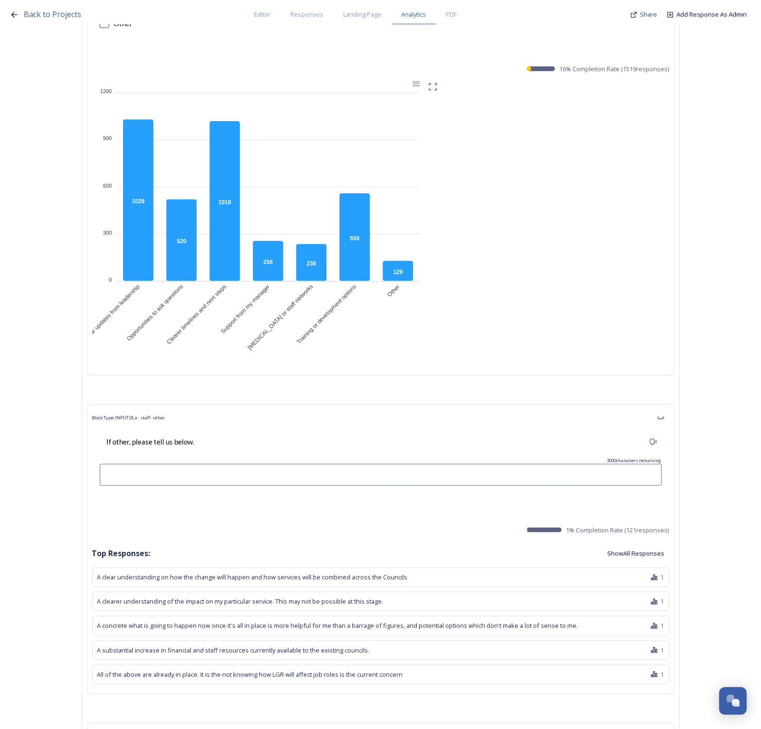
scroll to position [34624, 0]
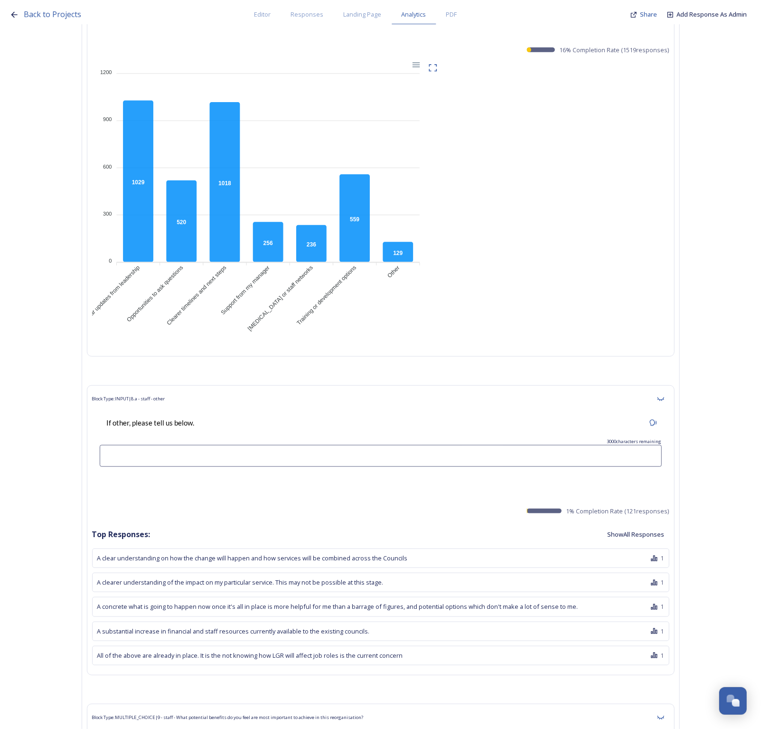
click at [637, 525] on button "Show All Responses" at bounding box center [636, 534] width 67 height 19
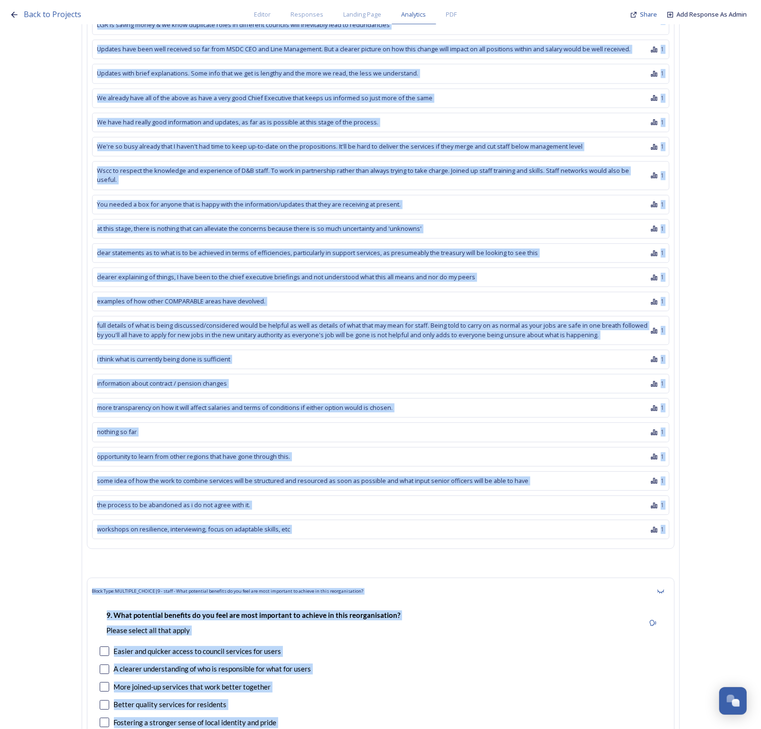
scroll to position [38067, 0]
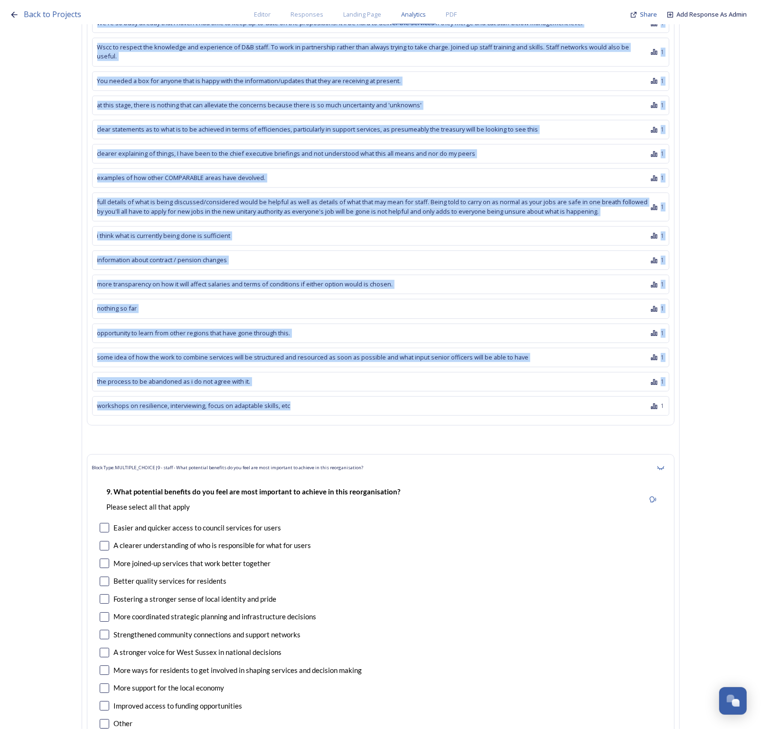
drag, startPoint x: 103, startPoint y: 379, endPoint x: 307, endPoint y: 200, distance: 271.3
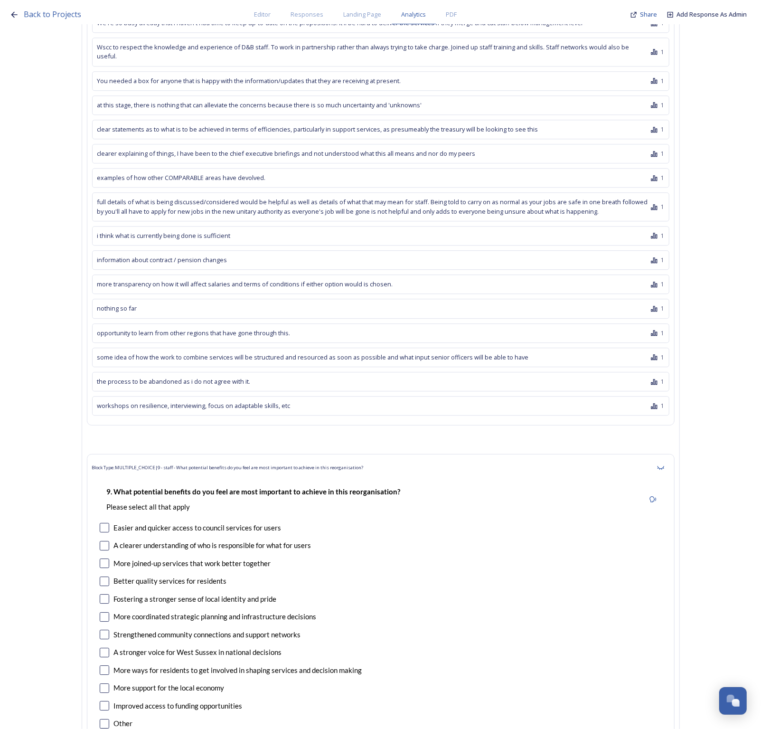
click at [522, 629] on div "Strengthened community connections and support networks" at bounding box center [381, 634] width 562 height 11
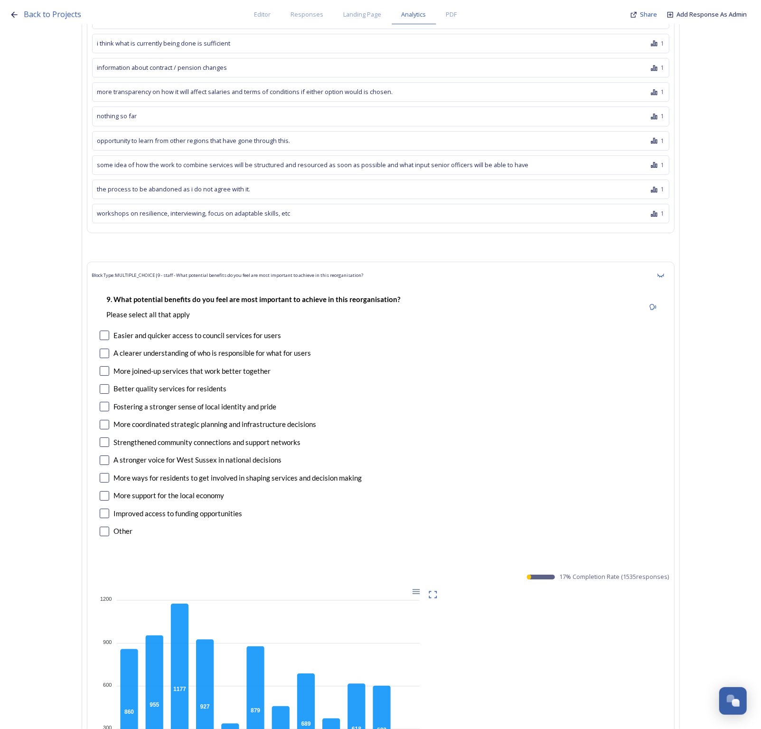
scroll to position [38305, 0]
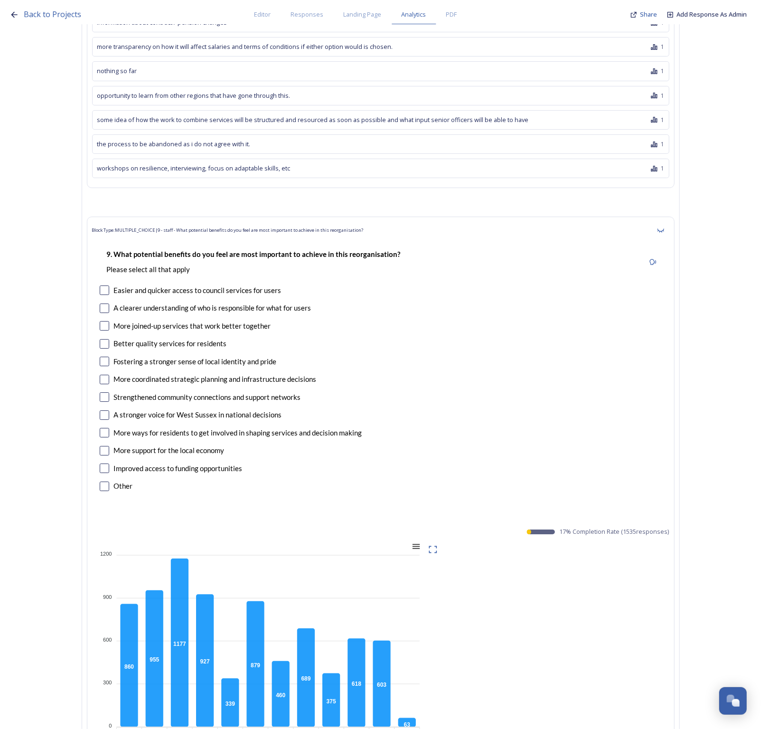
click at [419, 542] on div at bounding box center [415, 546] width 8 height 8
click at [403, 599] on div "Download CSV" at bounding box center [392, 606] width 48 height 14
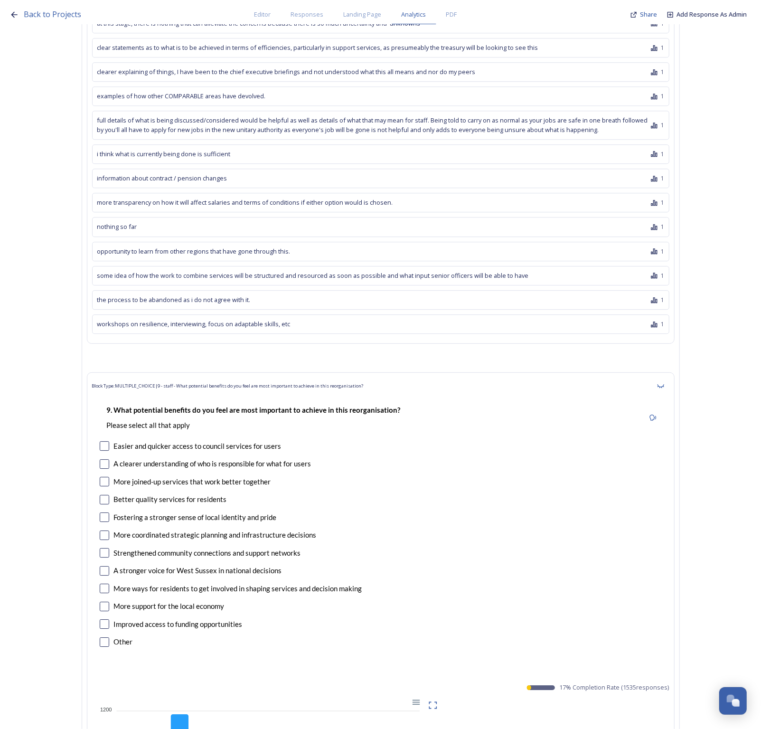
scroll to position [38127, 0]
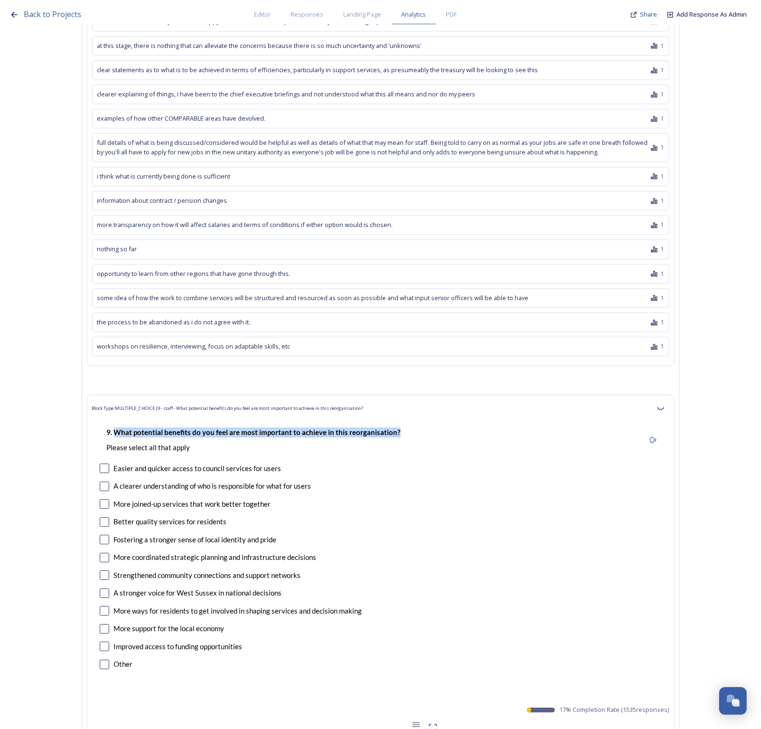
drag, startPoint x: 415, startPoint y: 223, endPoint x: 118, endPoint y: 229, distance: 296.9
click at [118, 422] on div "9. What potential benefits do you feel are most important to achieve in this re…" at bounding box center [381, 440] width 562 height 37
click at [419, 720] on div at bounding box center [415, 724] width 8 height 8
click at [438, 723] on icon at bounding box center [433, 728] width 10 height 10
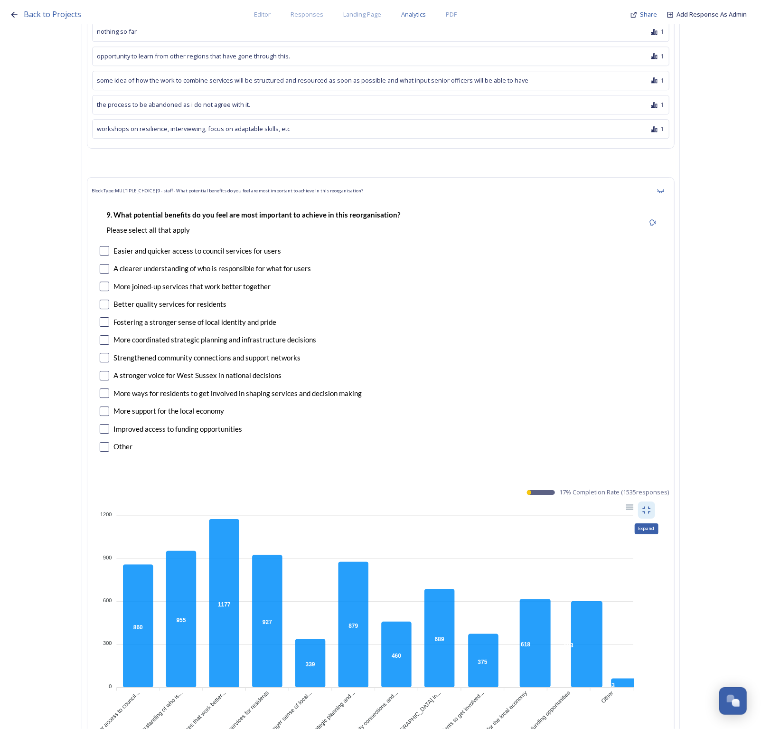
scroll to position [38364, 0]
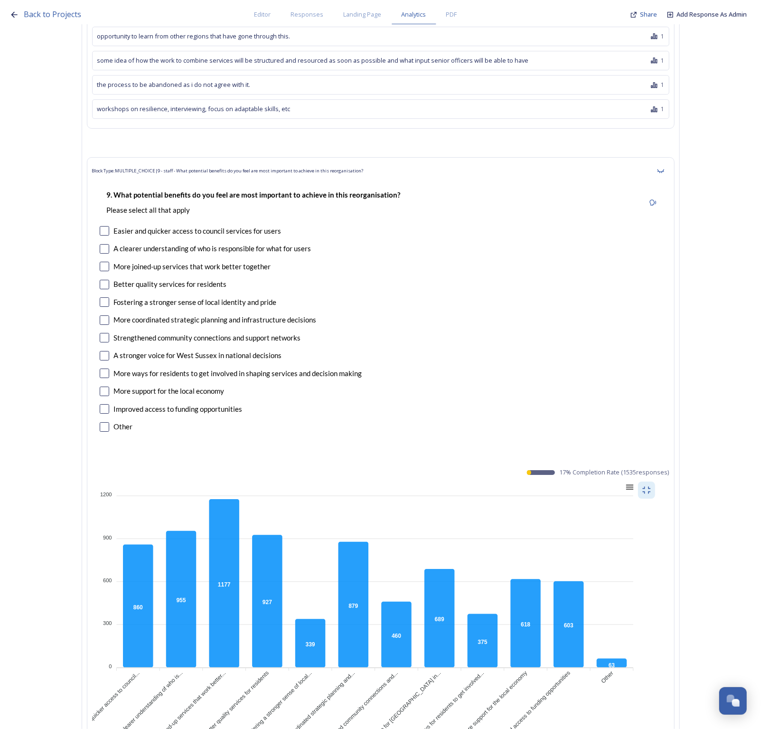
click at [632, 483] on div at bounding box center [629, 487] width 8 height 8
click at [627, 540] on div "Download CSV" at bounding box center [606, 547] width 48 height 14
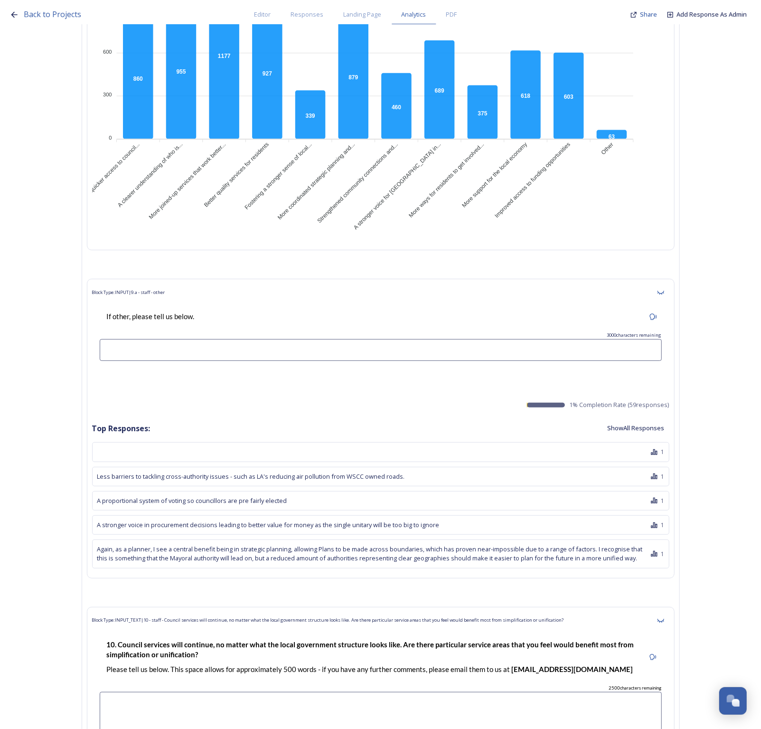
scroll to position [38899, 0]
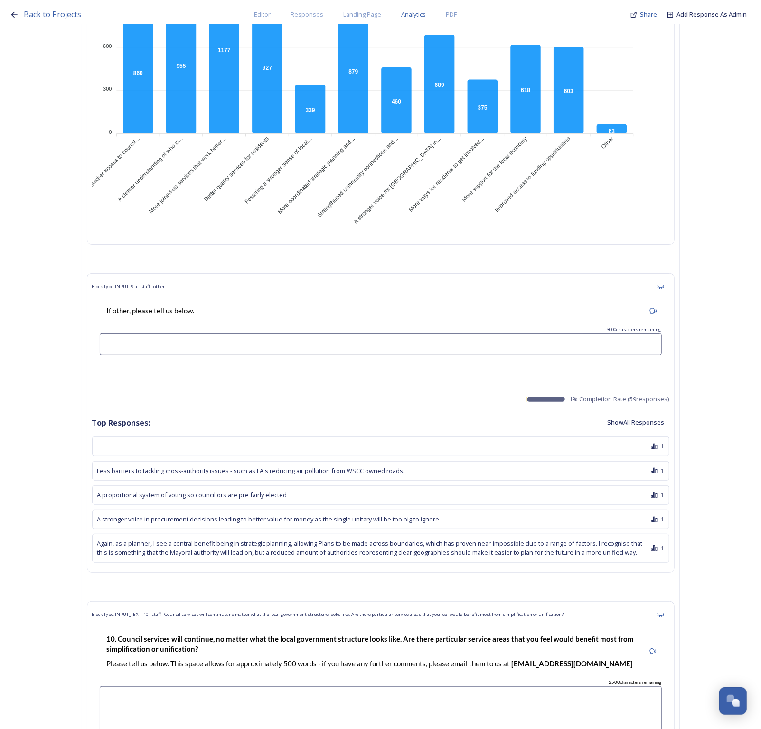
click at [635, 413] on button "Show All Responses" at bounding box center [636, 422] width 67 height 19
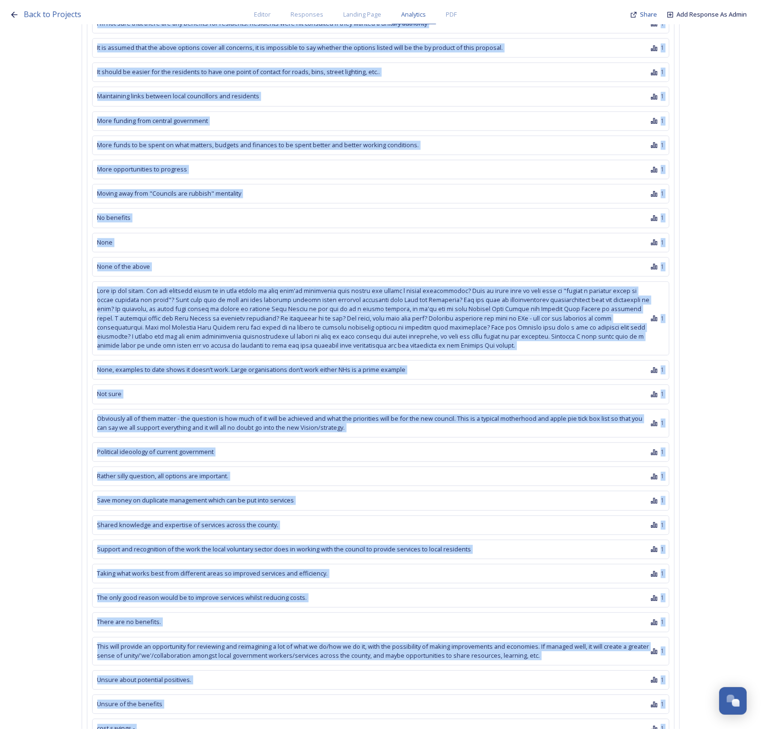
scroll to position [40146, 0]
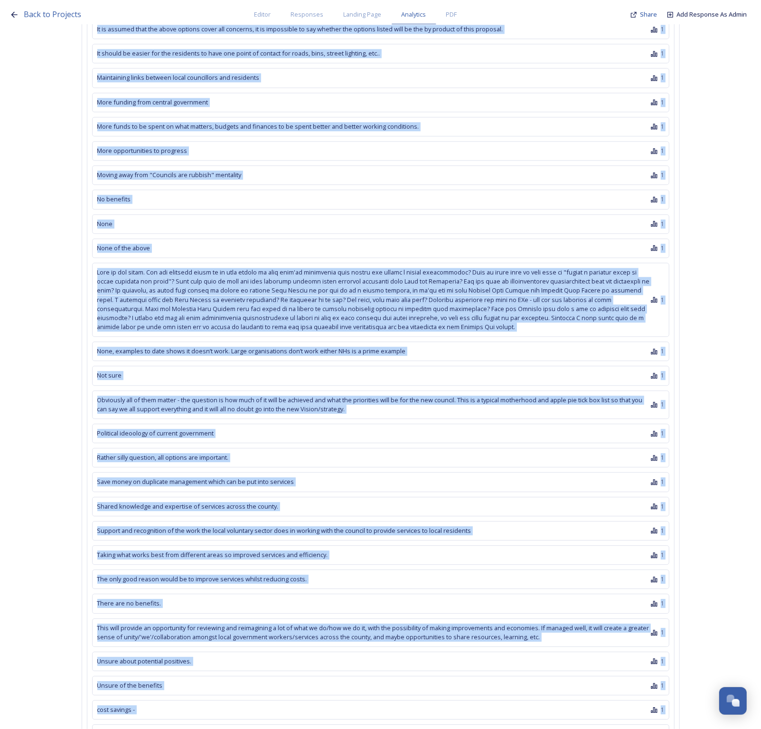
drag, startPoint x: 134, startPoint y: 253, endPoint x: 272, endPoint y: 568, distance: 343.9
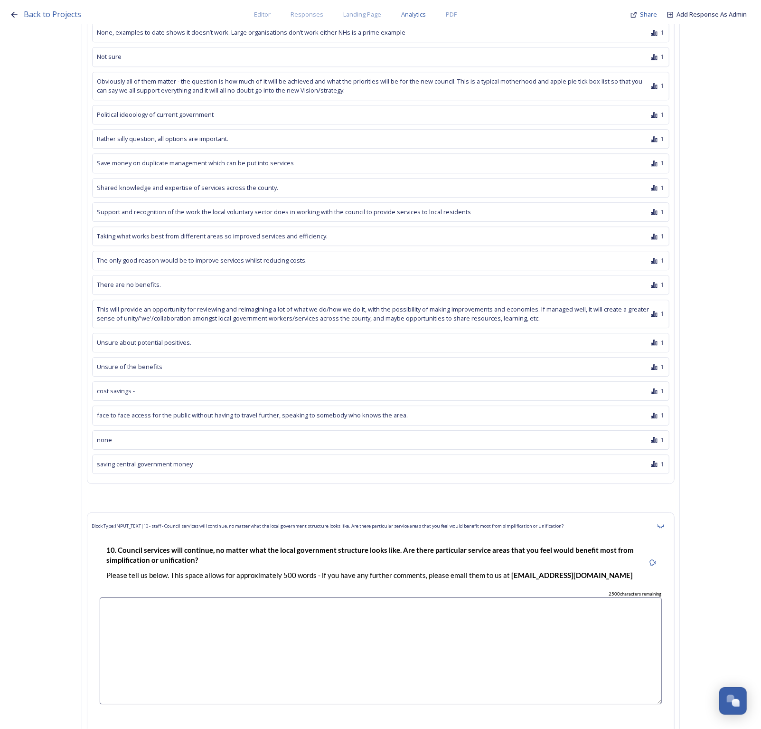
scroll to position [40502, 0]
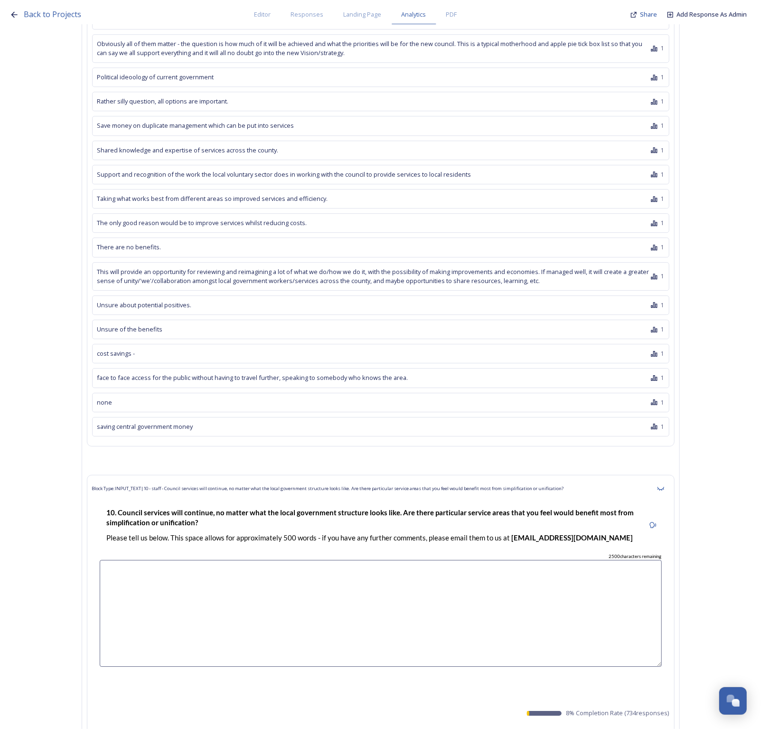
click at [363, 560] on textarea at bounding box center [381, 613] width 562 height 107
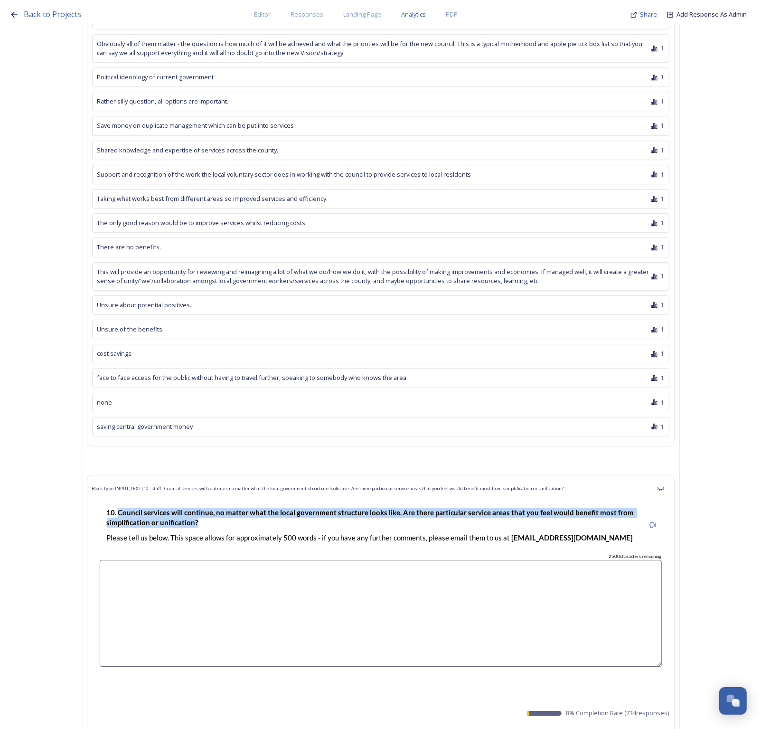
drag, startPoint x: 209, startPoint y: 305, endPoint x: 124, endPoint y: 295, distance: 86.7
click at [124, 508] on p "10. Council services will continue, no matter what the local government structu…" at bounding box center [372, 518] width 531 height 20
click at [630, 728] on button "Show All Responses" at bounding box center [636, 737] width 67 height 19
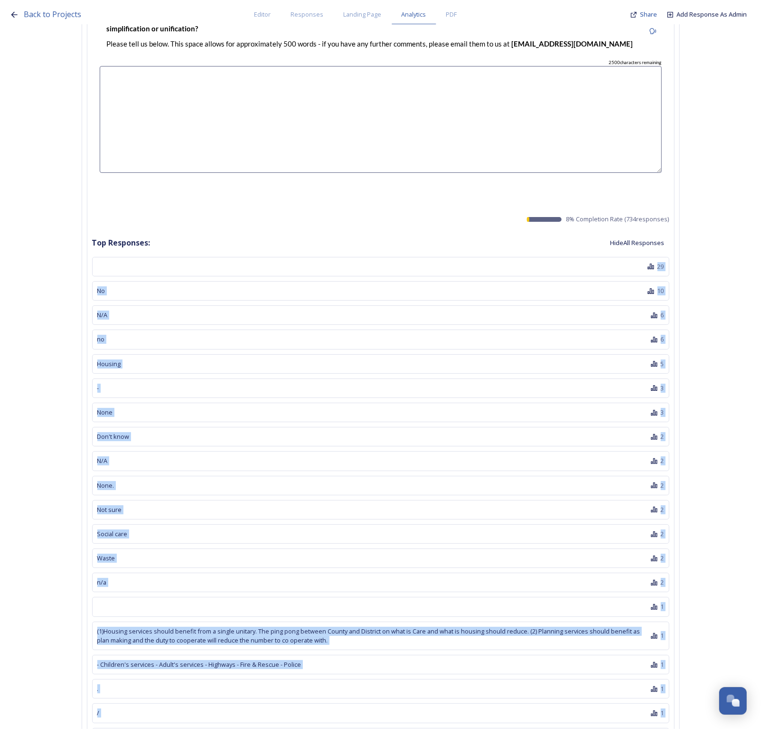
scroll to position [41008, 0]
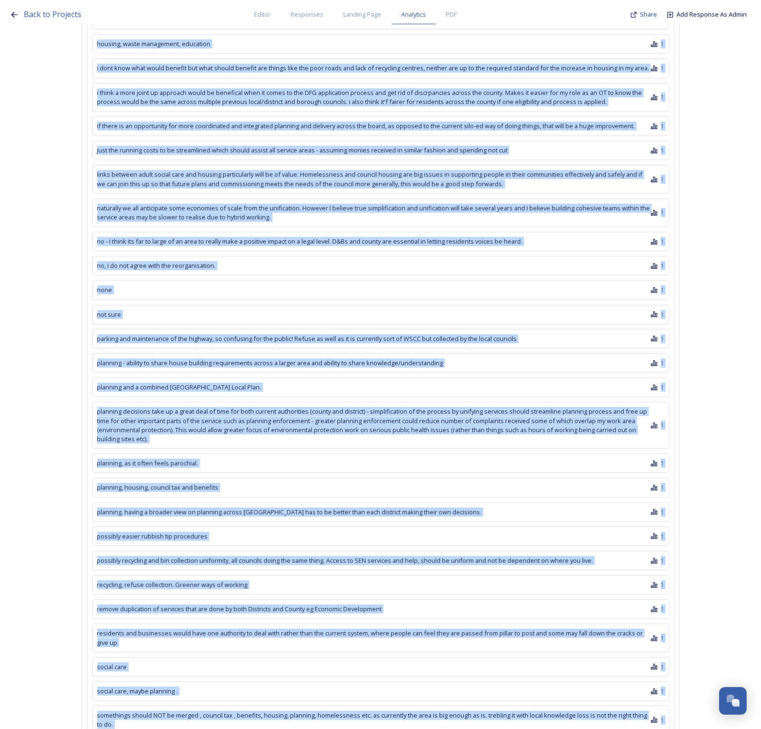
scroll to position [60959, 0]
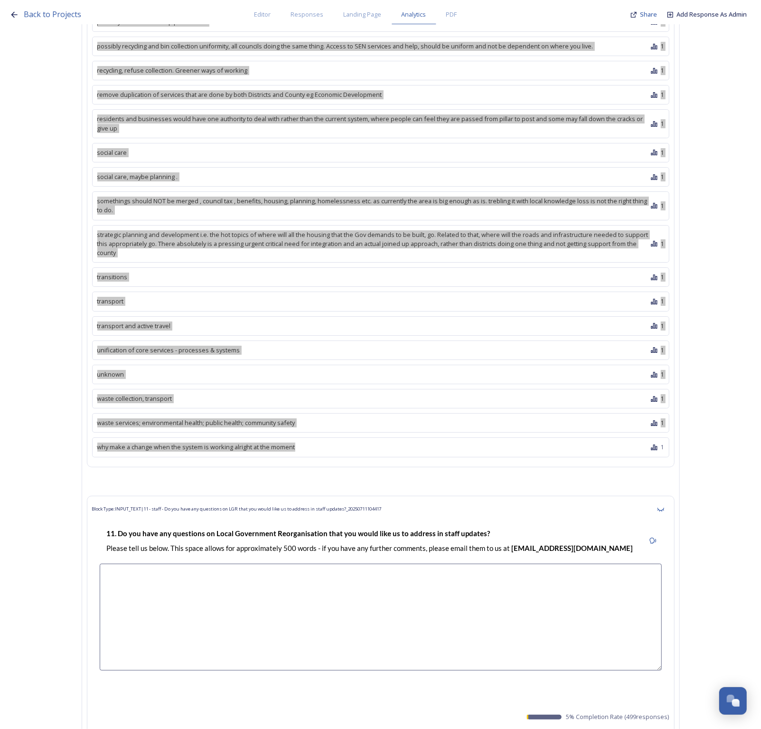
scroll to position [61552, 0]
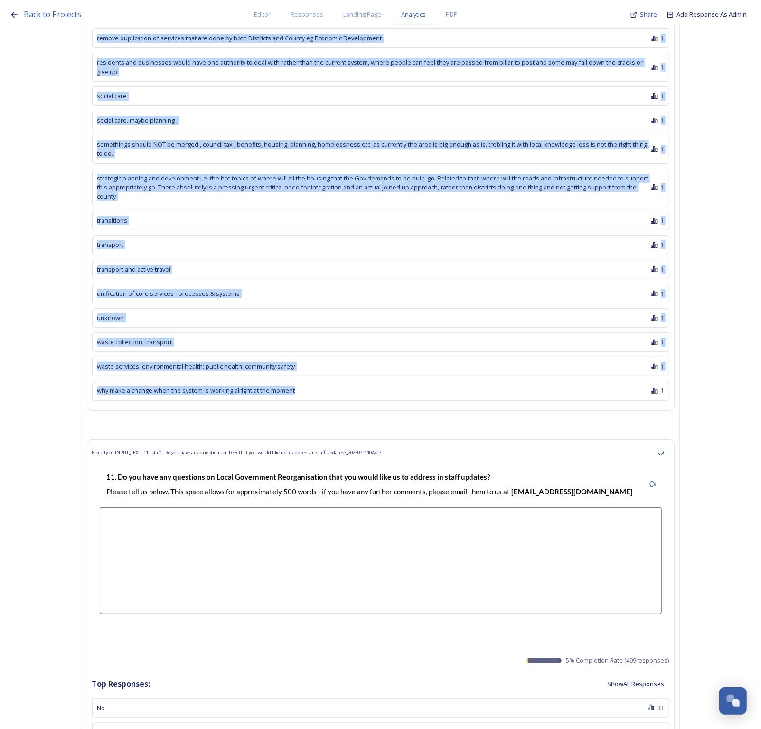
click at [626, 675] on button "Show All Responses" at bounding box center [636, 684] width 67 height 19
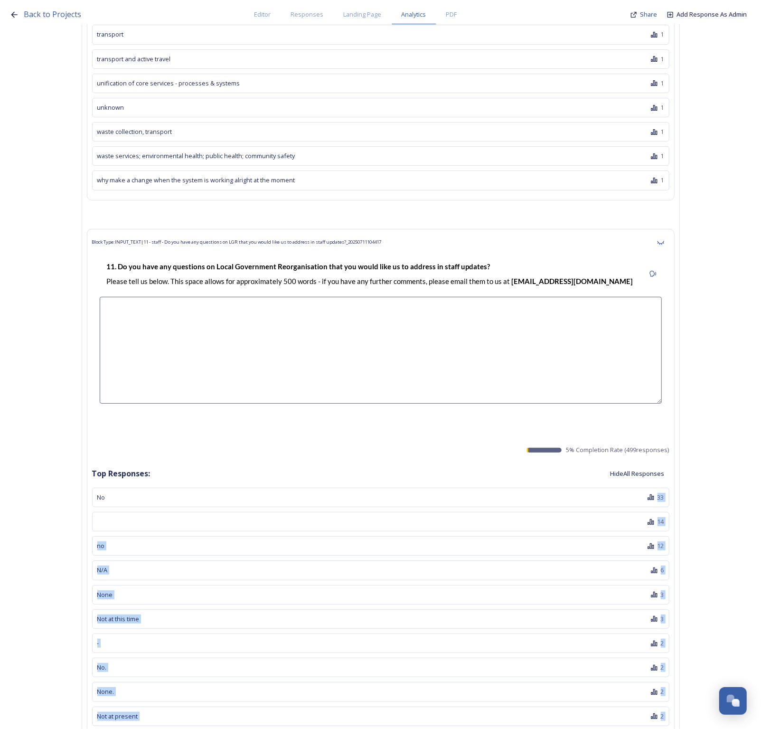
scroll to position [61790, 0]
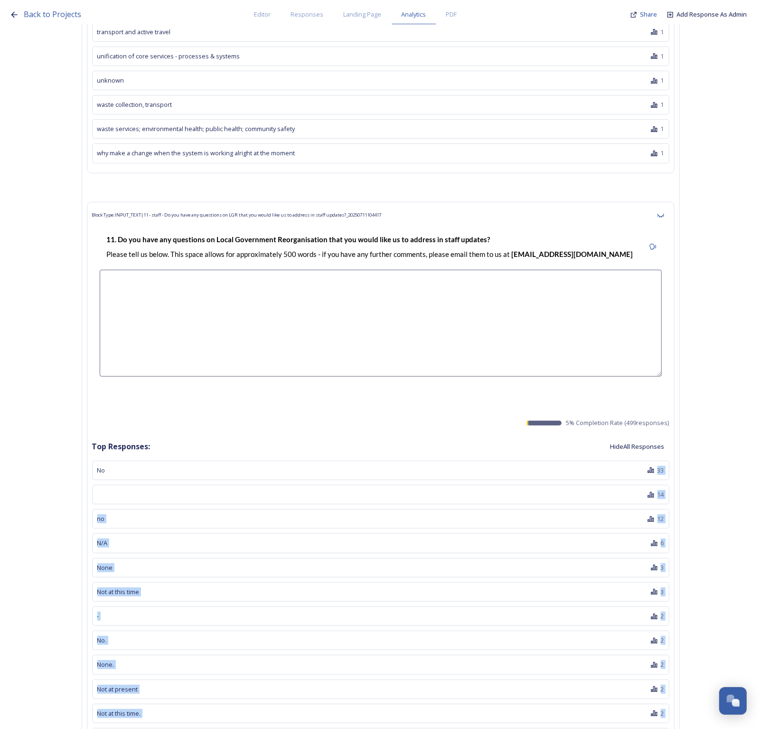
drag, startPoint x: 124, startPoint y: 306, endPoint x: 240, endPoint y: 560, distance: 279.1
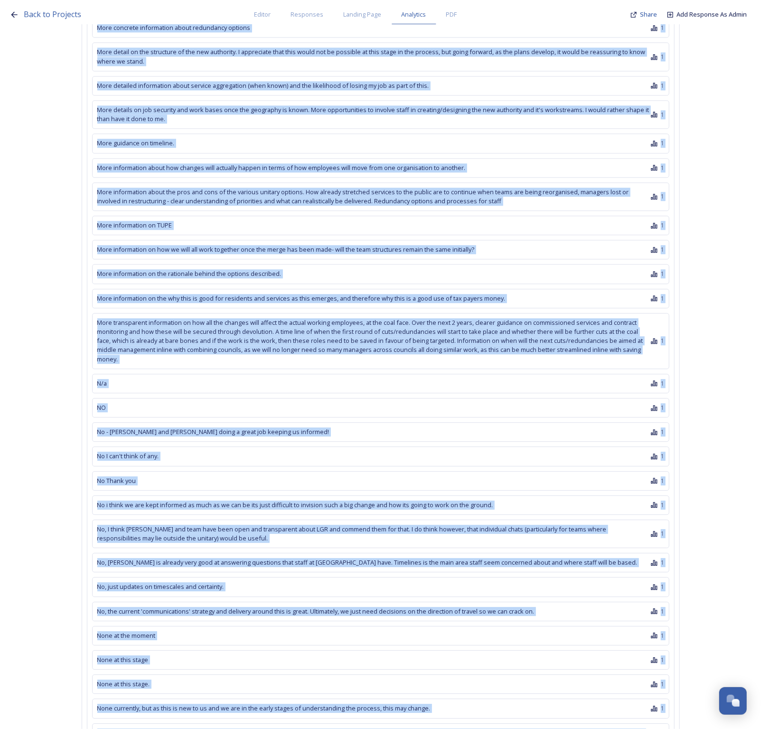
scroll to position [67727, 0]
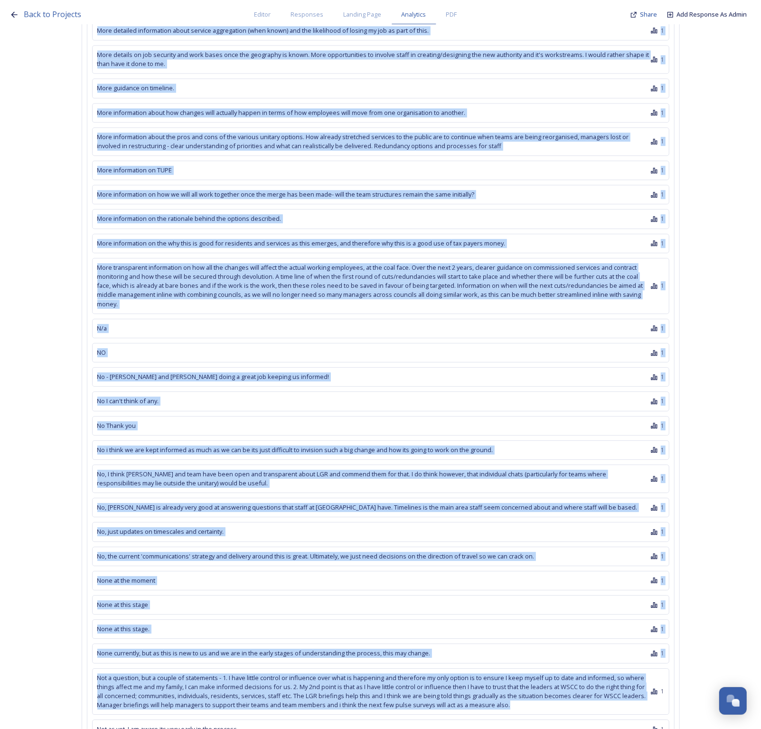
drag, startPoint x: 105, startPoint y: 400, endPoint x: 524, endPoint y: 248, distance: 446.3
copy div "Which option is successful and what will the timeline be for implementation? - …"
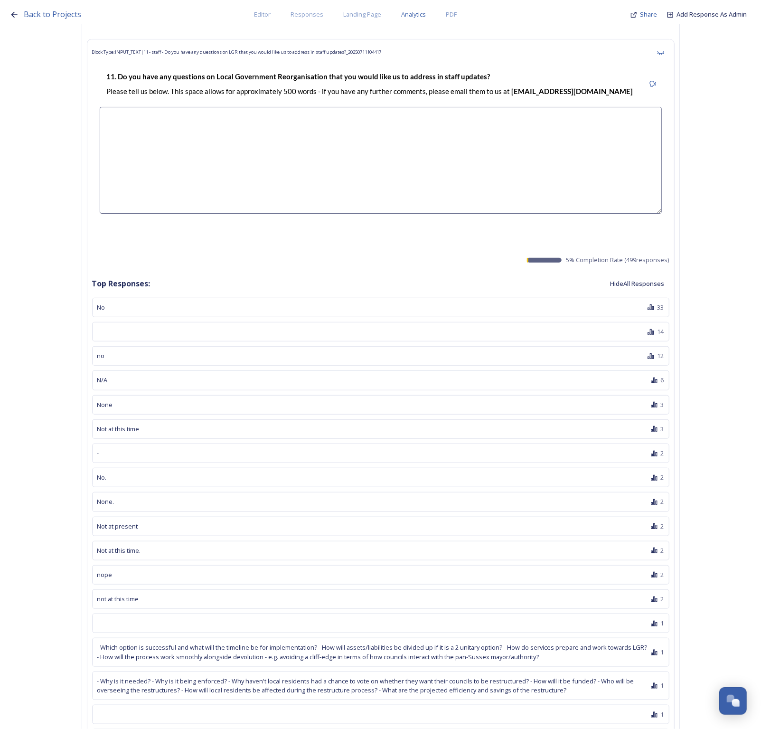
scroll to position [61537, 0]
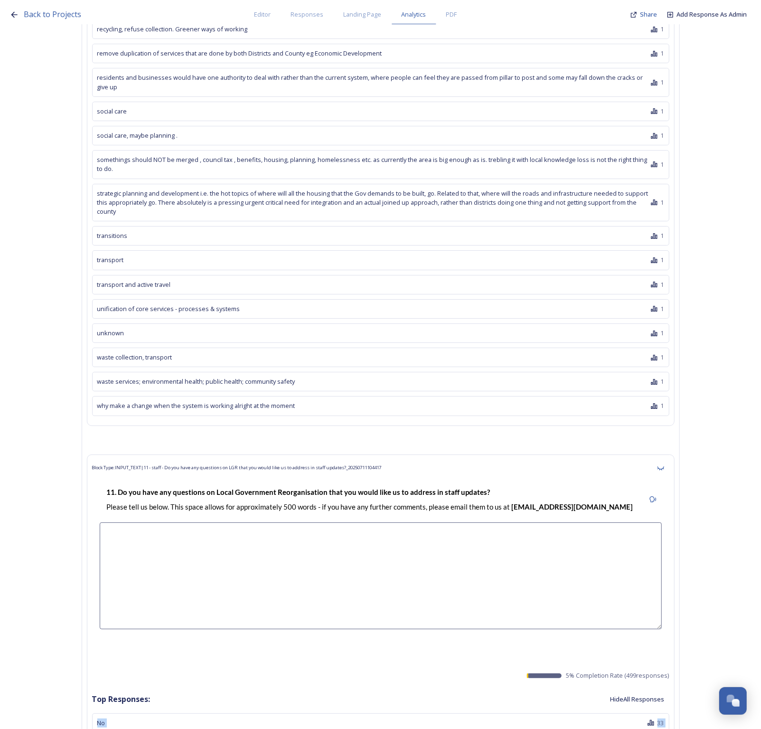
drag, startPoint x: 345, startPoint y: 415, endPoint x: 87, endPoint y: 328, distance: 271.7
copy div "No 33 14 no 12 N/A 6 None 3 Not at this time 3 - 2 No. 2 None. 2 Not at present…"
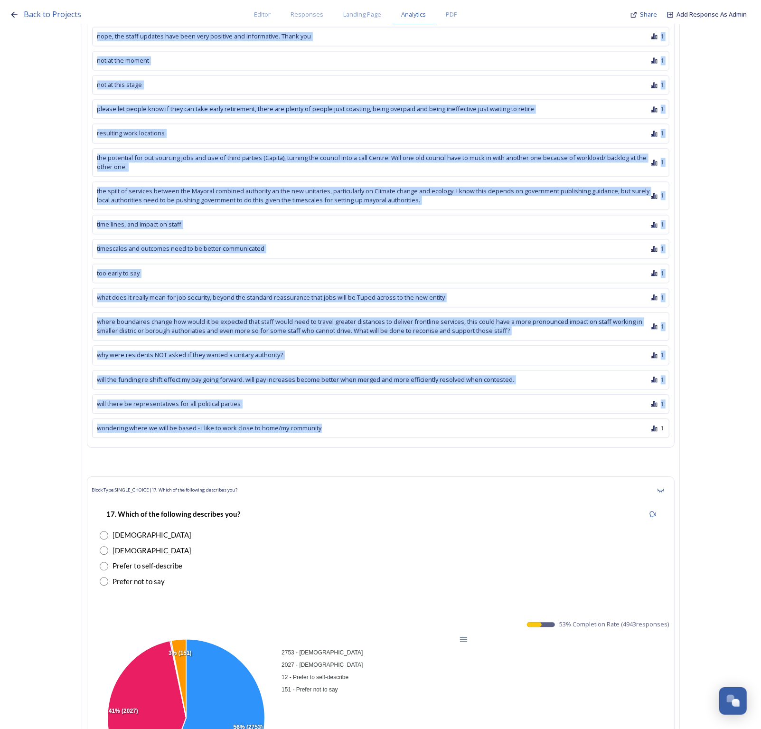
scroll to position [74297, 0]
